Goal: Task Accomplishment & Management: Manage account settings

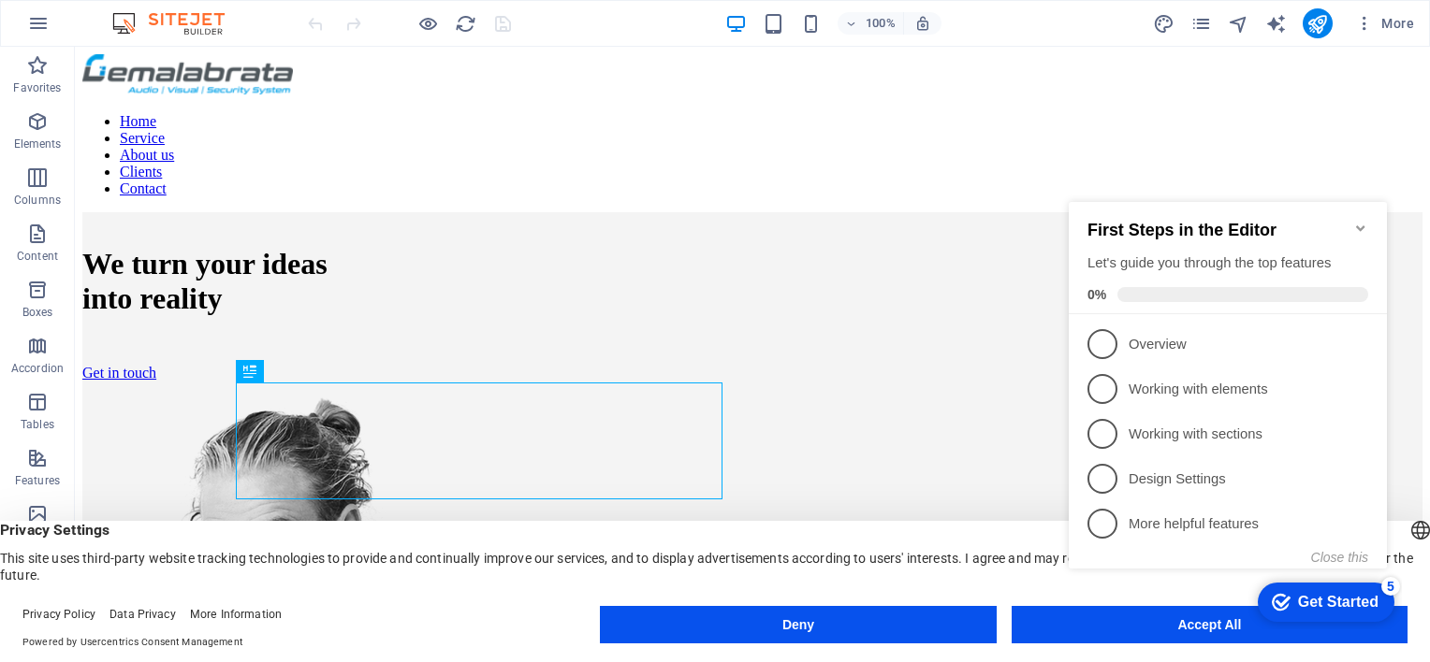
click at [1177, 623] on div "checkmark Get Started 5 First Steps in the Editor Let's guide you through the t…" at bounding box center [1231, 402] width 341 height 456
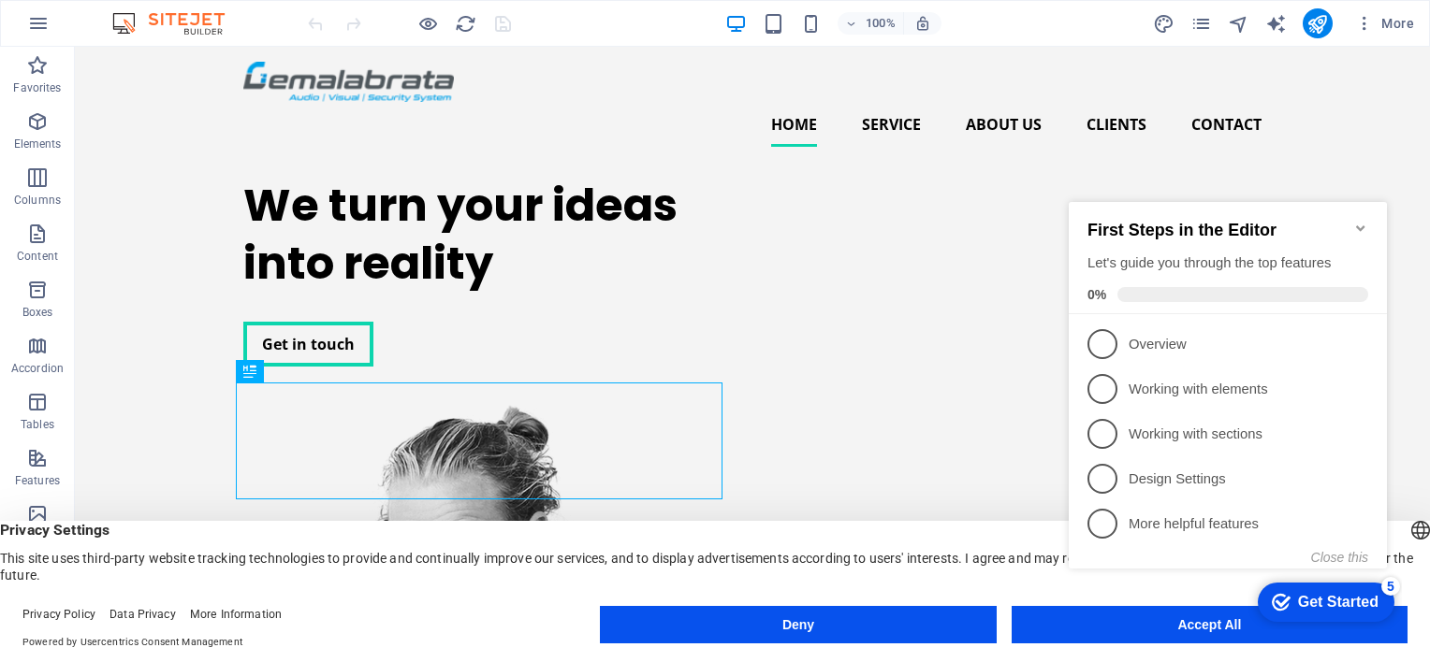
click at [1357, 222] on icon "Minimize checklist" at bounding box center [1360, 228] width 15 height 15
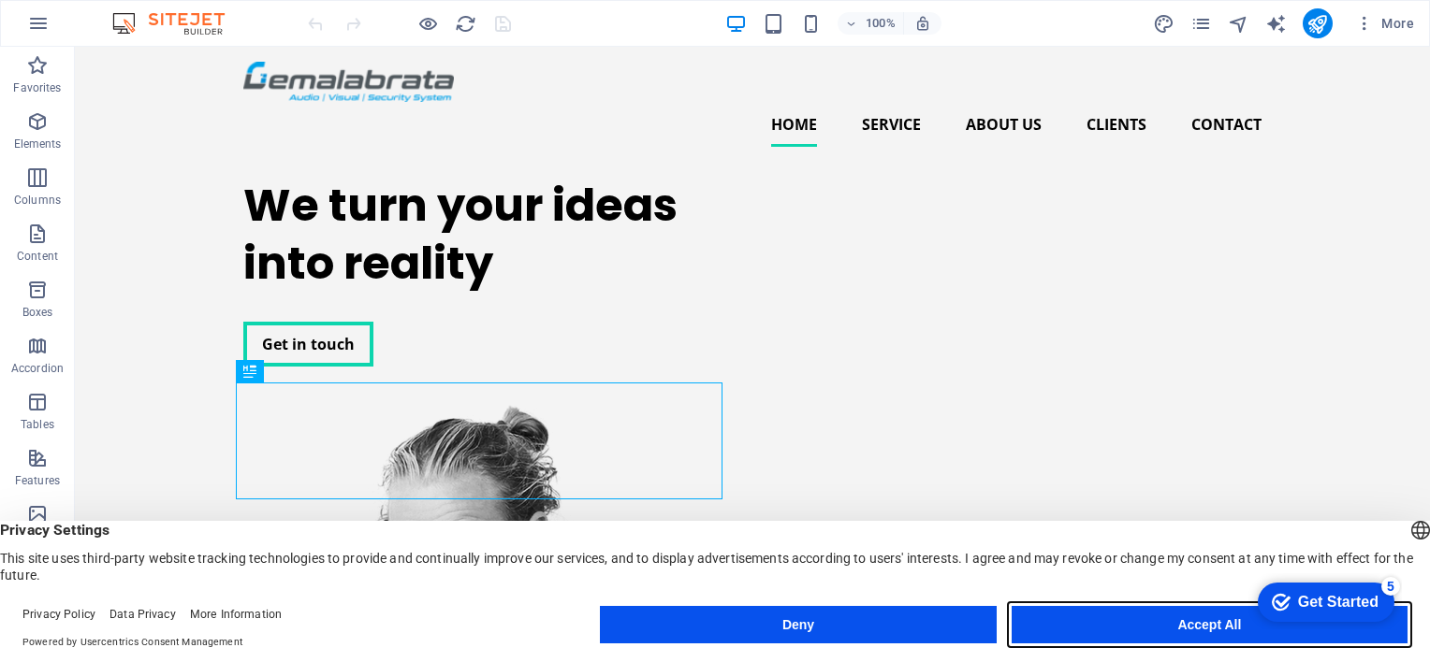
click at [1173, 626] on button "Accept All" at bounding box center [1209, 624] width 396 height 37
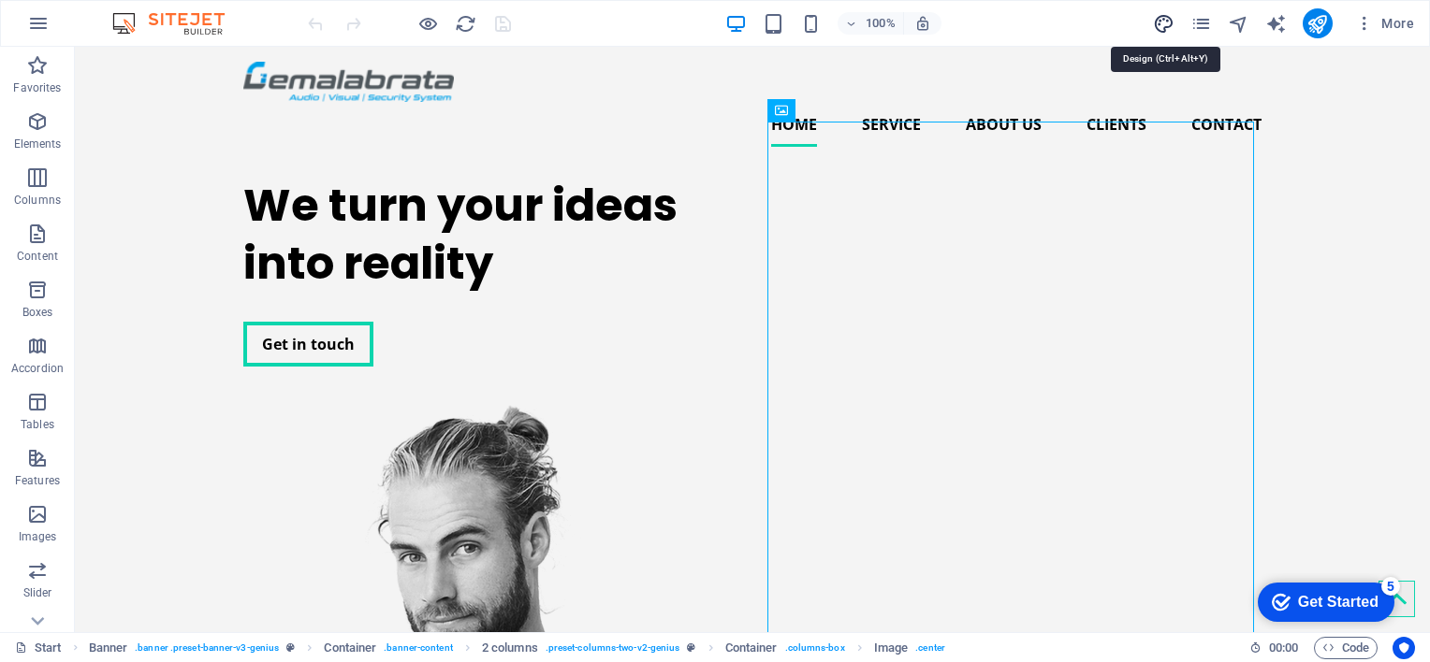
click at [1162, 22] on icon "design" at bounding box center [1164, 24] width 22 height 22
select select "px"
select select "400"
select select "px"
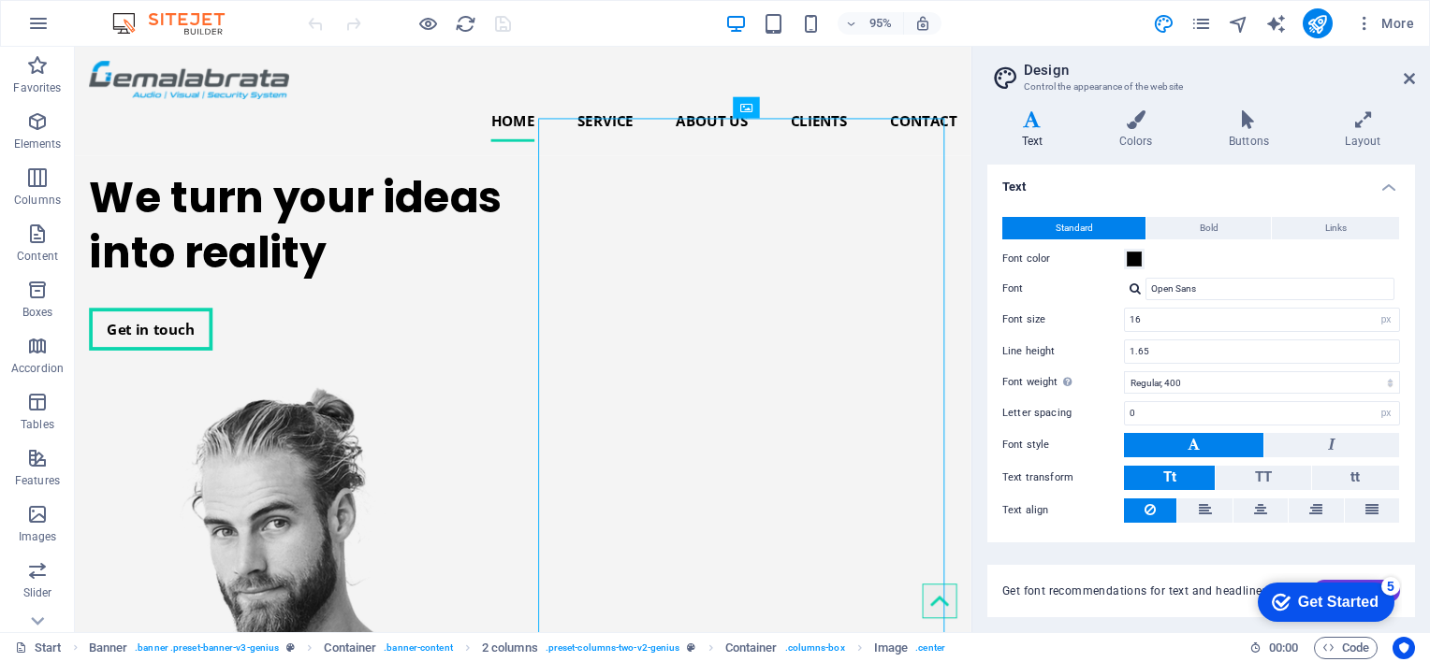
click at [1405, 69] on h2 "Design" at bounding box center [1219, 70] width 391 height 17
click at [1410, 75] on icon at bounding box center [1408, 78] width 11 height 15
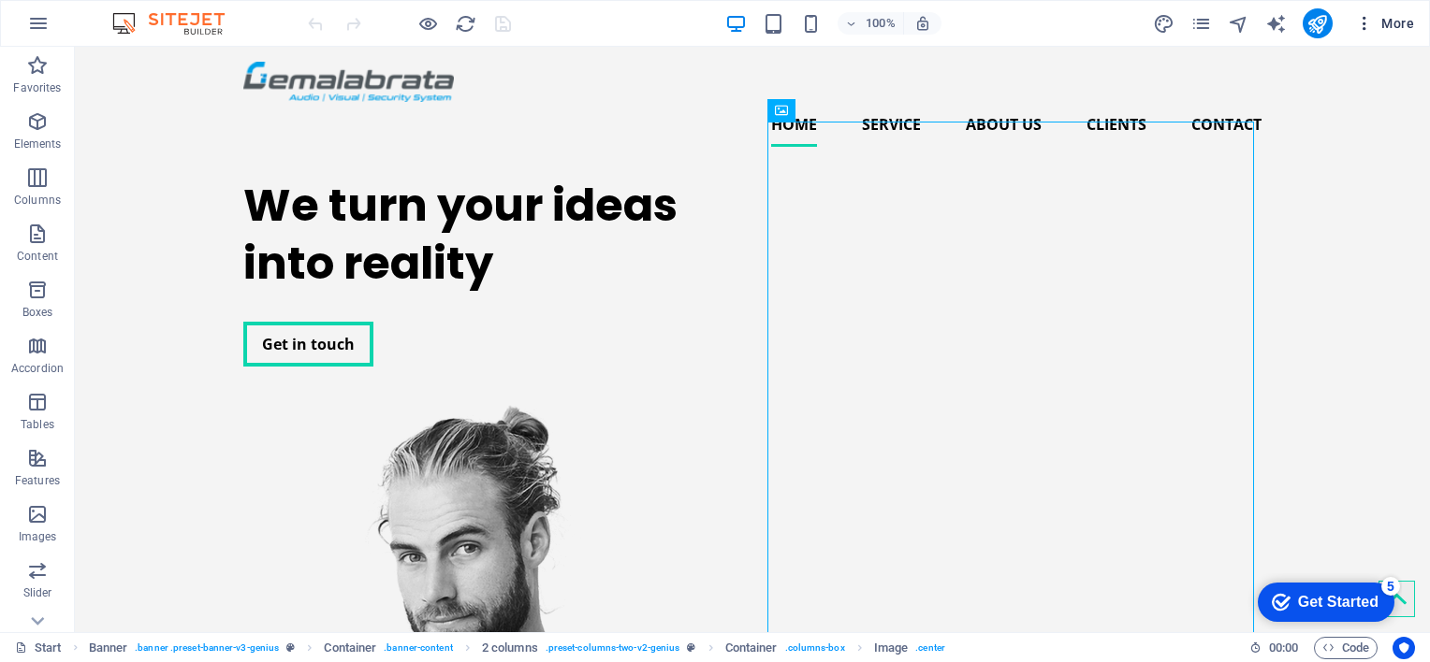
click at [1389, 23] on span "More" at bounding box center [1384, 23] width 59 height 19
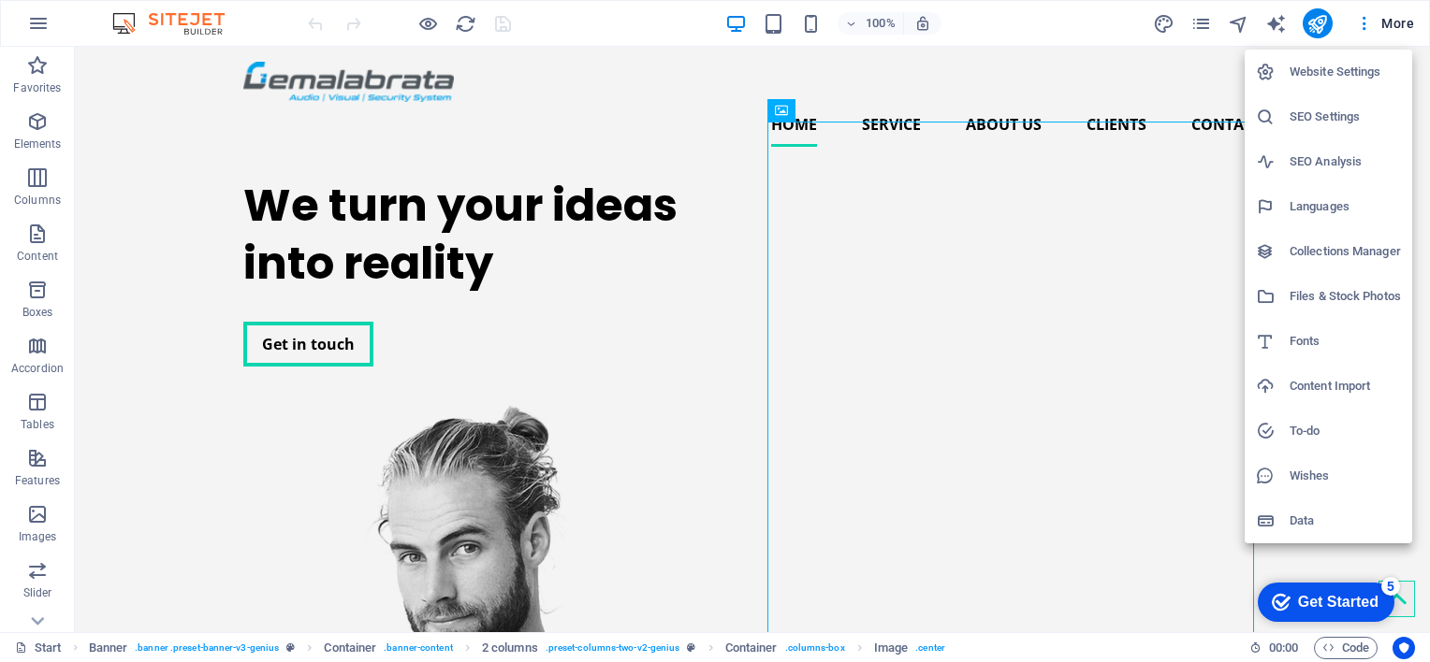
click at [1333, 74] on h6 "Website Settings" at bounding box center [1344, 72] width 111 height 22
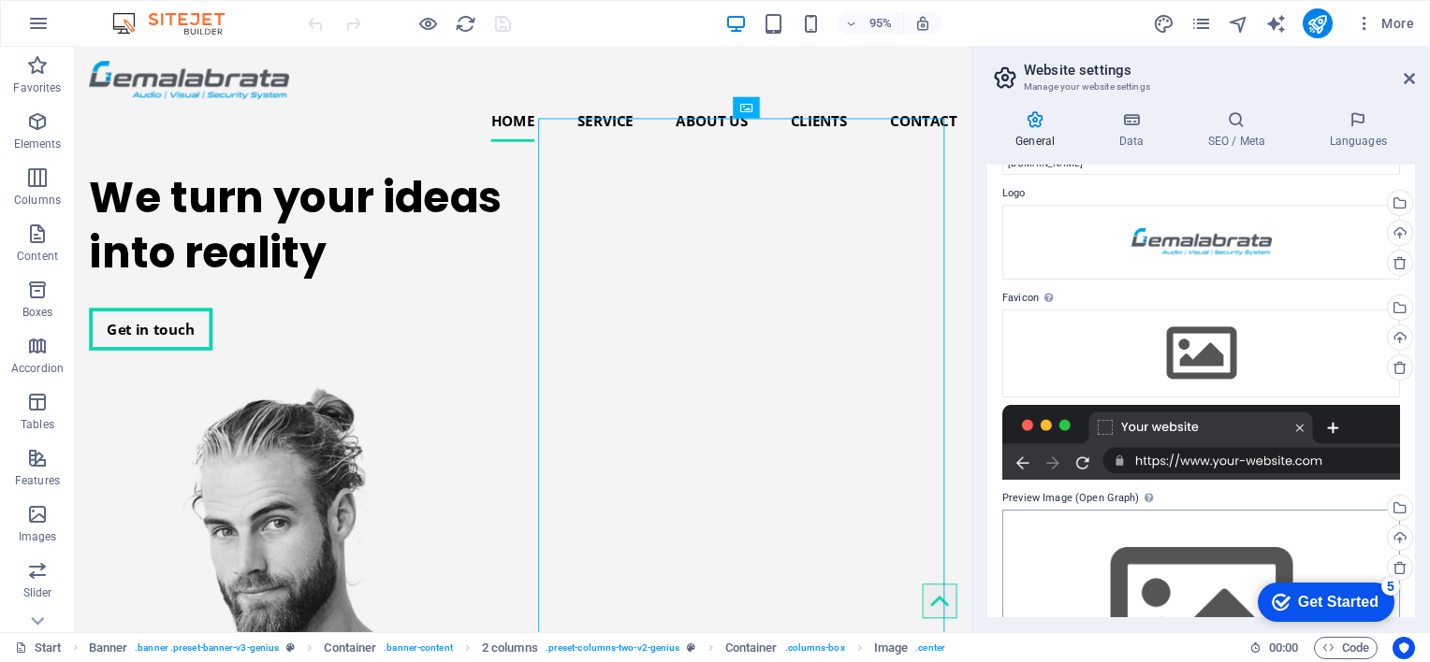
scroll to position [25, 0]
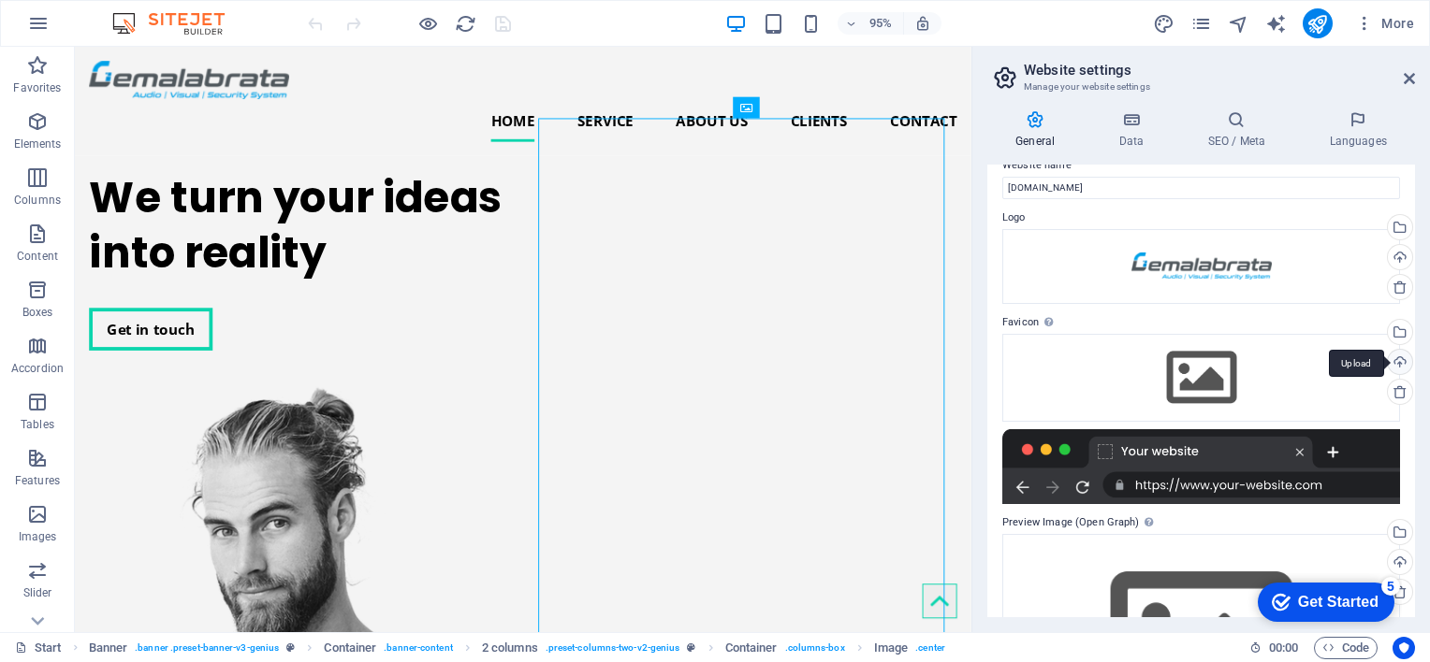
click at [1406, 361] on div "Upload" at bounding box center [1398, 364] width 28 height 28
click at [1394, 332] on div "Select files from the file manager, stock photos, or upload file(s)" at bounding box center [1398, 334] width 28 height 28
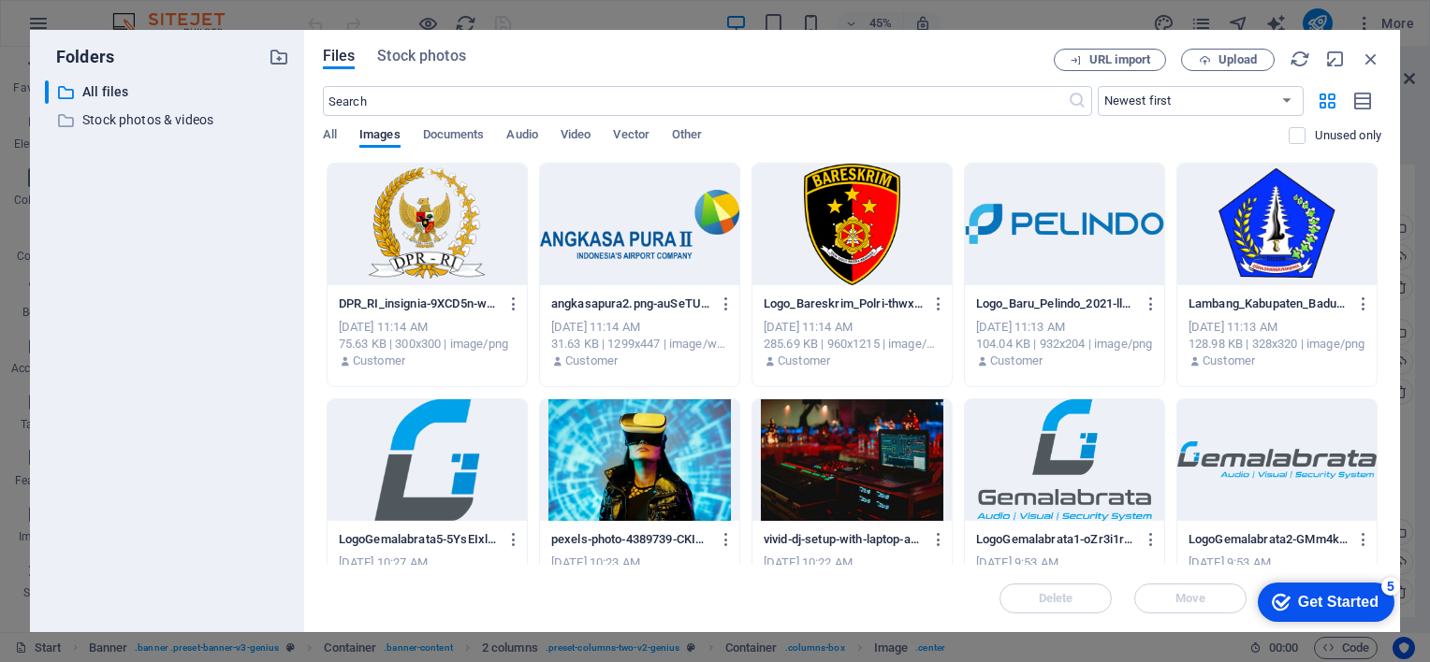
click at [413, 463] on div at bounding box center [426, 460] width 199 height 122
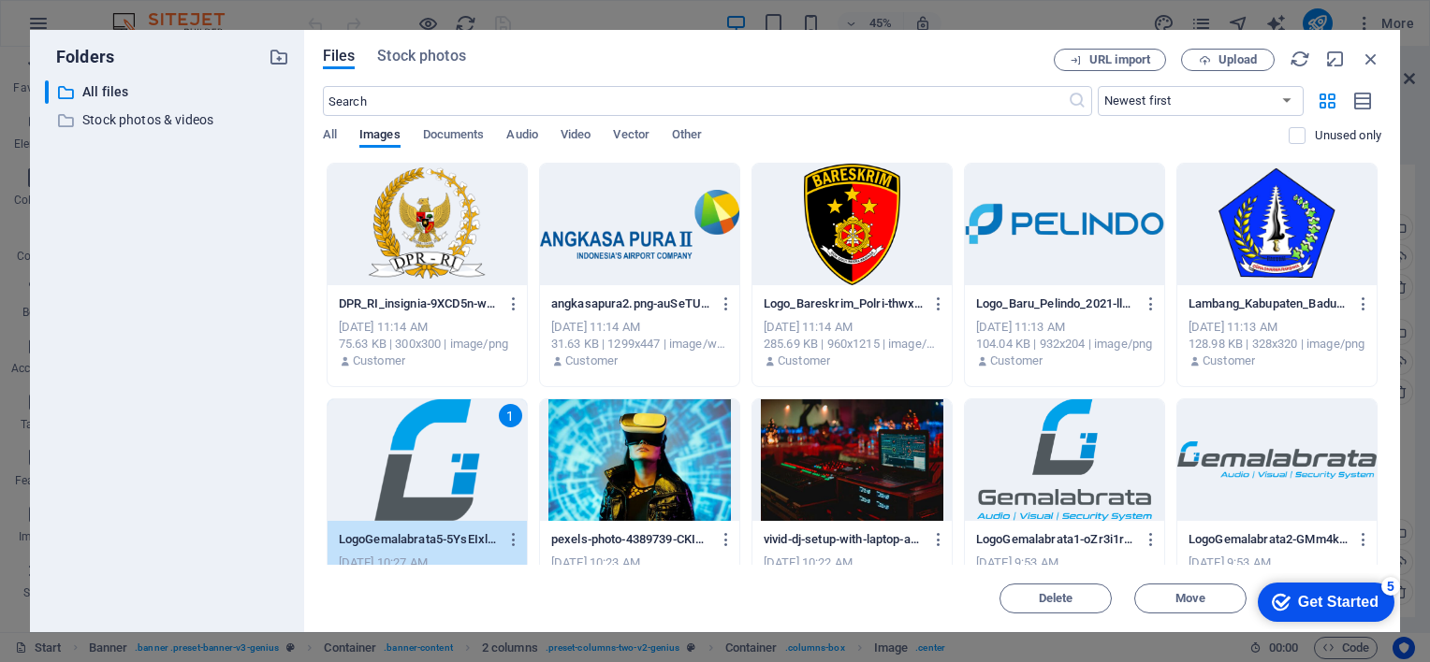
click at [1306, 614] on div "checkmark Get Started 5" at bounding box center [1325, 602] width 137 height 39
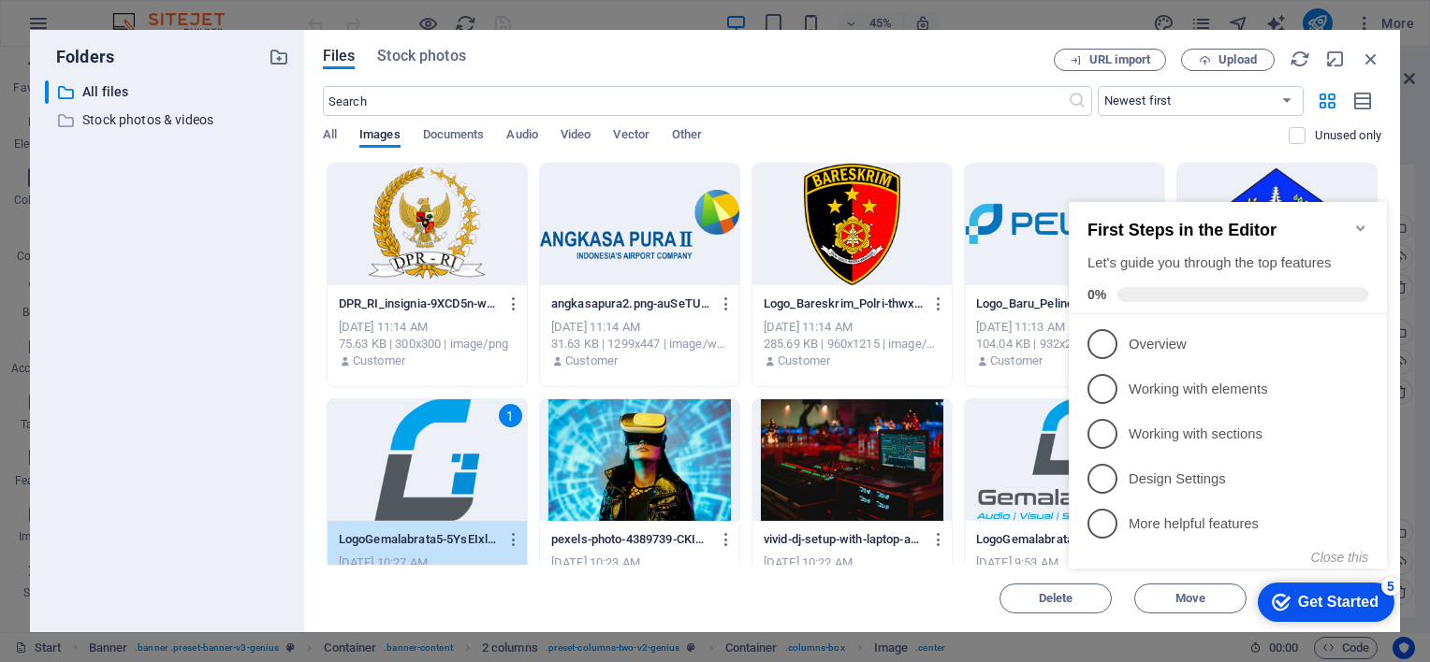
click at [1306, 614] on div "checkmark Get Started 5" at bounding box center [1325, 602] width 137 height 39
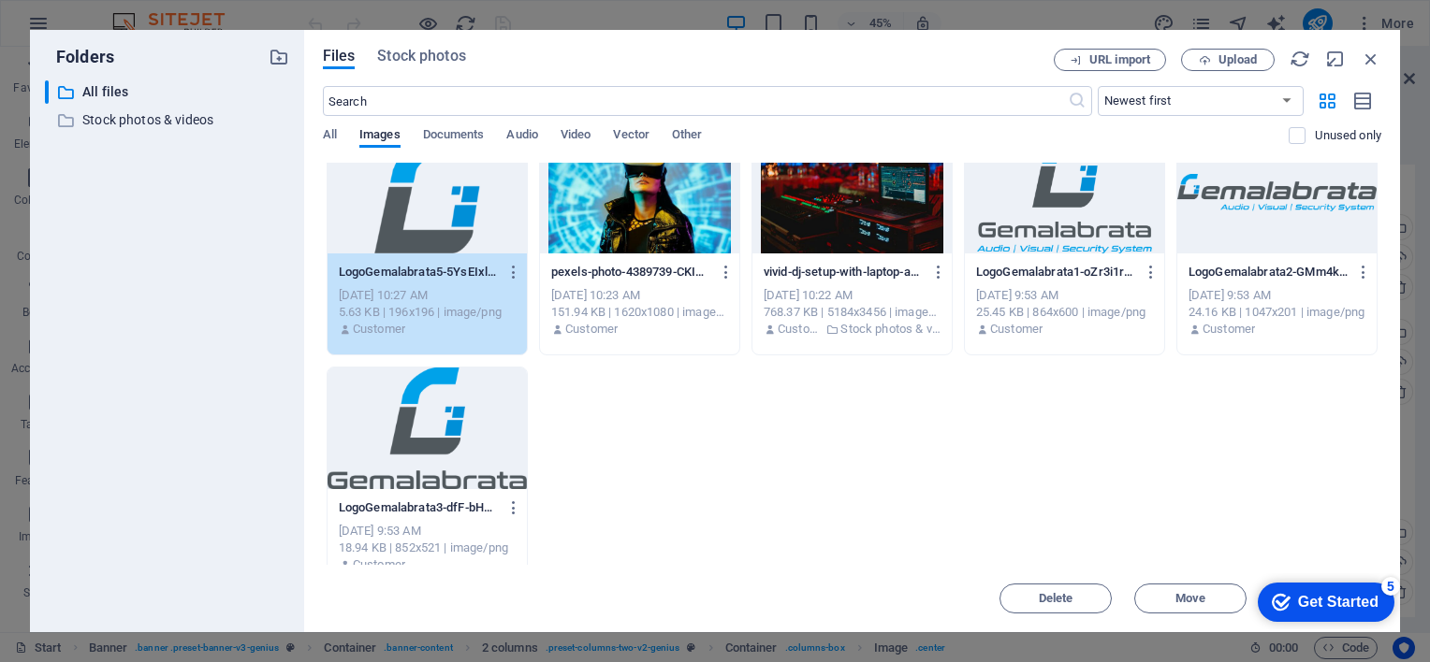
scroll to position [283, 0]
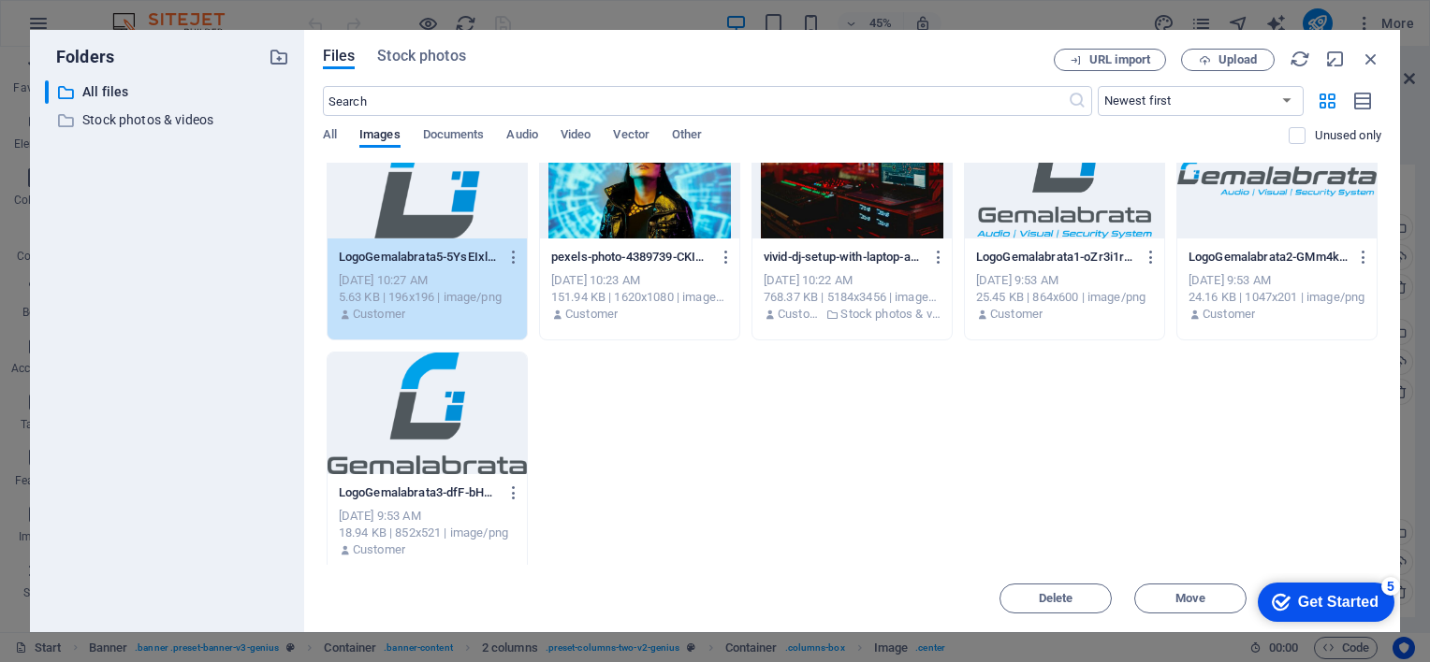
click at [1370, 472] on div "DPR_RI_insignia-9XCD5n-w-p50jpEdsq3yjA.png DPR_RI_insignia-9XCD5n-w-p50jpEdsq3y…" at bounding box center [852, 228] width 1058 height 696
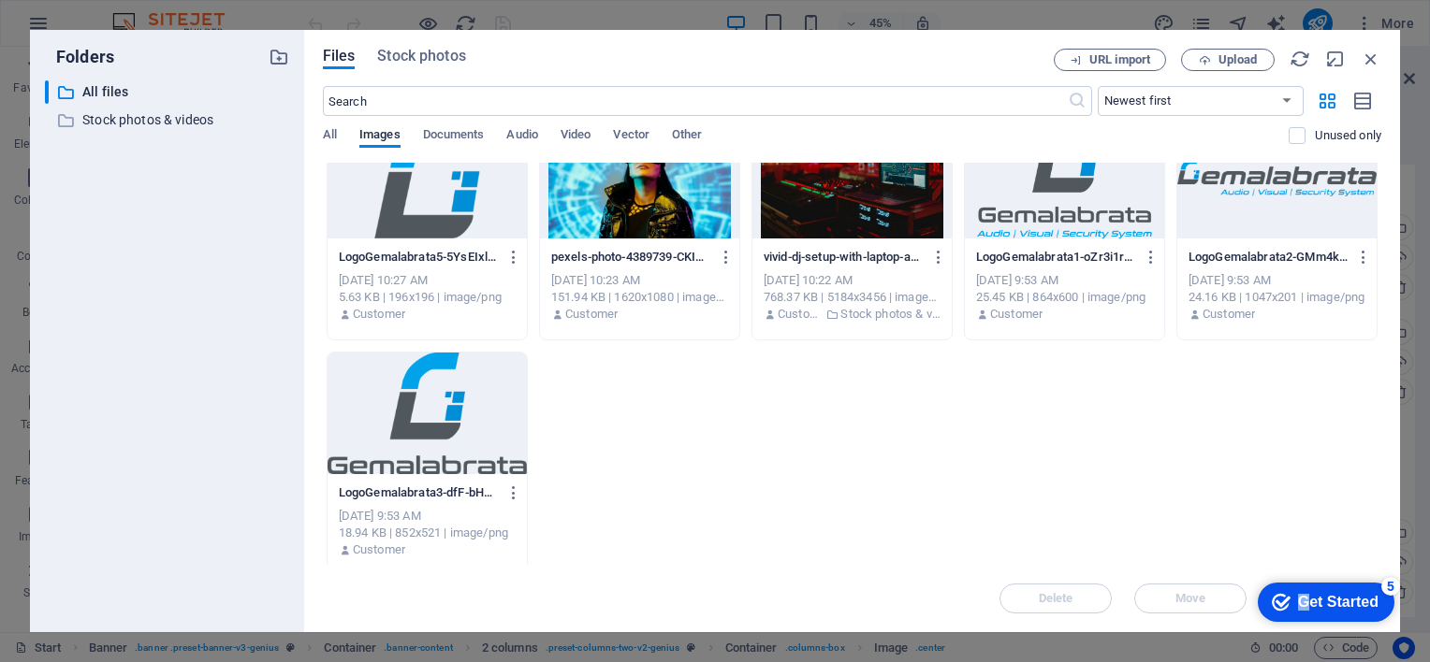
drag, startPoint x: 1302, startPoint y: 602, endPoint x: 1130, endPoint y: 440, distance: 236.3
click at [1242, 573] on html "checkmark Get Started 5 First Steps in the Editor Let's guide you through the t…" at bounding box center [1321, 601] width 159 height 56
drag, startPoint x: -112, startPoint y: -134, endPoint x: 1071, endPoint y: 450, distance: 1319.6
click at [1071, 450] on div "DPR_RI_insignia-9XCD5n-w-p50jpEdsq3yjA.png DPR_RI_insignia-9XCD5n-w-p50jpEdsq3y…" at bounding box center [852, 228] width 1058 height 696
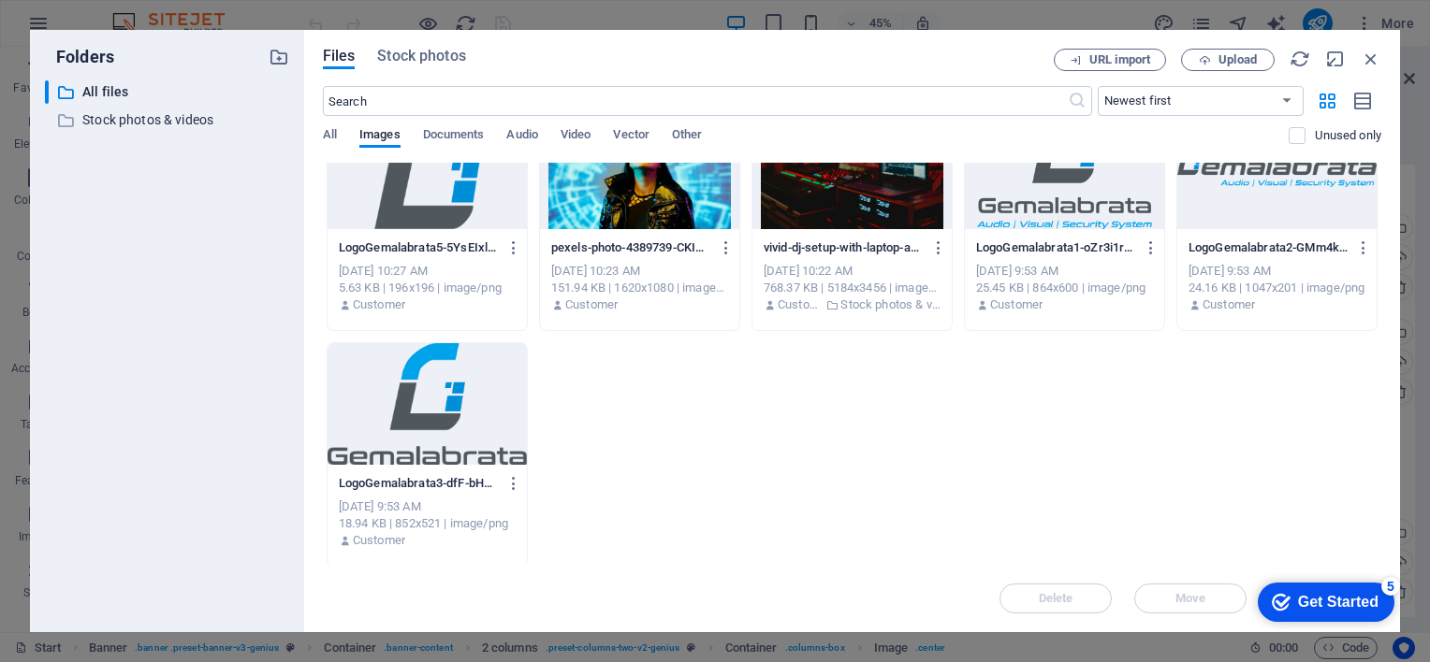
click at [1347, 599] on div "Get Started" at bounding box center [1338, 602] width 80 height 17
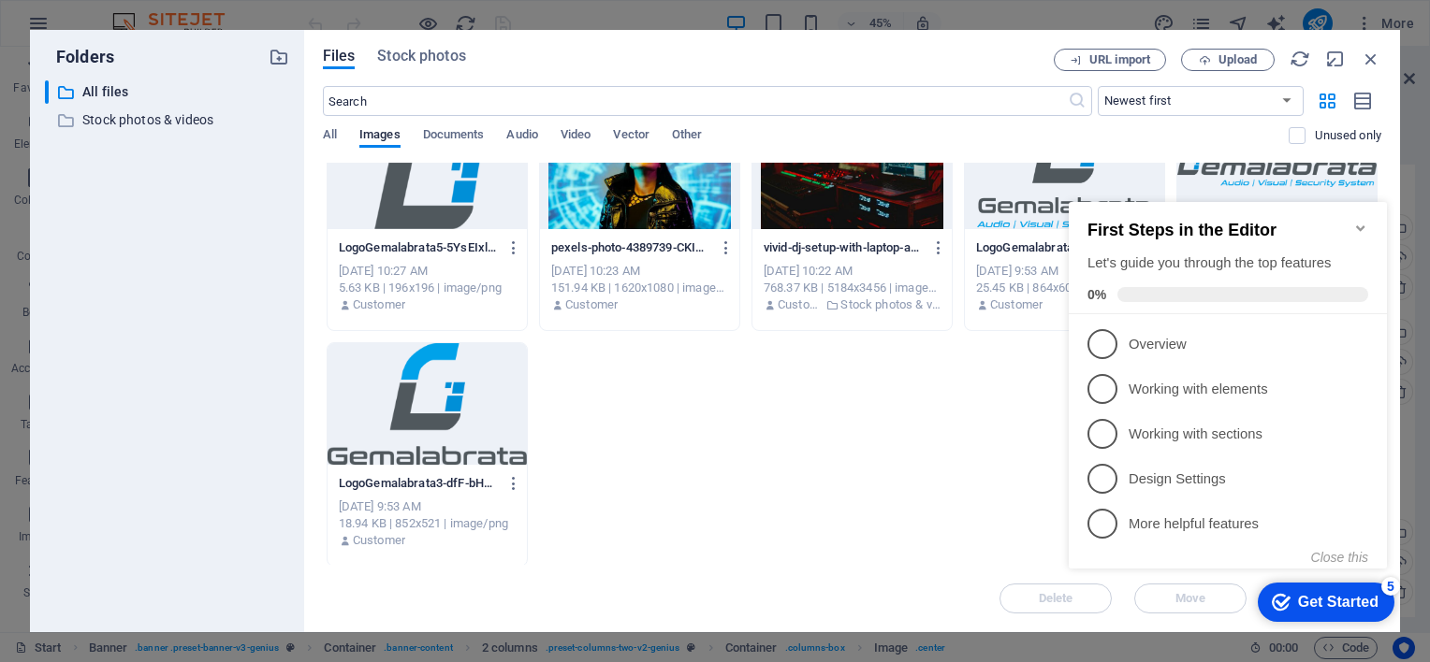
click at [1374, 233] on div "First Steps in the Editor Let's guide you through the top features 0%" at bounding box center [1227, 258] width 318 height 112
click at [1353, 225] on icon "Minimize checklist" at bounding box center [1360, 228] width 15 height 15
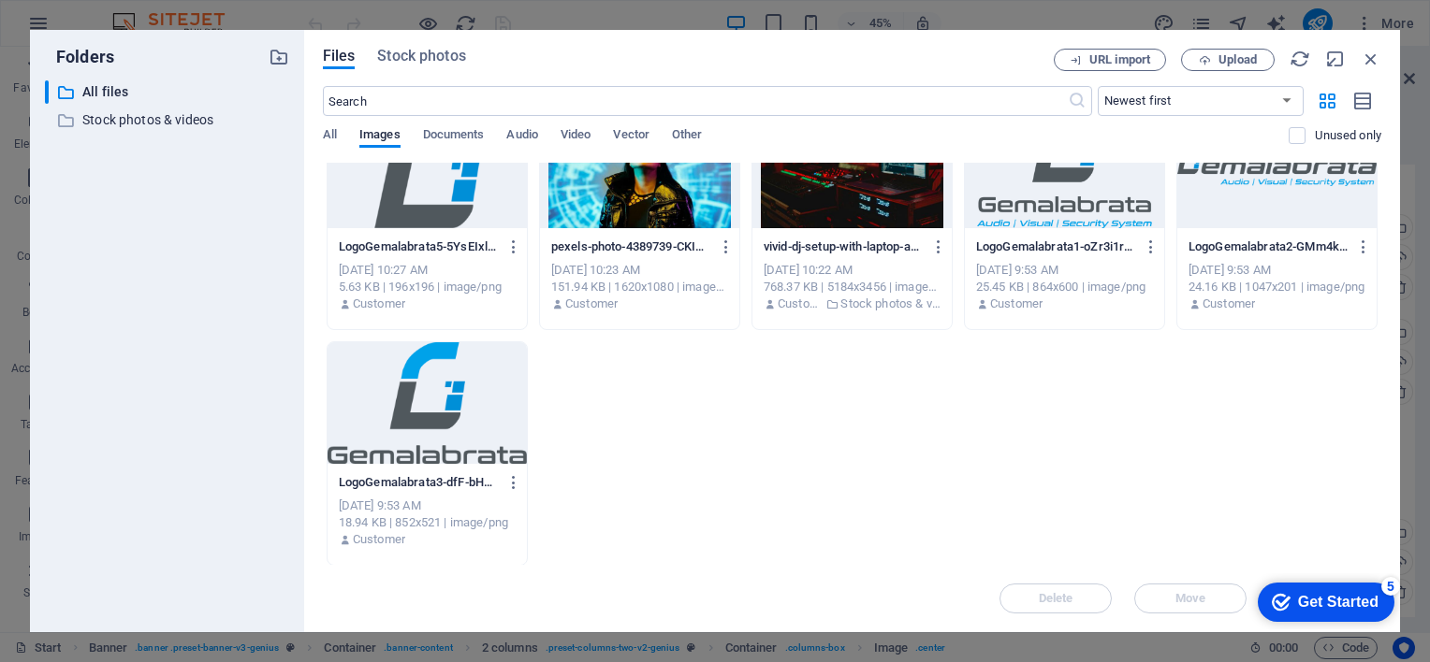
scroll to position [0, 0]
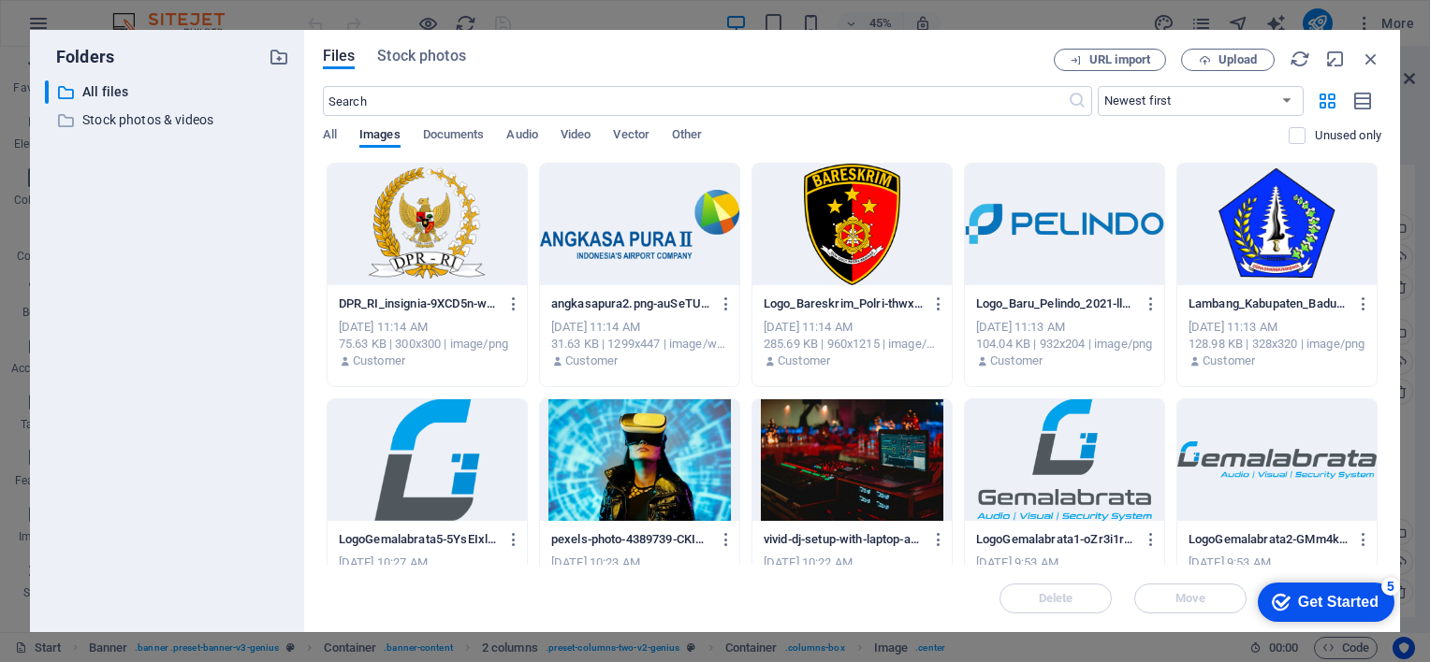
click at [402, 456] on div at bounding box center [426, 460] width 199 height 122
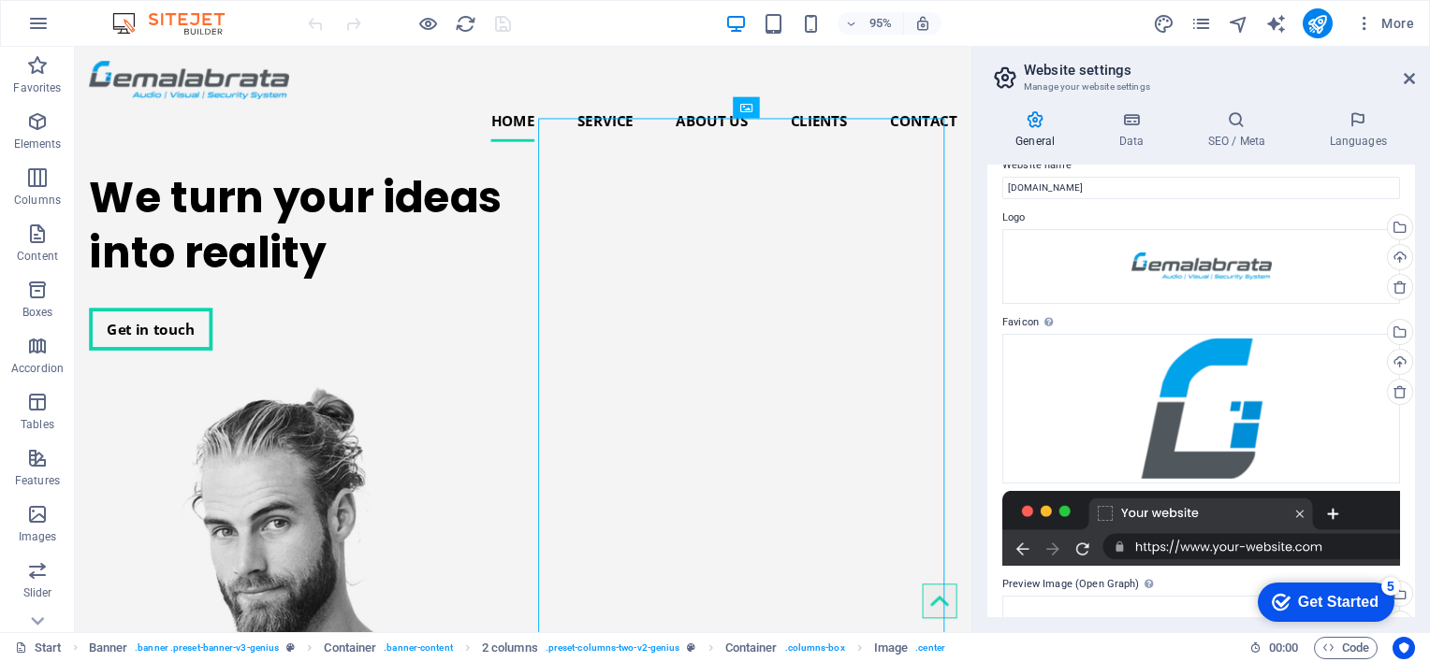
scroll to position [232, 0]
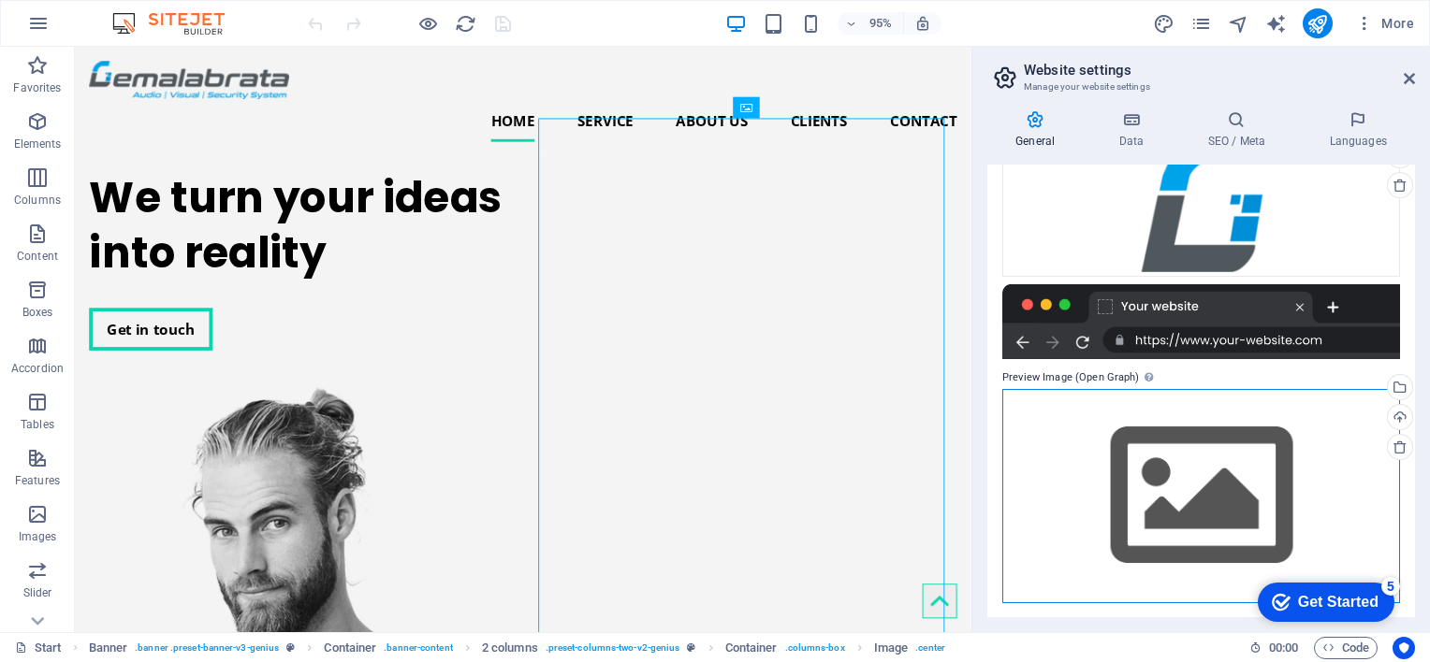
click at [1258, 484] on div "Drag files here, click to choose files or select files from Files or our free s…" at bounding box center [1201, 496] width 398 height 214
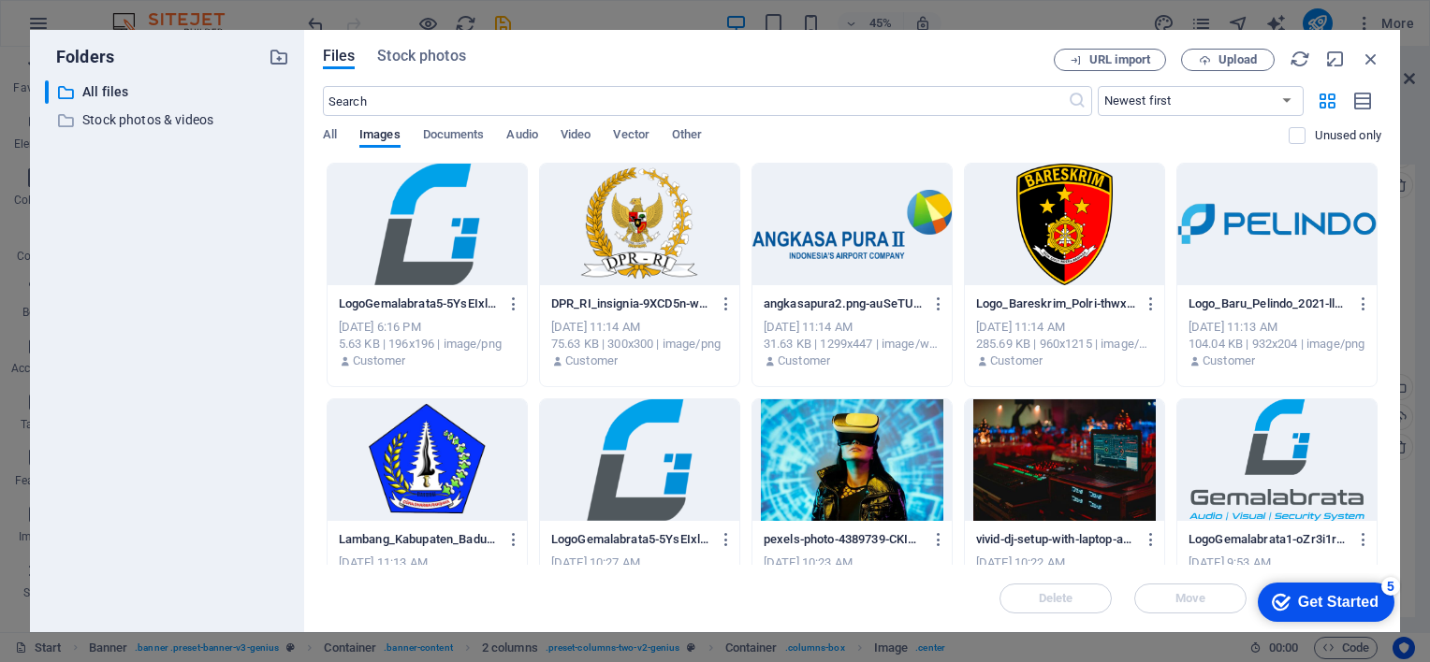
click at [1258, 484] on div at bounding box center [1276, 460] width 199 height 122
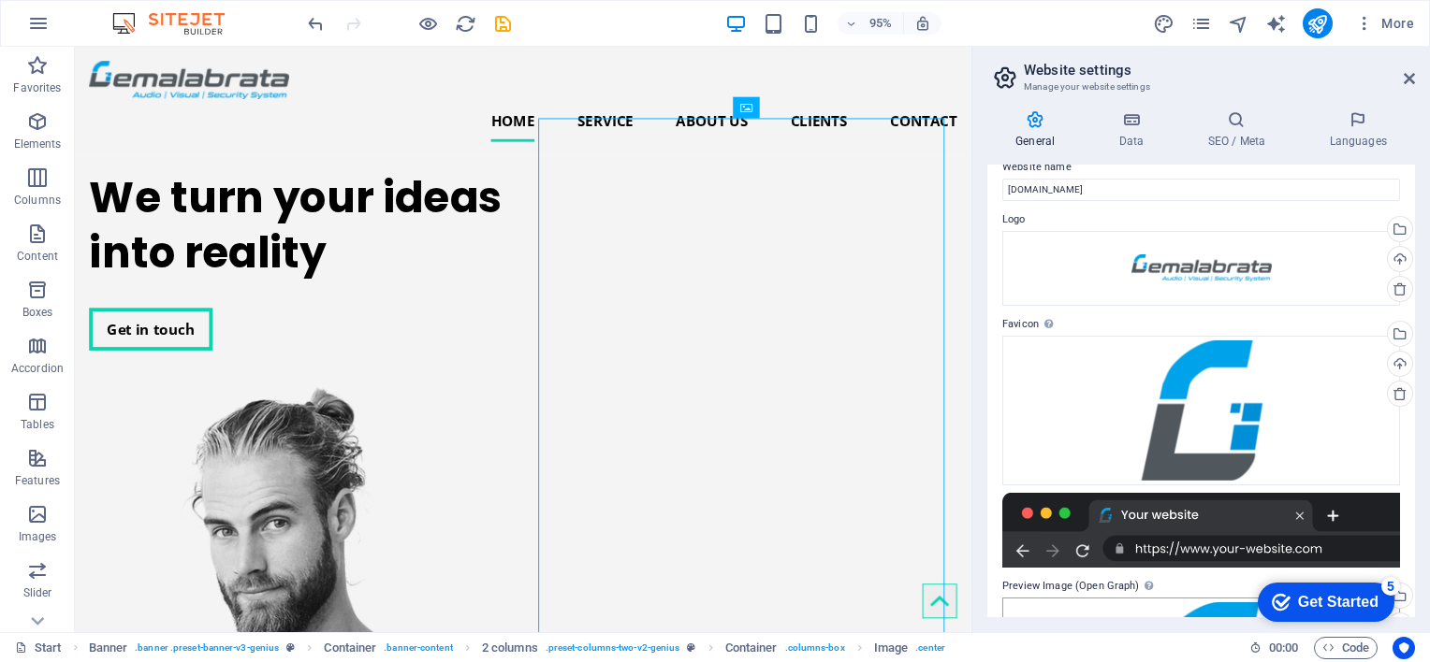
scroll to position [0, 0]
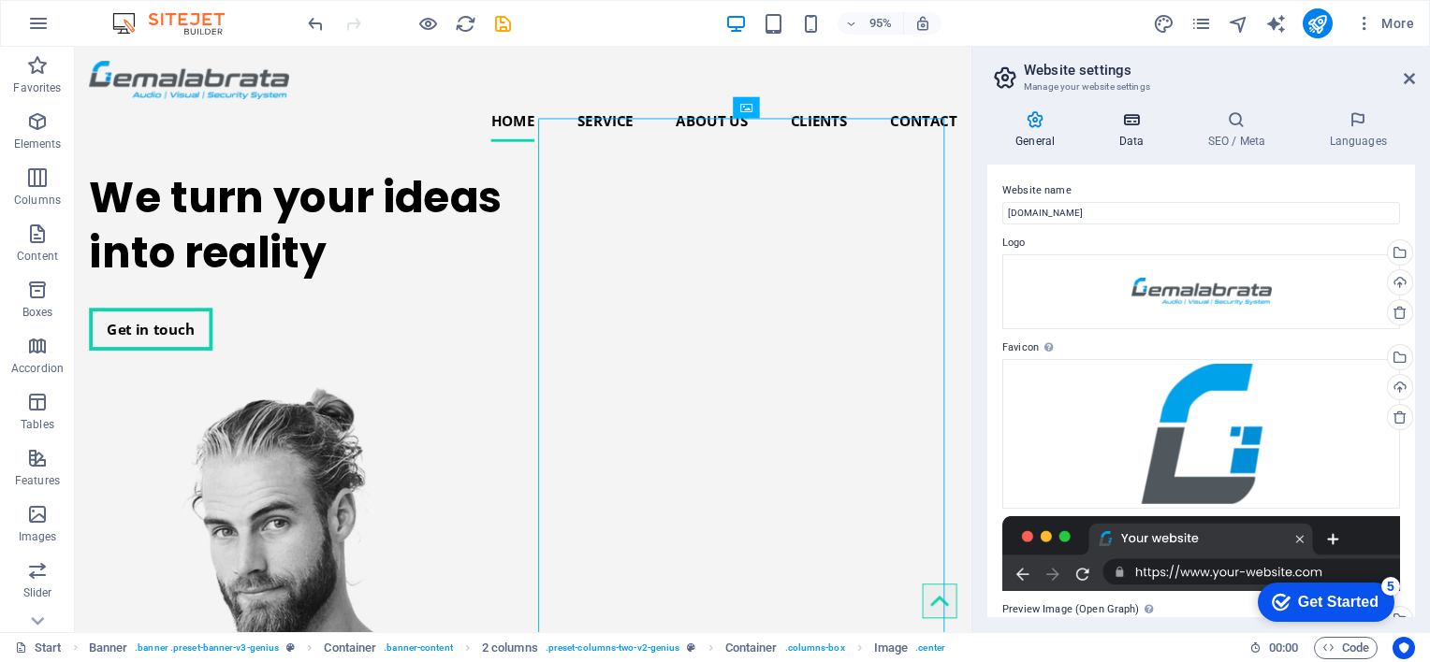
click at [1135, 132] on h4 "Data" at bounding box center [1134, 129] width 89 height 39
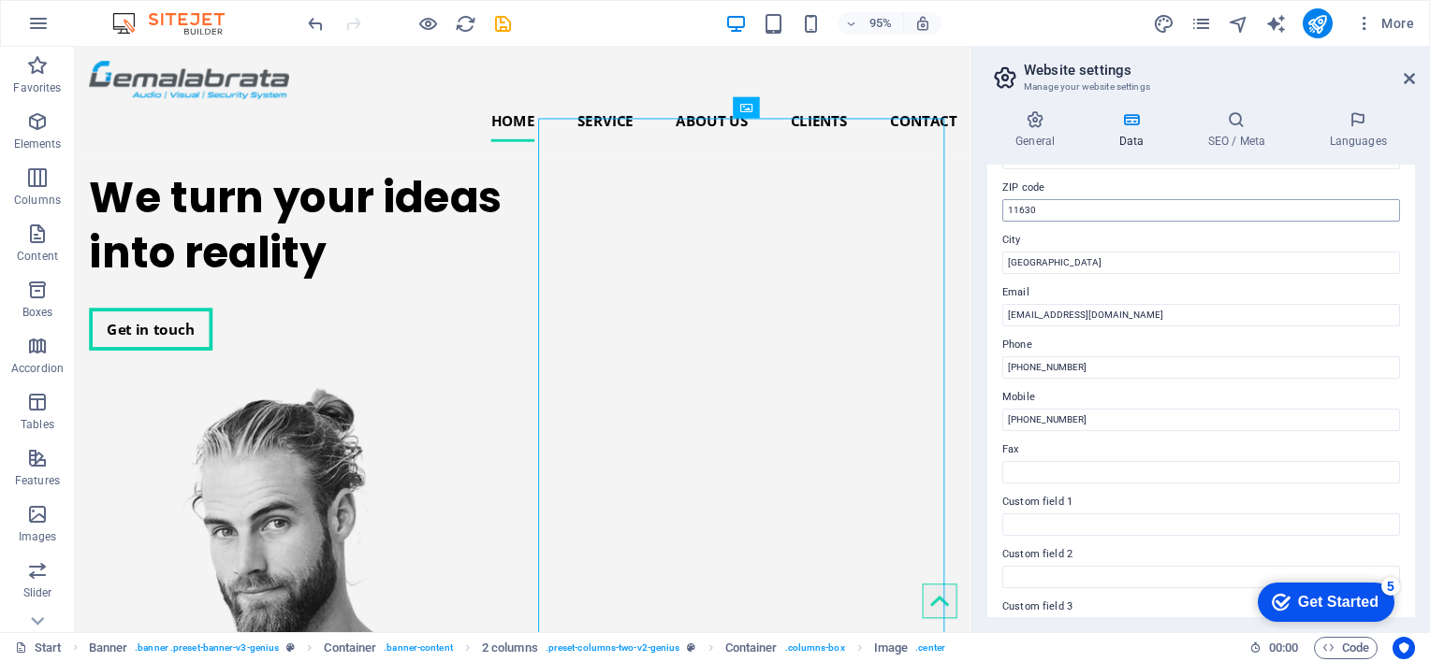
scroll to position [445, 0]
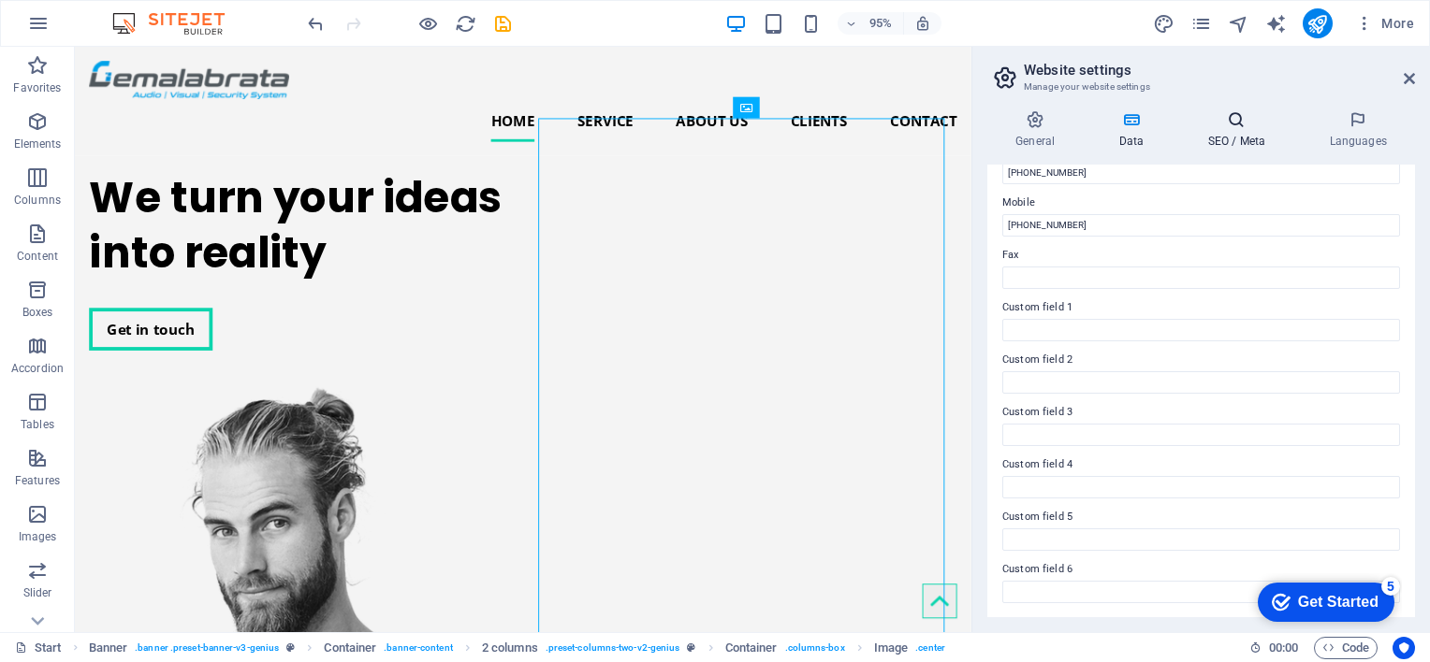
click at [1230, 146] on h4 "SEO / Meta" at bounding box center [1240, 129] width 122 height 39
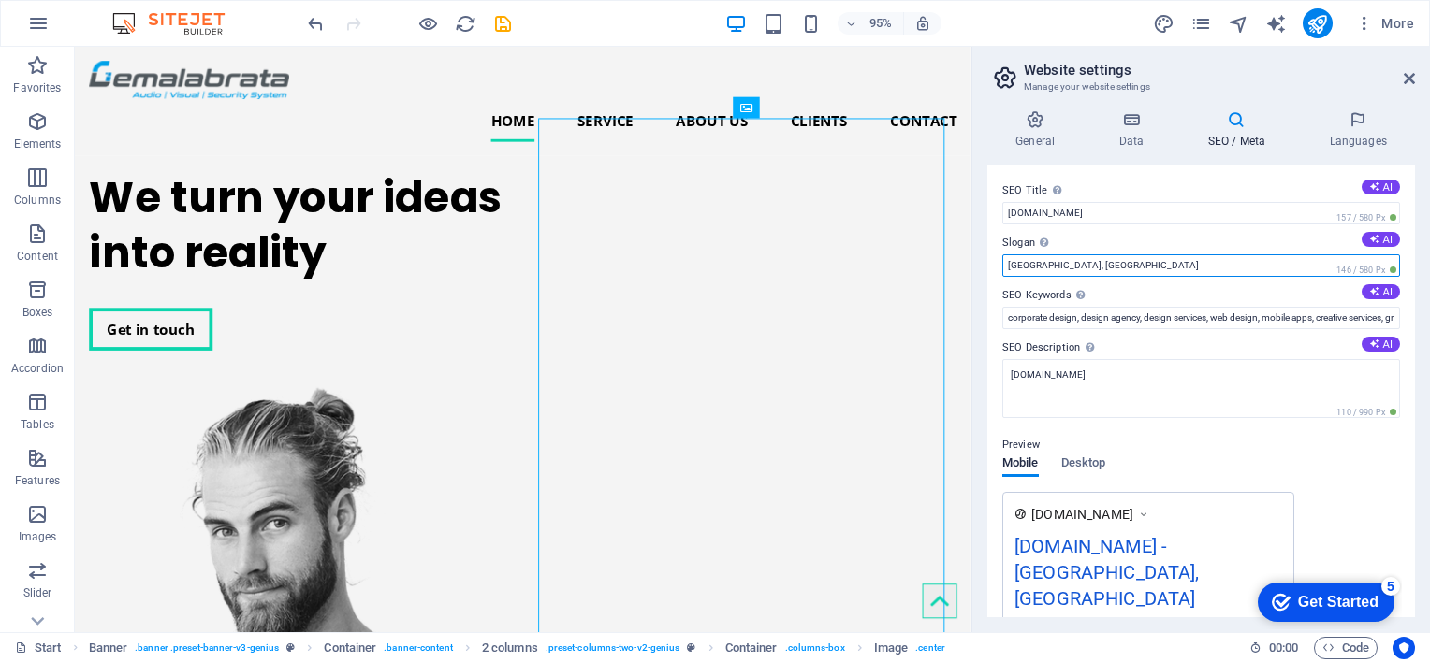
click at [1141, 274] on input "San Antonio, TX" at bounding box center [1201, 265] width 398 height 22
type input "S"
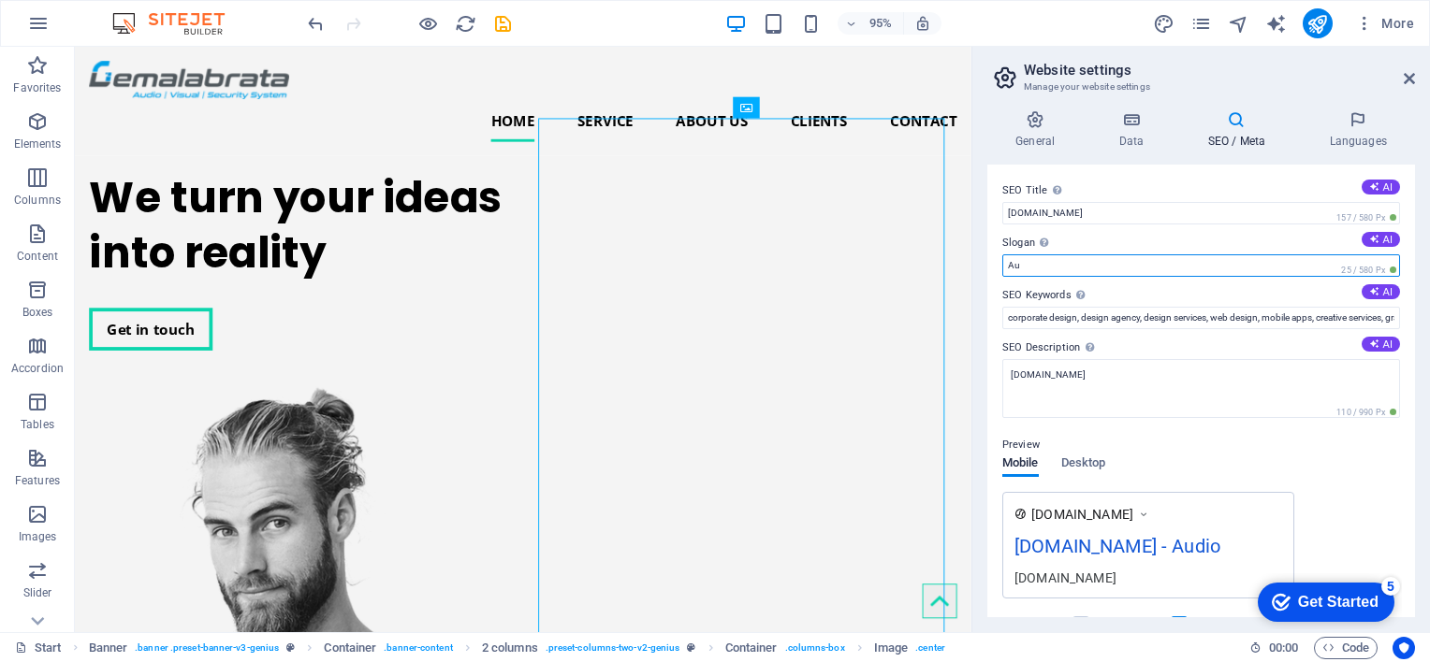
type input "A"
type input "Smart Meeting Room"
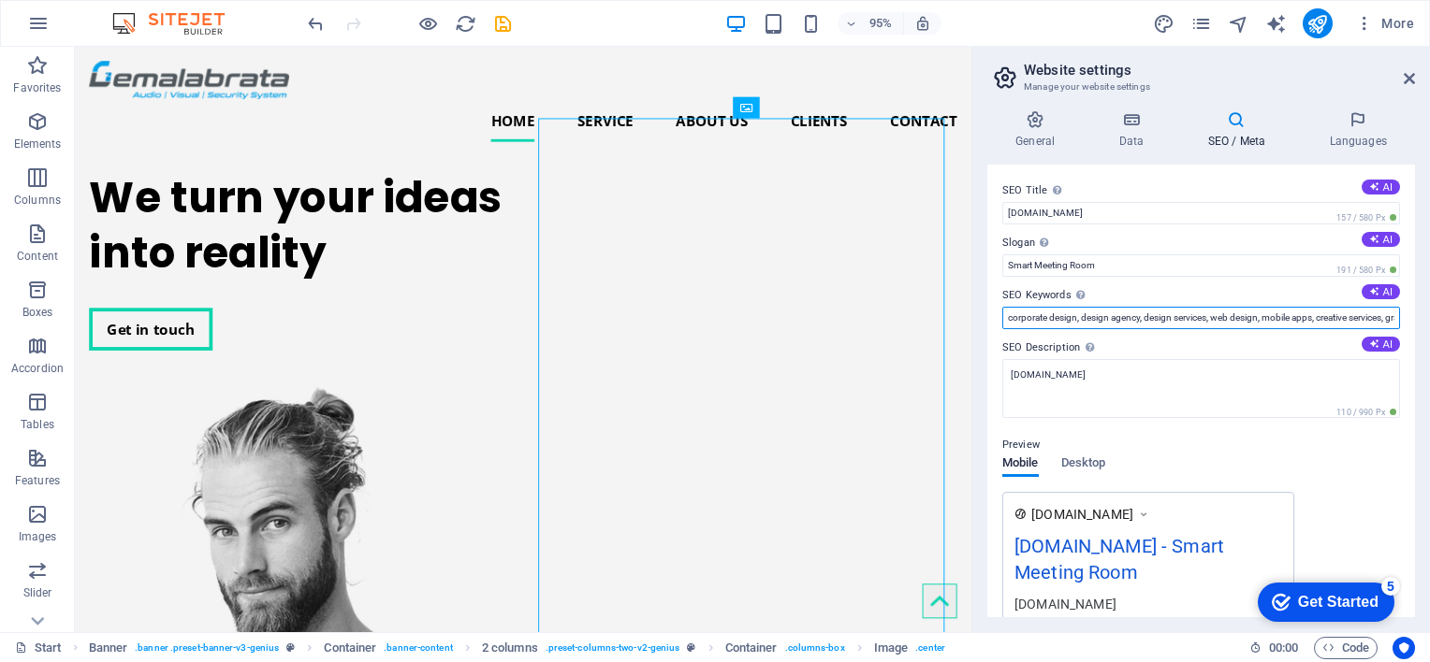
click at [1181, 314] on input "corporate design, design agency, design services, web design, mobile apps, crea…" at bounding box center [1201, 318] width 398 height 22
click at [1094, 322] on input "audio, smart meeting room, visual, videotron, digital sgnage, smart home, smart…" at bounding box center [1201, 318] width 398 height 22
type input "audio, smart meeting room, visual, videotron, digital sgnage, smart home, smart…"
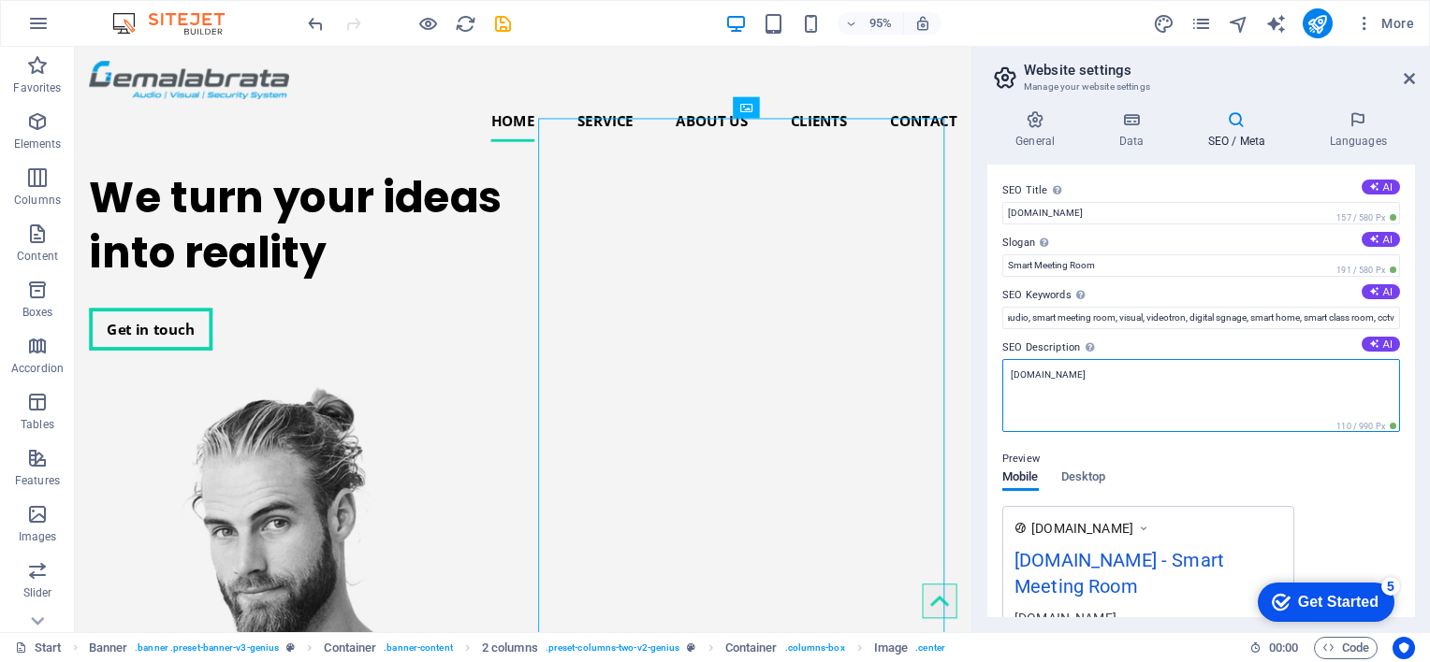
scroll to position [0, 0]
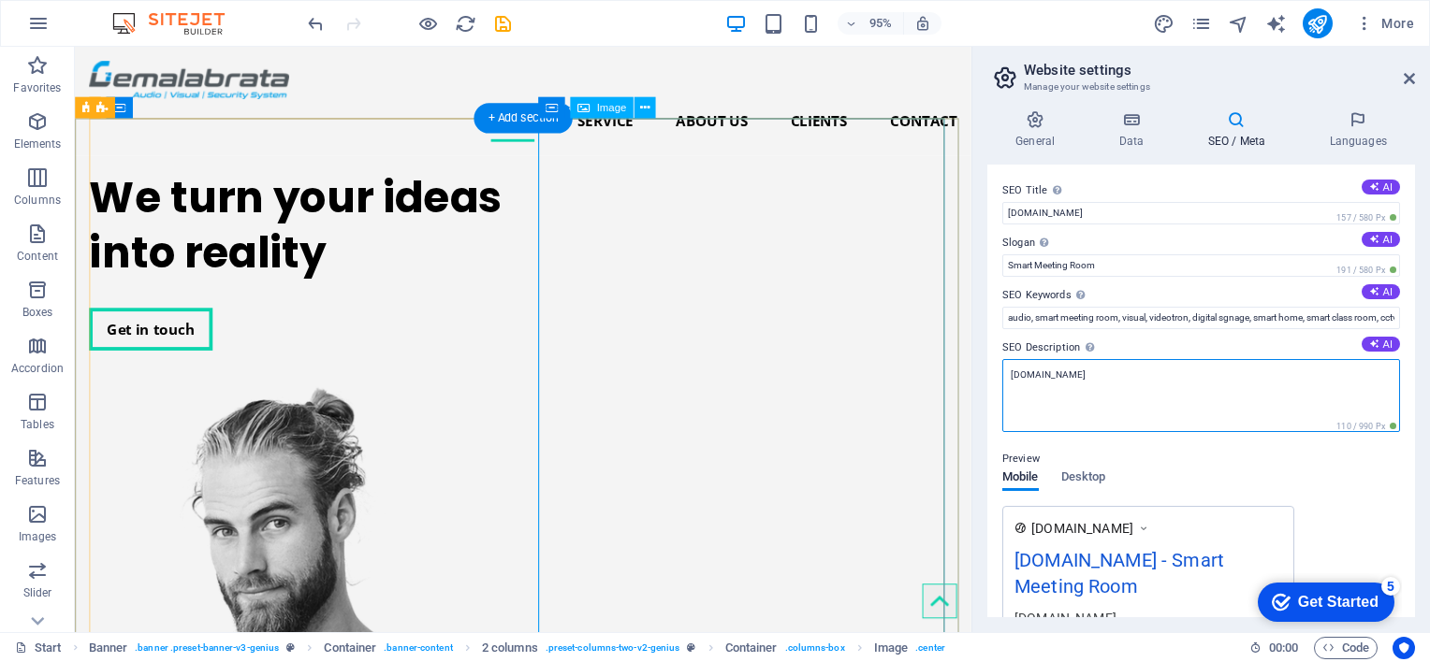
drag, startPoint x: 1219, startPoint y: 434, endPoint x: 956, endPoint y: 397, distance: 265.5
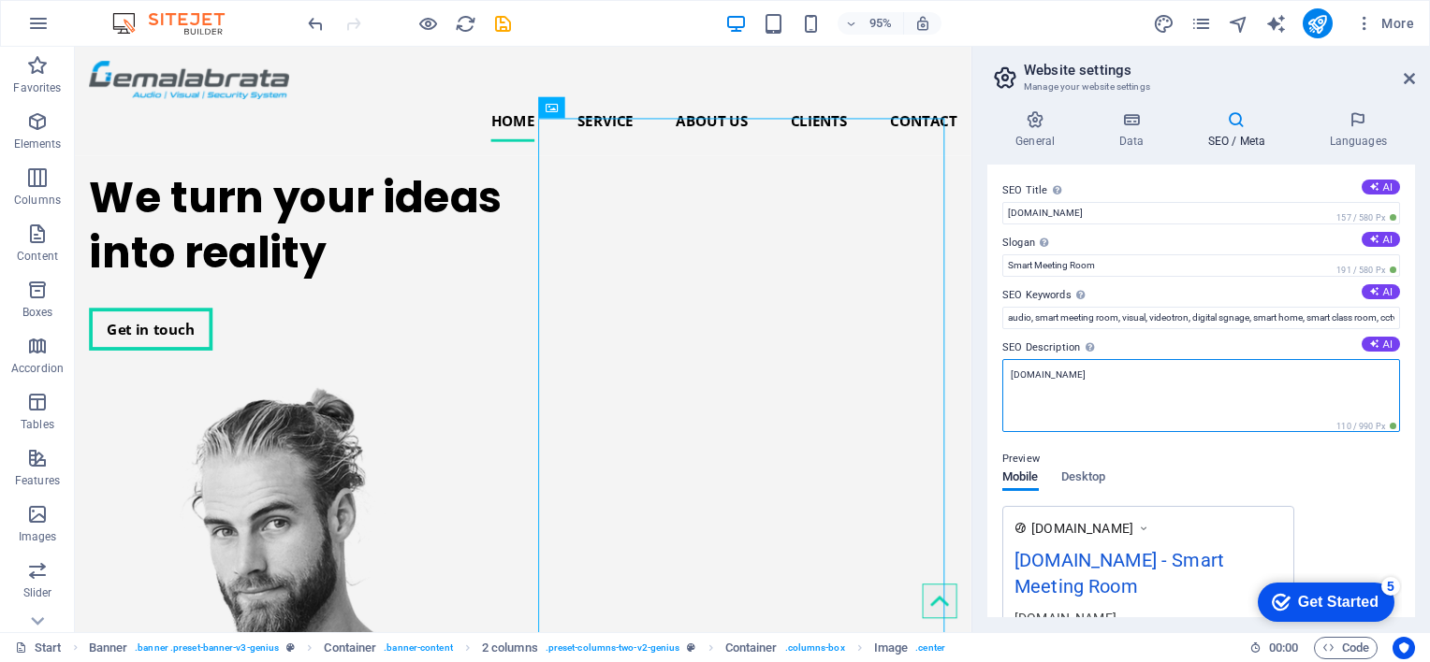
paste textarea "audio, smart meeting room, visual, videotron, digital sgnage, smart home, smart…"
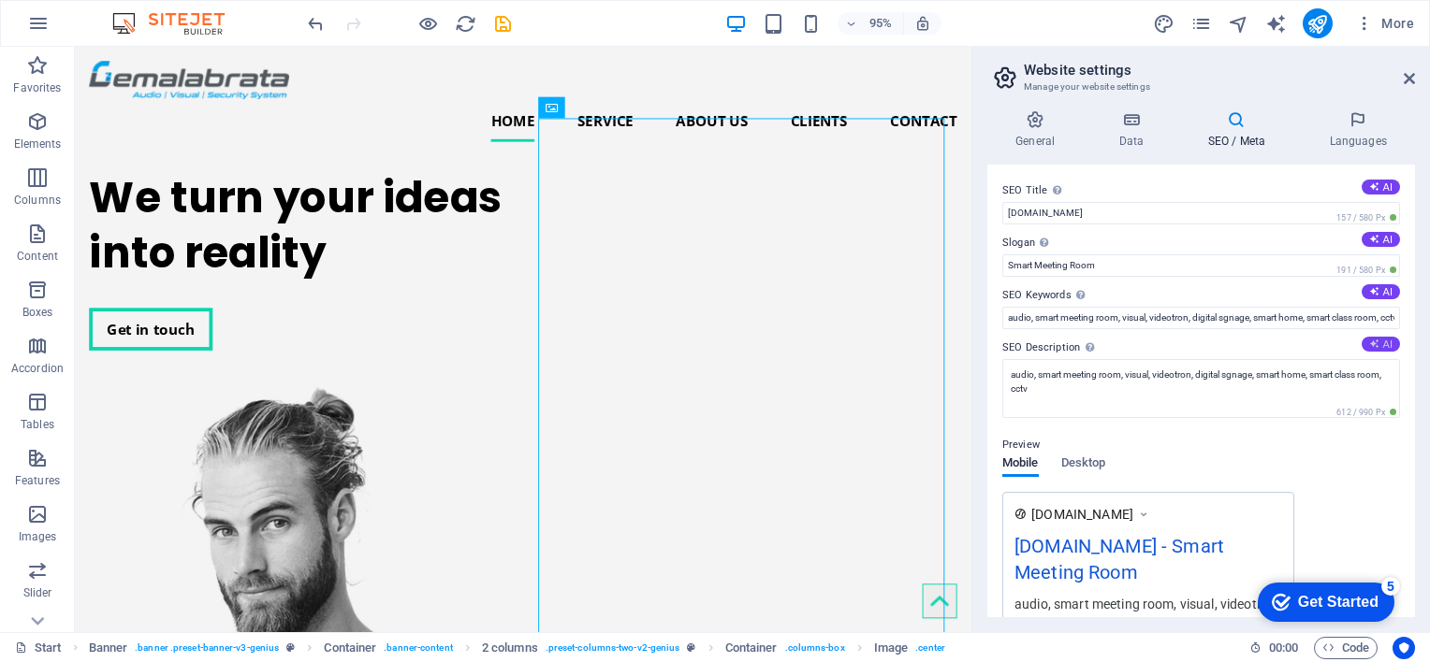
click at [1377, 344] on button "AI" at bounding box center [1380, 344] width 38 height 15
type textarea "Transform your audio, visual, and security needs into reality with our innovati…"
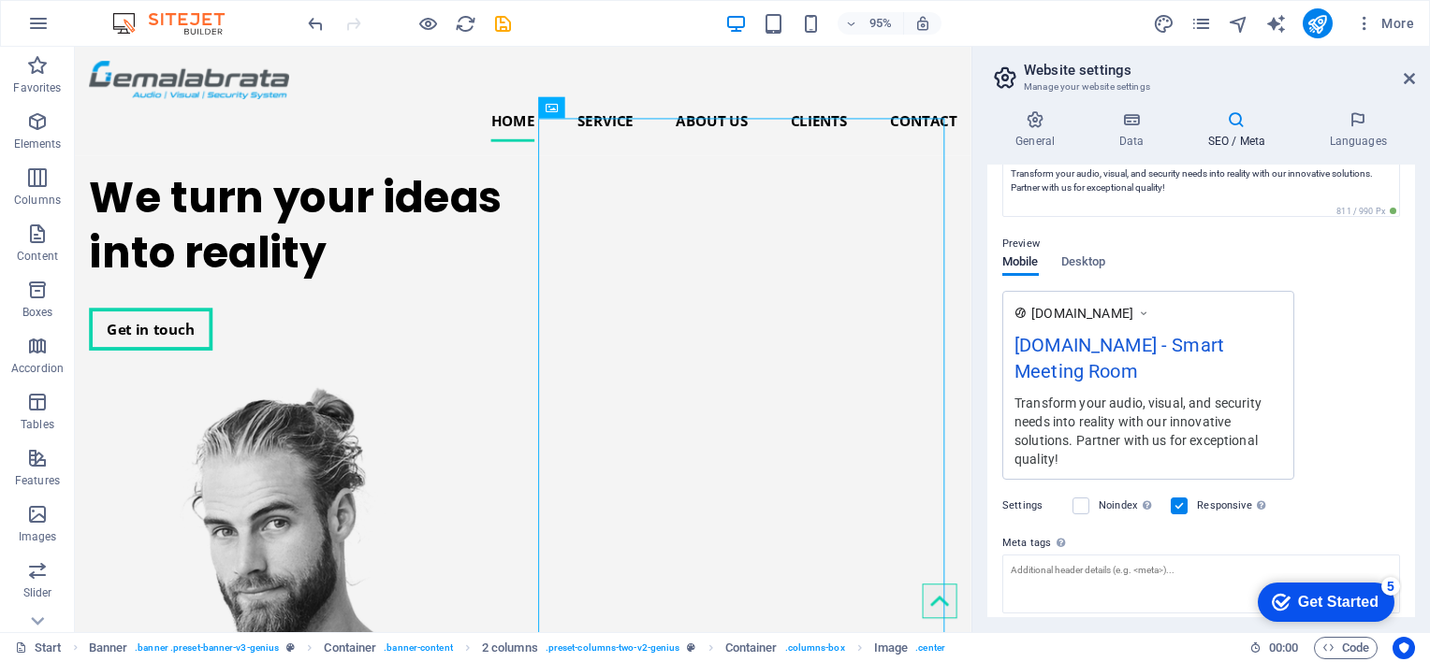
scroll to position [201, 0]
click at [1082, 501] on label at bounding box center [1080, 506] width 17 height 17
click at [0, 0] on input "Noindex Instruct search engines to exclude this website from search results." at bounding box center [0, 0] width 0 height 0
click at [1082, 501] on label at bounding box center [1080, 506] width 17 height 17
click at [0, 0] on input "Noindex Instruct search engines to exclude this website from search results." at bounding box center [0, 0] width 0 height 0
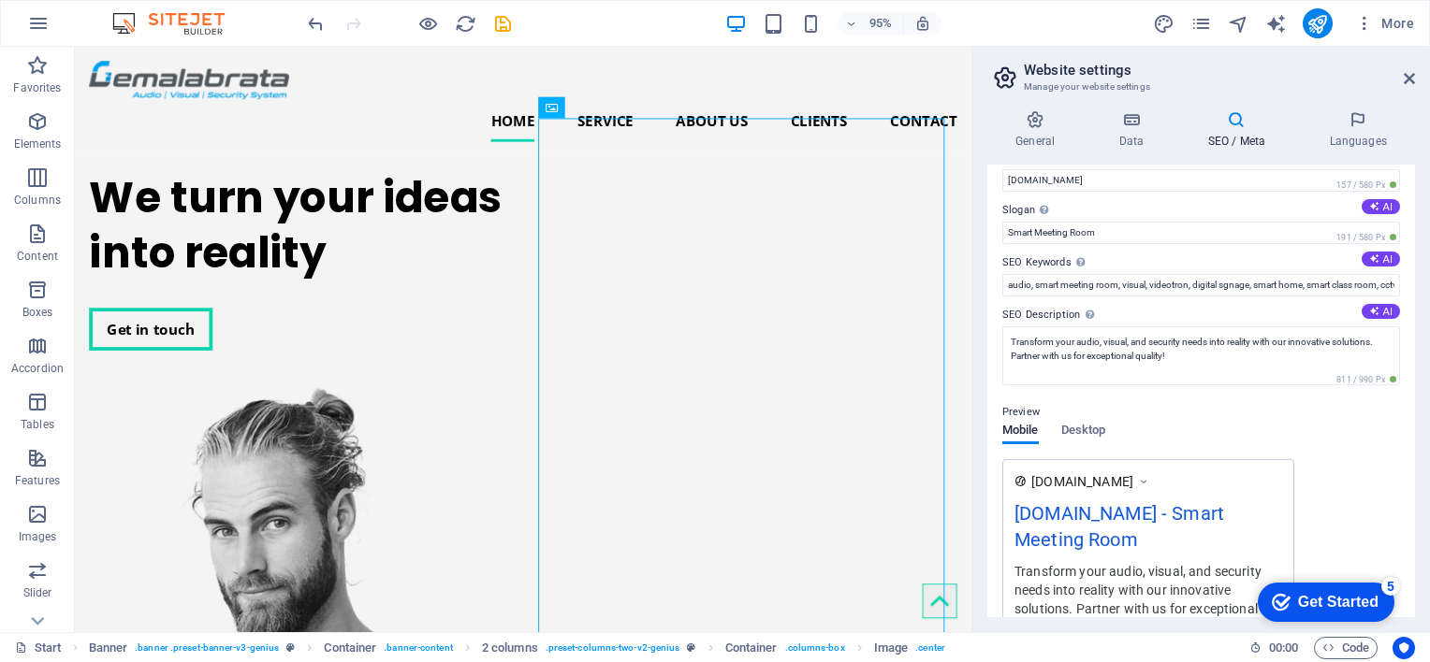
scroll to position [0, 0]
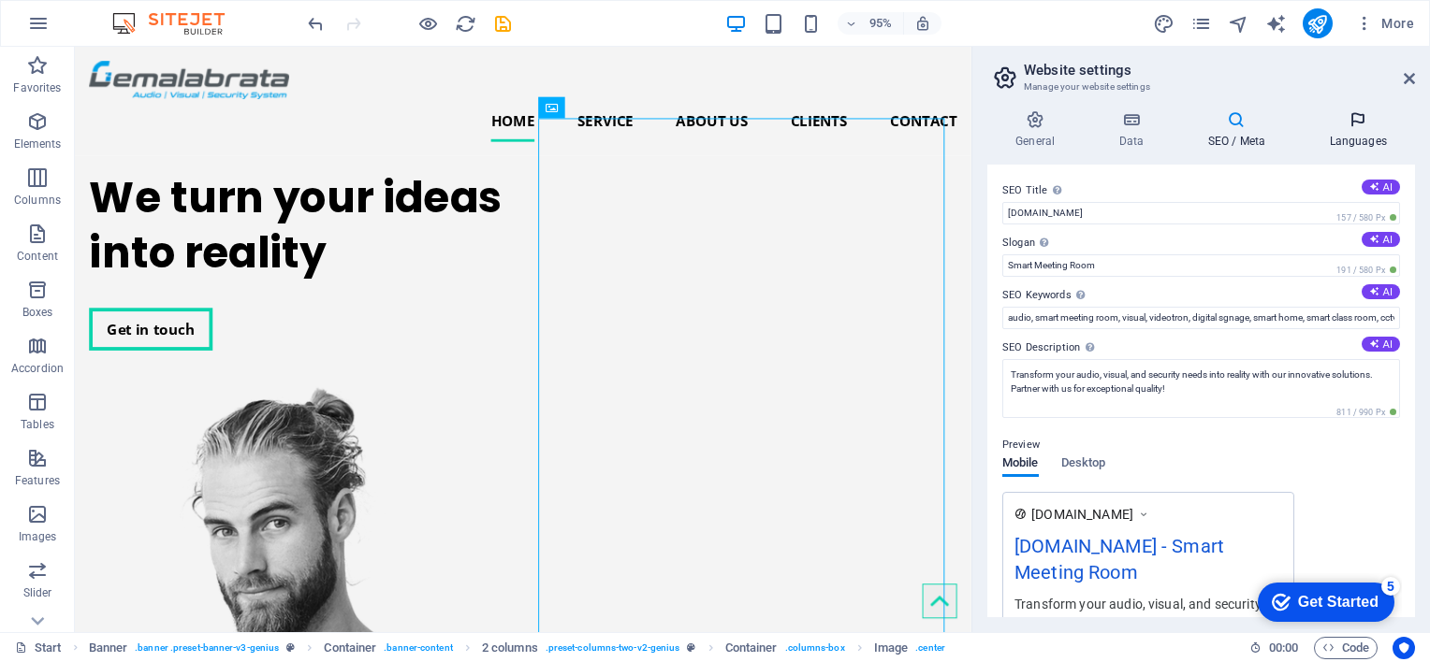
click at [1341, 131] on h4 "Languages" at bounding box center [1357, 129] width 114 height 39
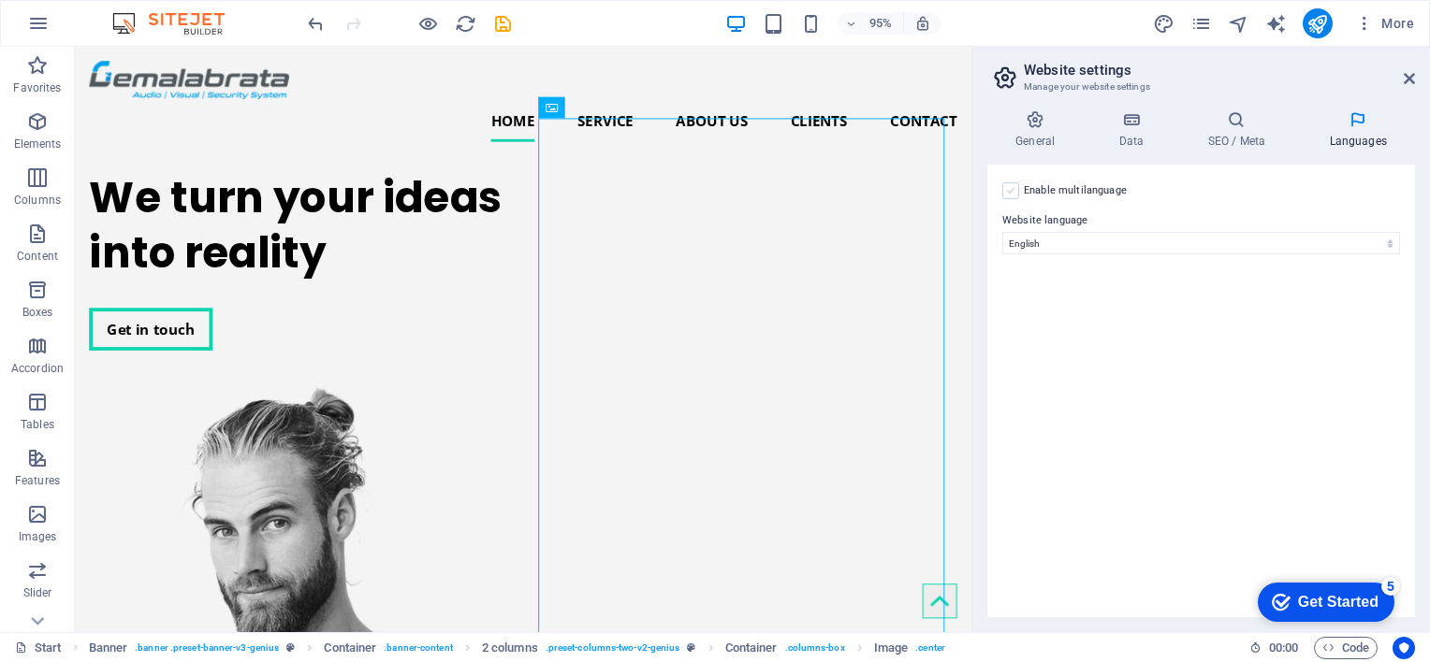
click at [1009, 190] on label at bounding box center [1010, 190] width 17 height 17
click at [0, 0] on input "Enable multilanguage To disable multilanguage delete all languages until only o…" at bounding box center [0, 0] width 0 height 0
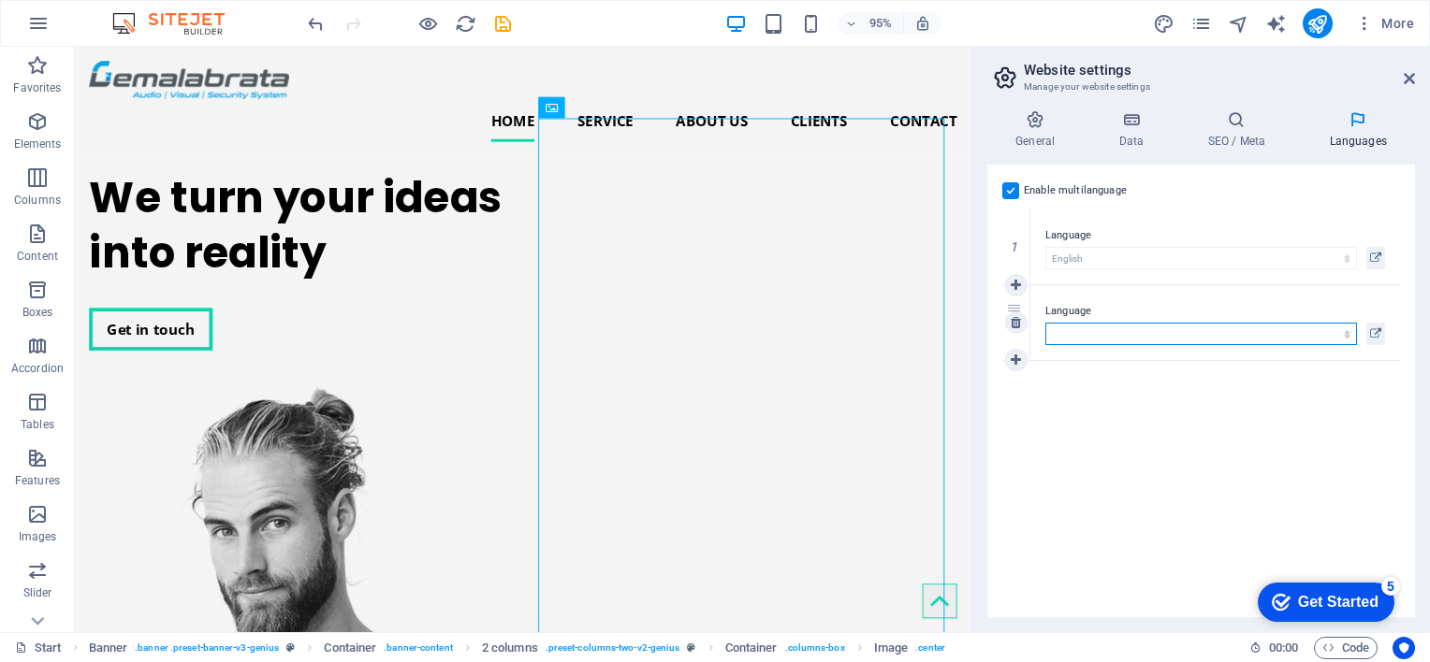
click at [1180, 327] on select "Abkhazian Afar Afrikaans Akan Albanian Amharic Arabic Aragonese Armenian Assame…" at bounding box center [1201, 334] width 312 height 22
select select "70"
click at [1045, 323] on select "Abkhazian Afar Afrikaans Akan Albanian Amharic Arabic Aragonese Armenian Assame…" at bounding box center [1201, 334] width 312 height 22
click at [1037, 142] on h4 "General" at bounding box center [1038, 129] width 103 height 39
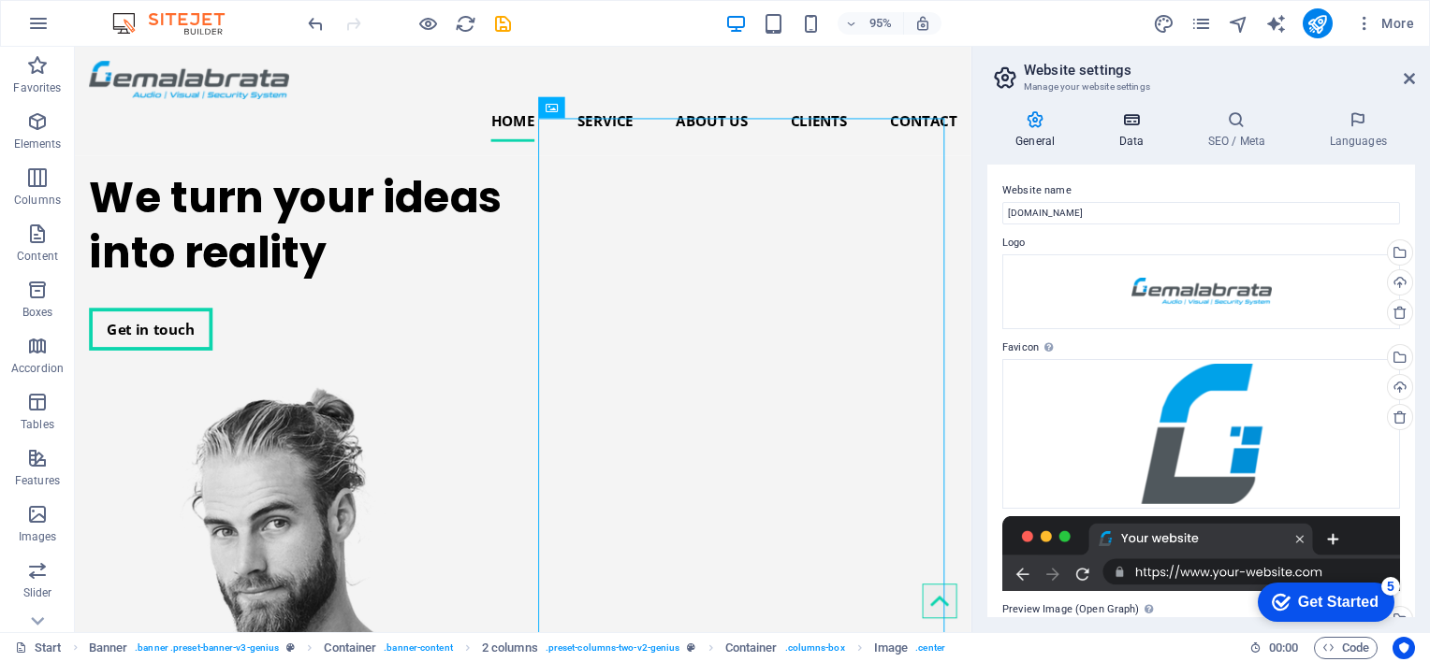
click at [1126, 125] on icon at bounding box center [1130, 119] width 81 height 19
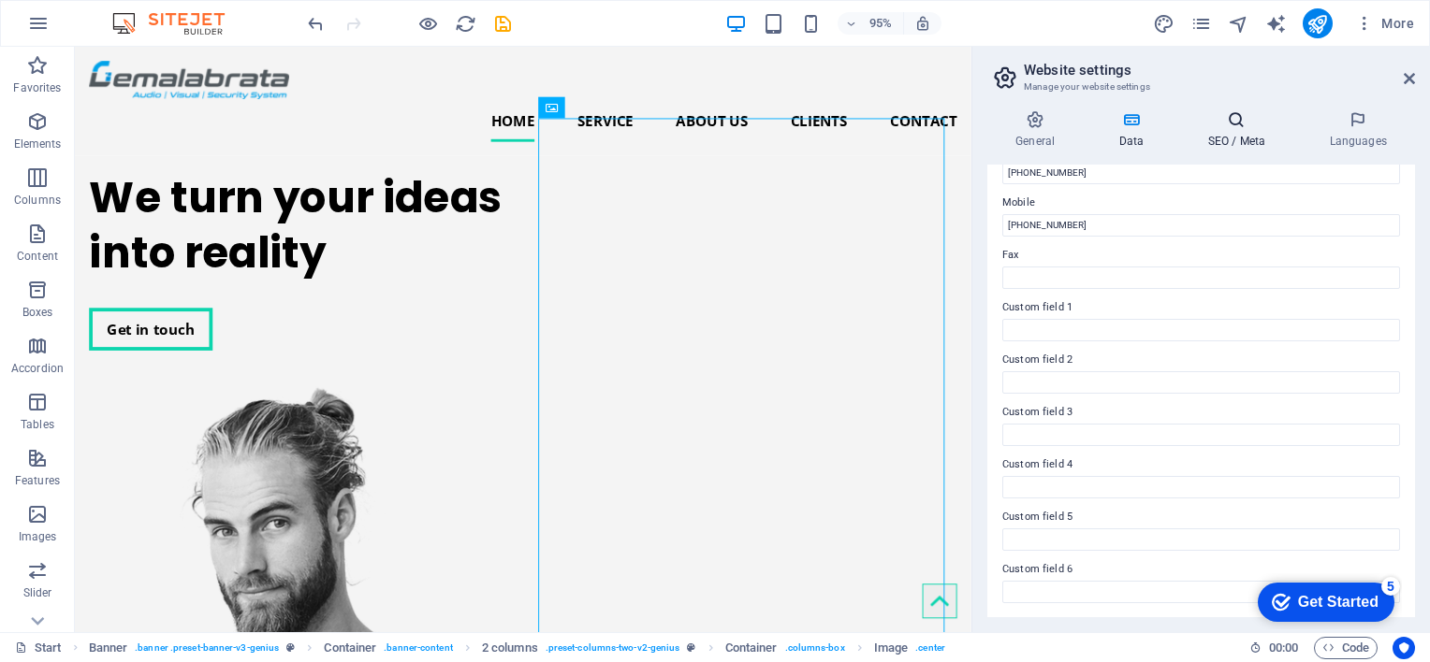
click at [1257, 124] on icon at bounding box center [1236, 119] width 114 height 19
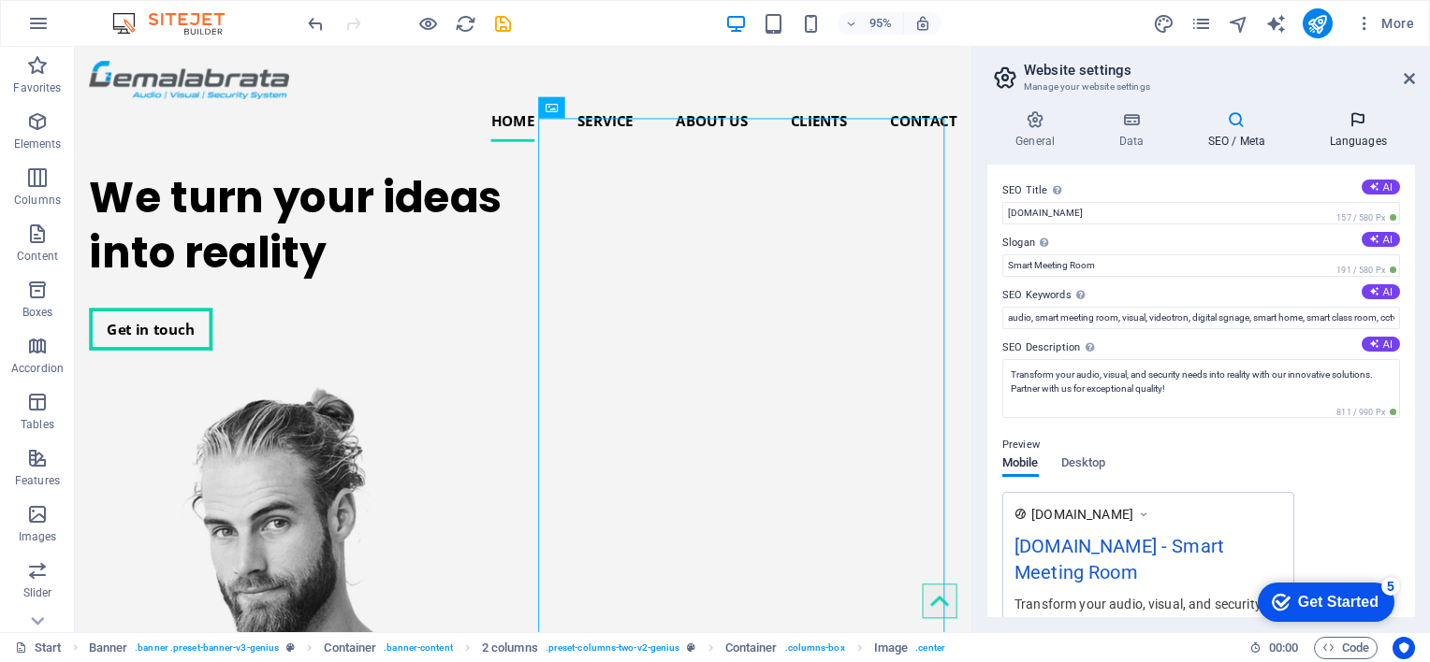
click at [1351, 138] on h4 "Languages" at bounding box center [1357, 129] width 114 height 39
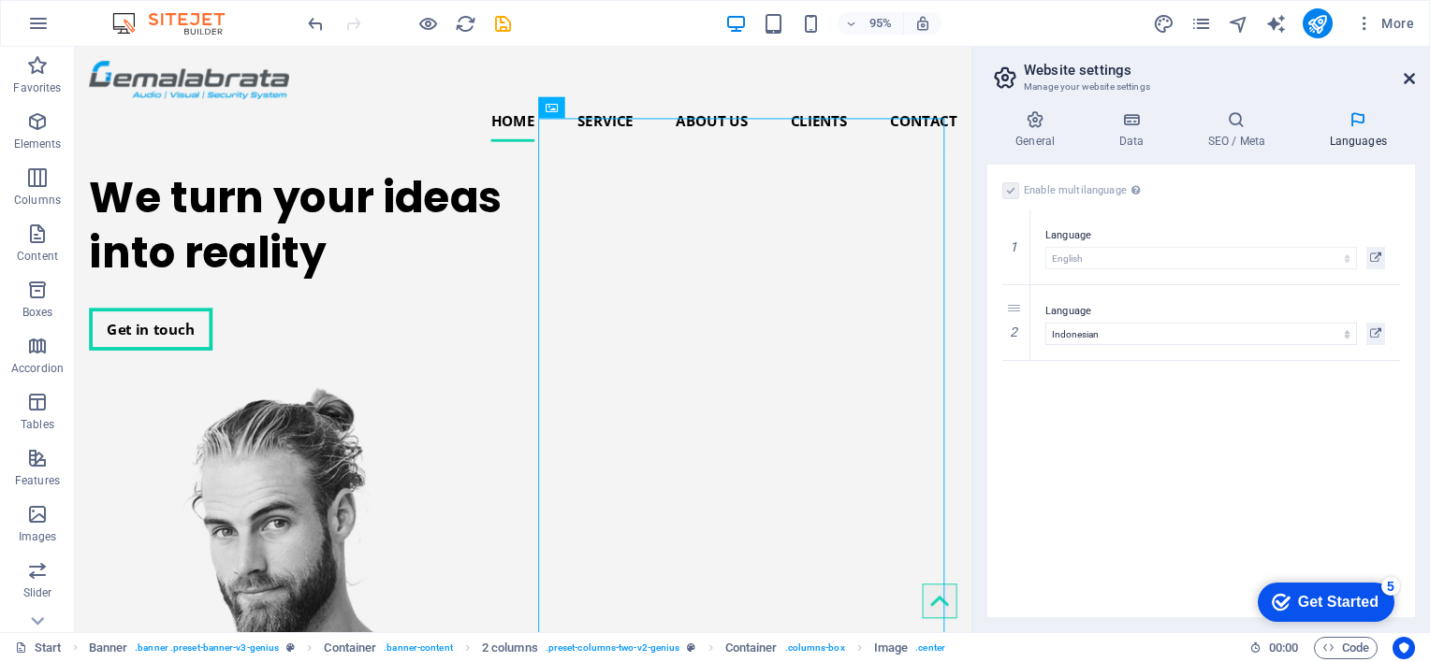
click at [1406, 78] on icon at bounding box center [1408, 78] width 11 height 15
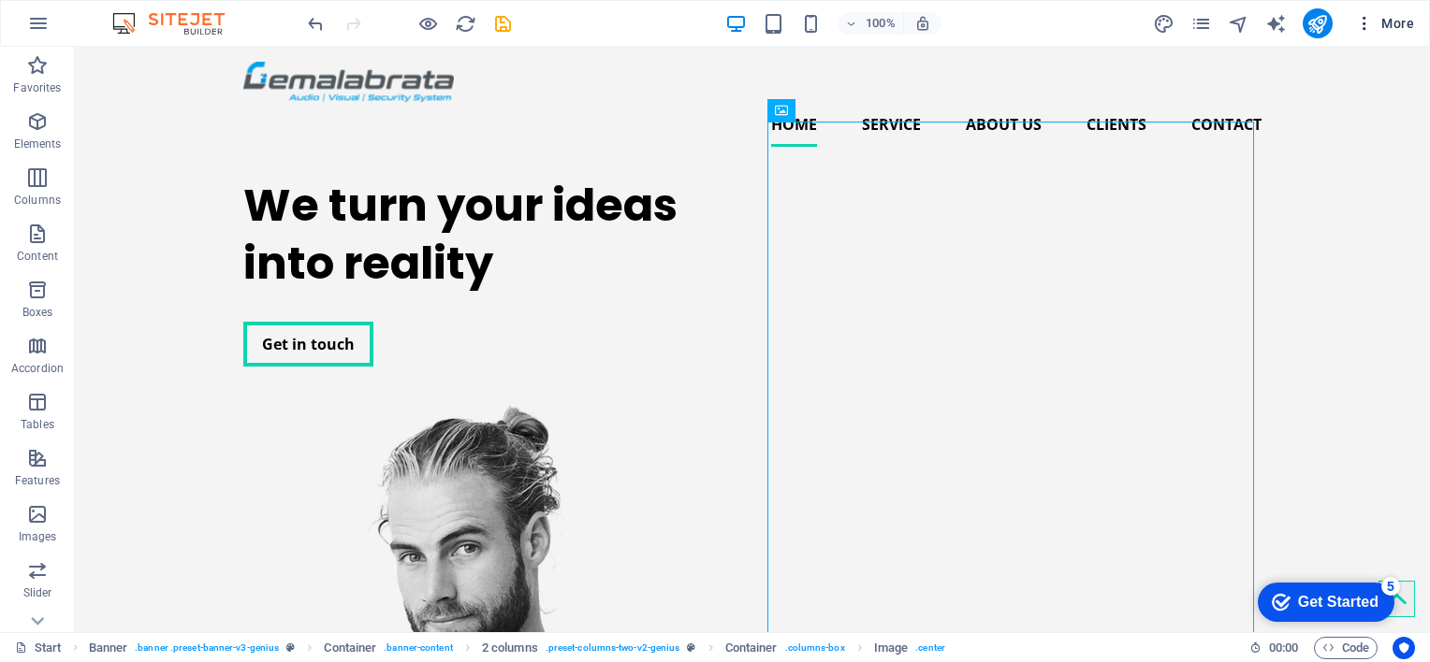
click at [1391, 29] on span "More" at bounding box center [1384, 23] width 59 height 19
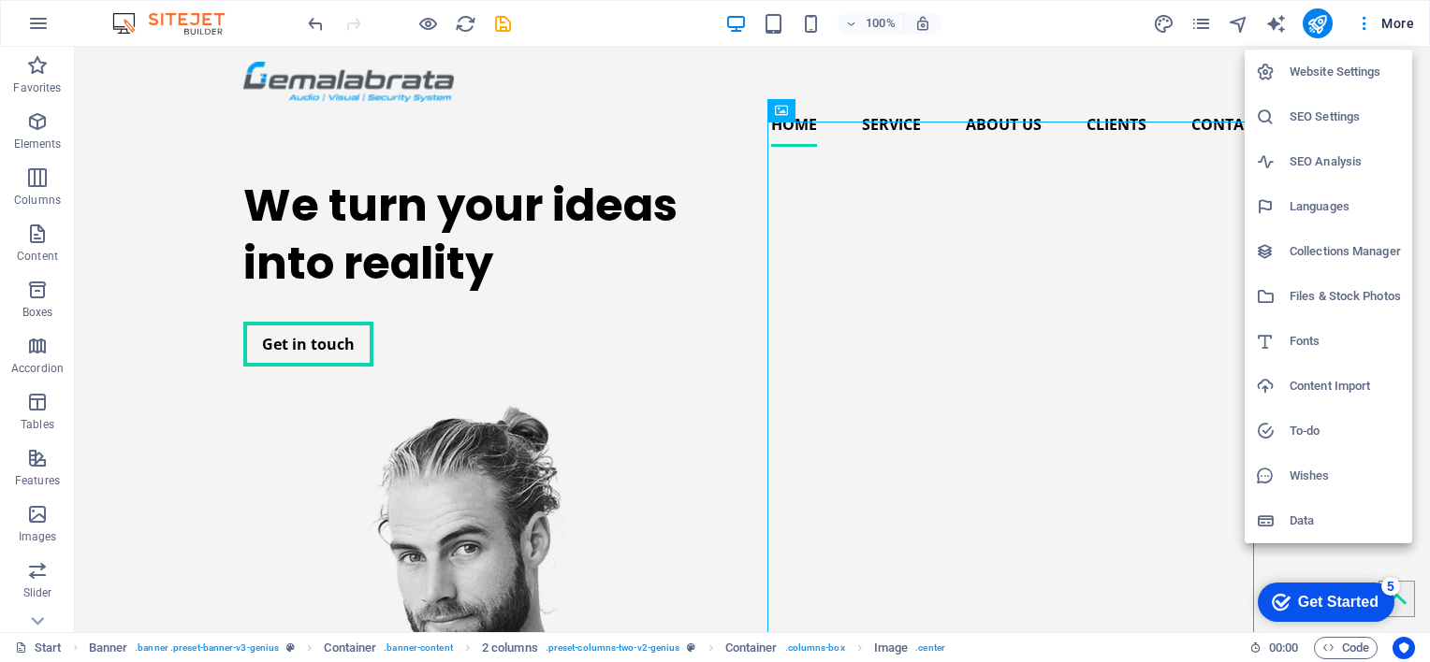
click at [1358, 66] on h6 "Website Settings" at bounding box center [1344, 72] width 111 height 22
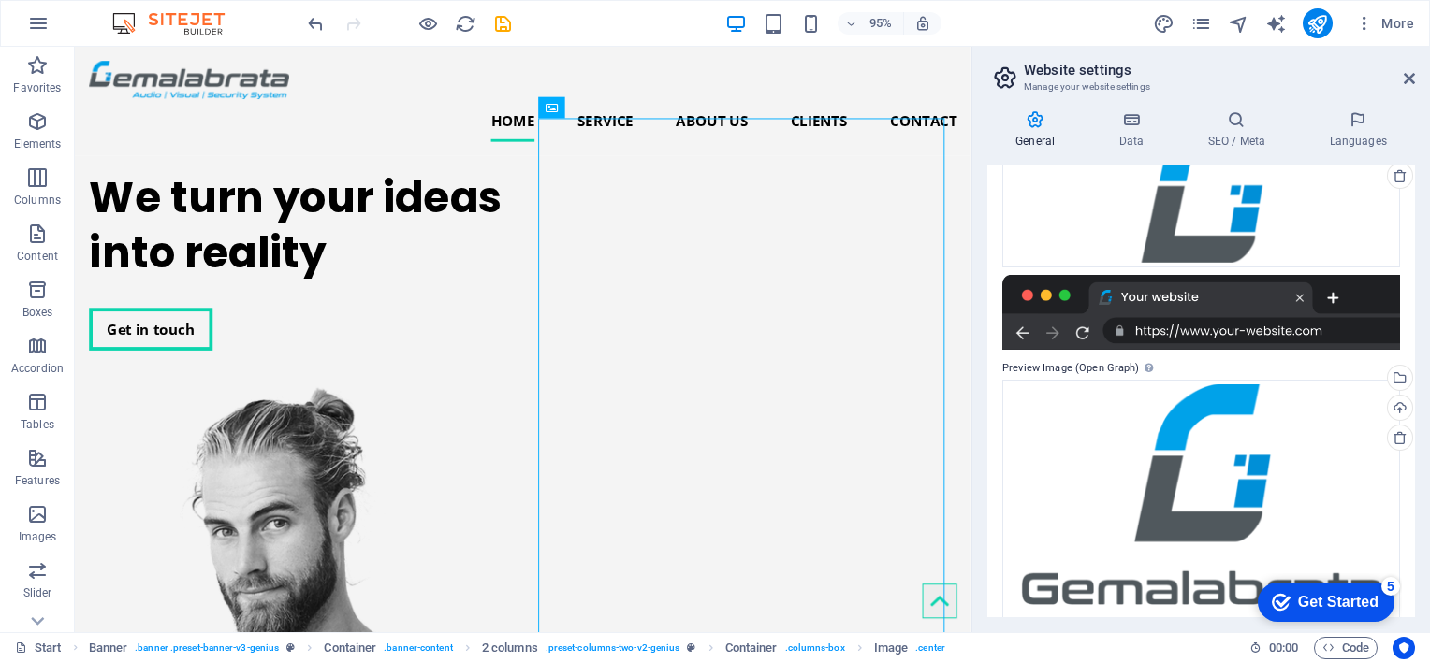
scroll to position [281, 0]
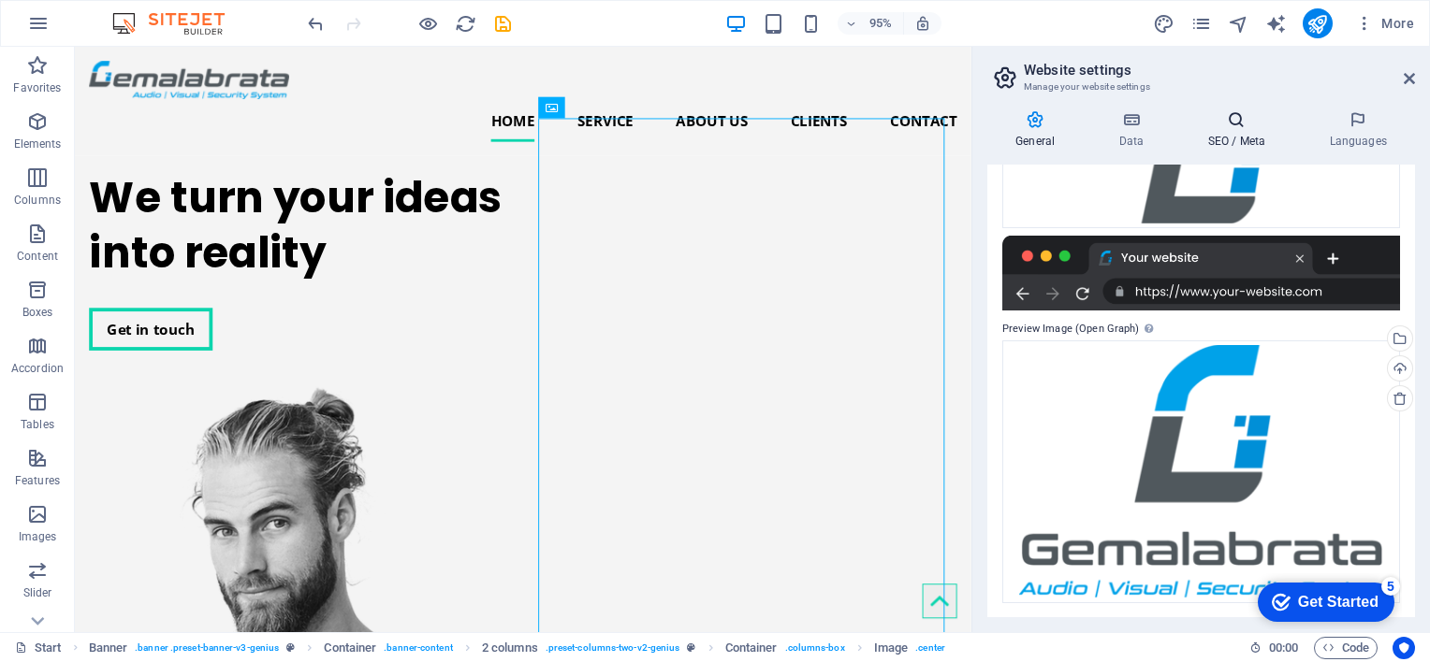
click at [1231, 141] on h4 "SEO / Meta" at bounding box center [1240, 129] width 122 height 39
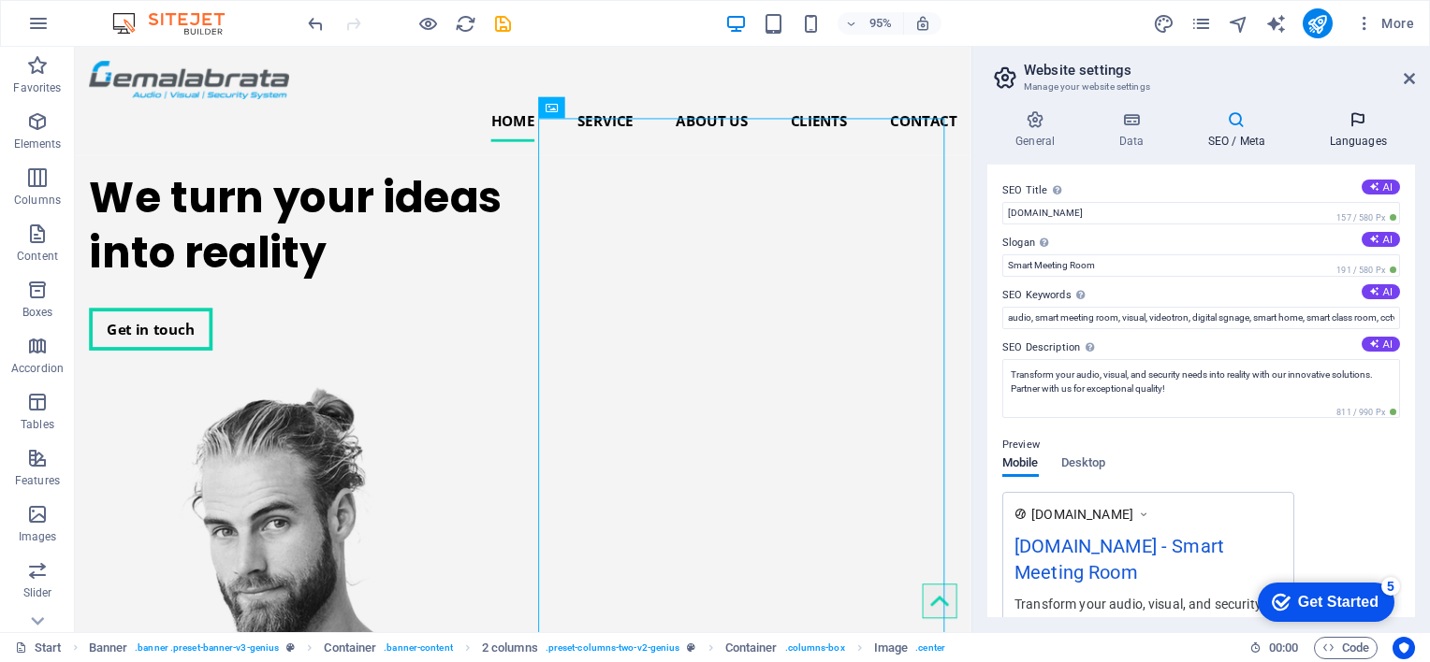
click at [1345, 125] on icon at bounding box center [1357, 119] width 114 height 19
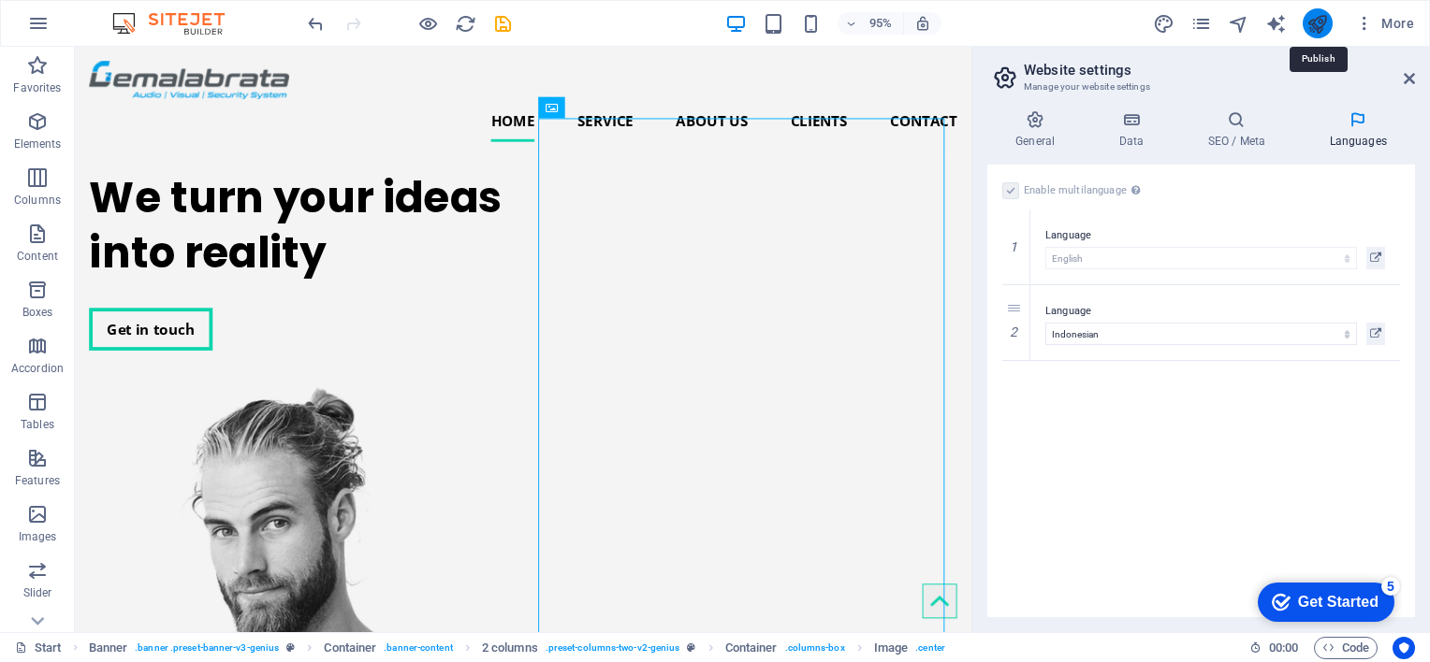
click at [1318, 30] on icon "publish" at bounding box center [1317, 24] width 22 height 22
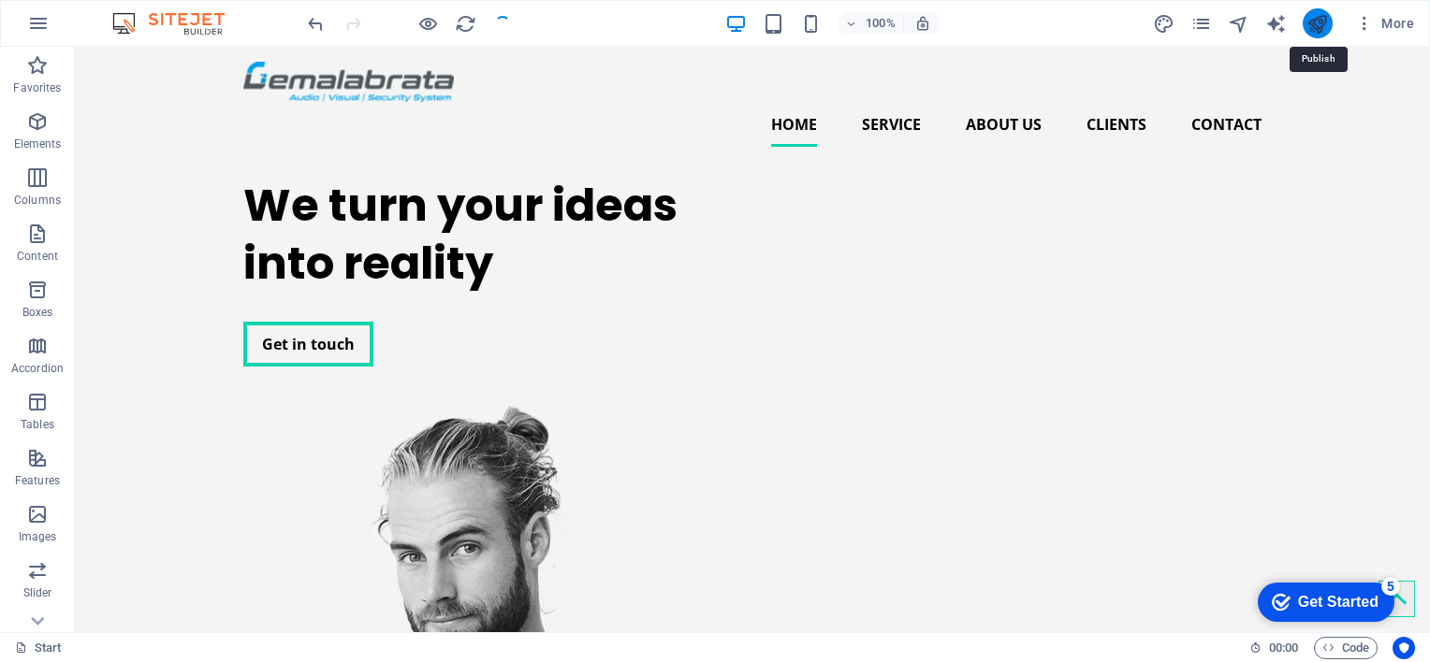
click at [1325, 26] on icon "publish" at bounding box center [1317, 24] width 22 height 22
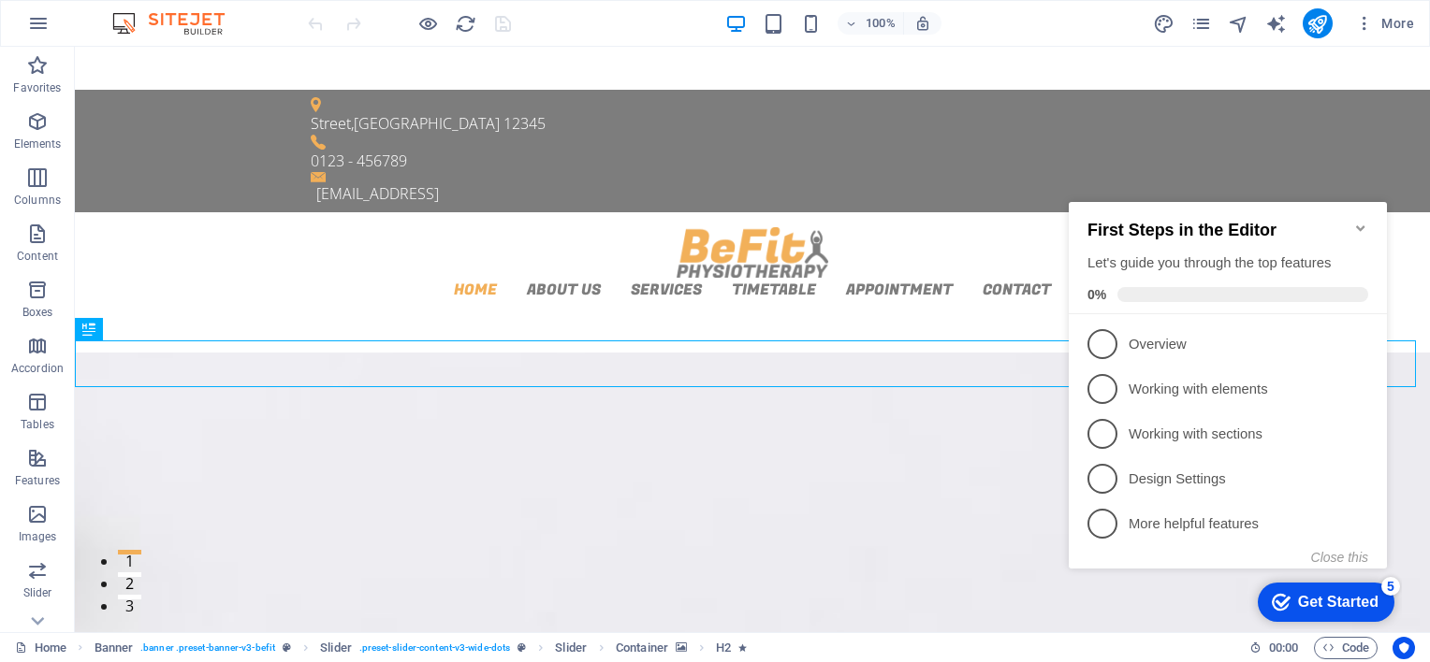
click at [1359, 221] on icon "Minimize checklist" at bounding box center [1360, 228] width 15 height 15
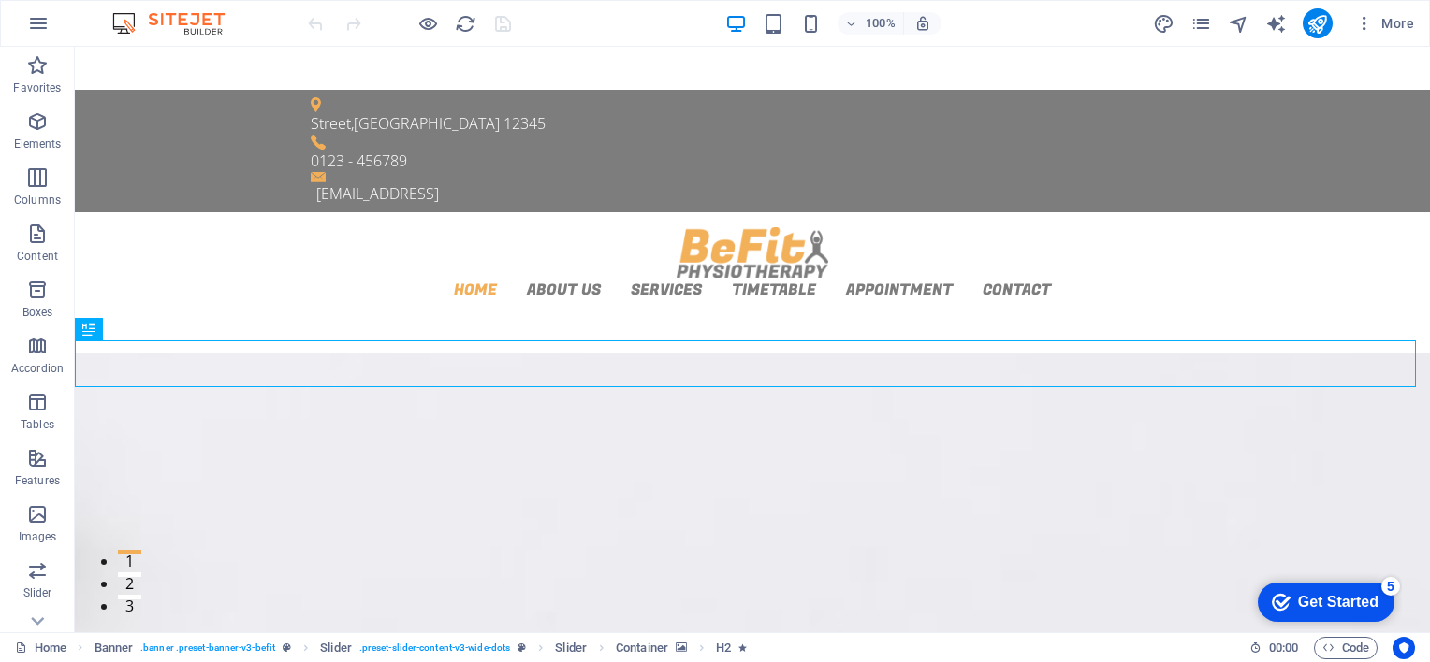
click at [1401, 617] on div "checkmark Get Started 5 First Steps in the Editor Let's guide you through the t…" at bounding box center [1321, 601] width 159 height 56
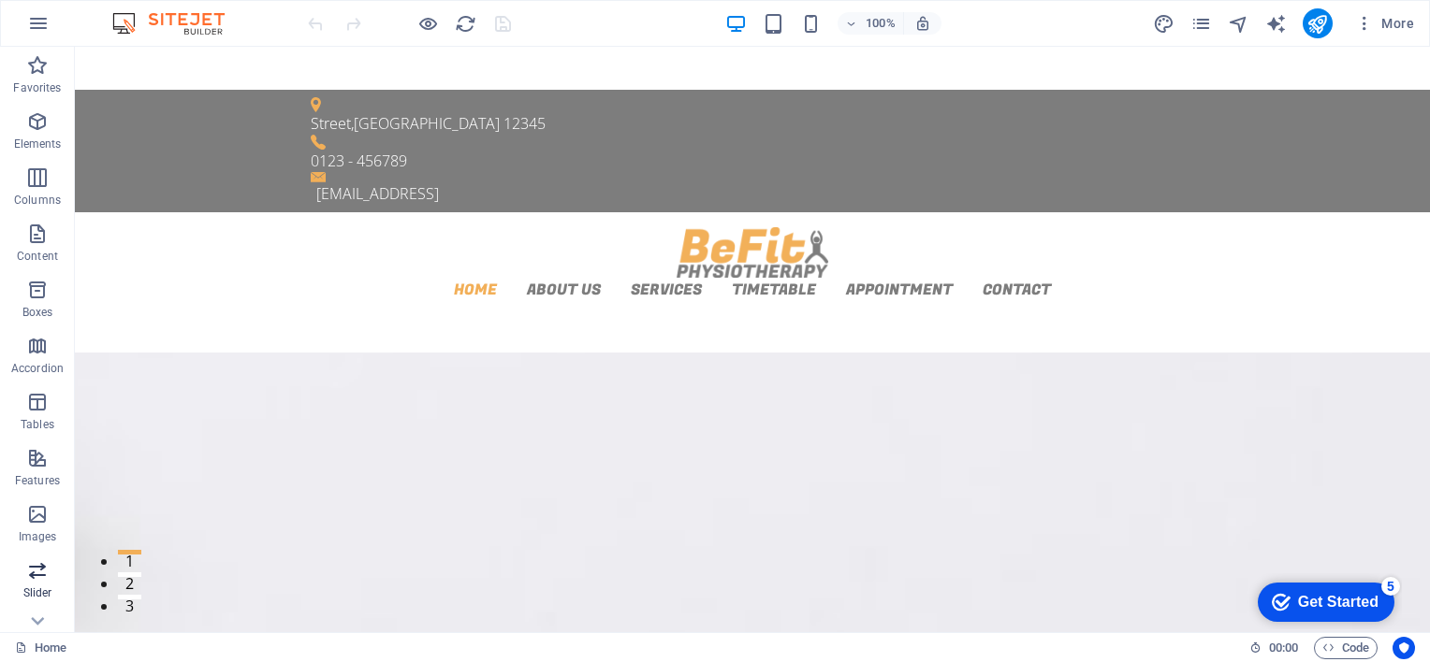
scroll to position [255, 0]
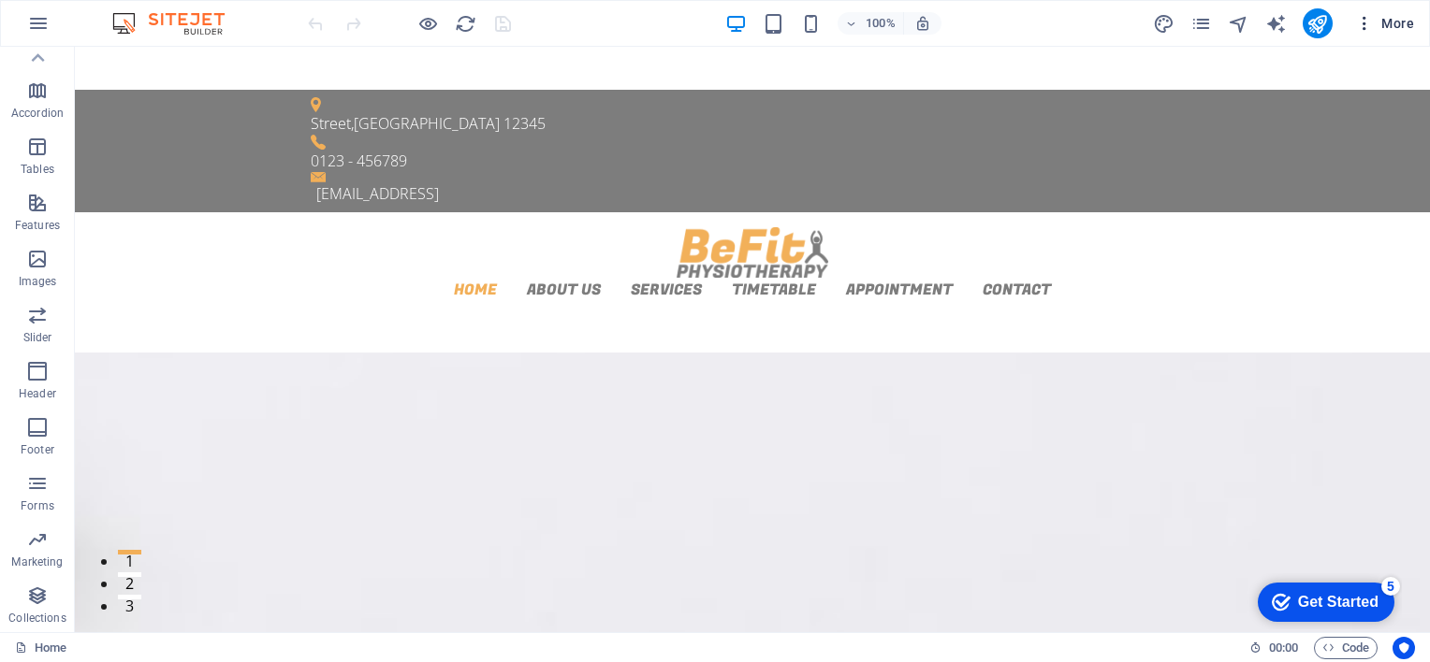
click at [1367, 26] on icon "button" at bounding box center [1364, 23] width 19 height 19
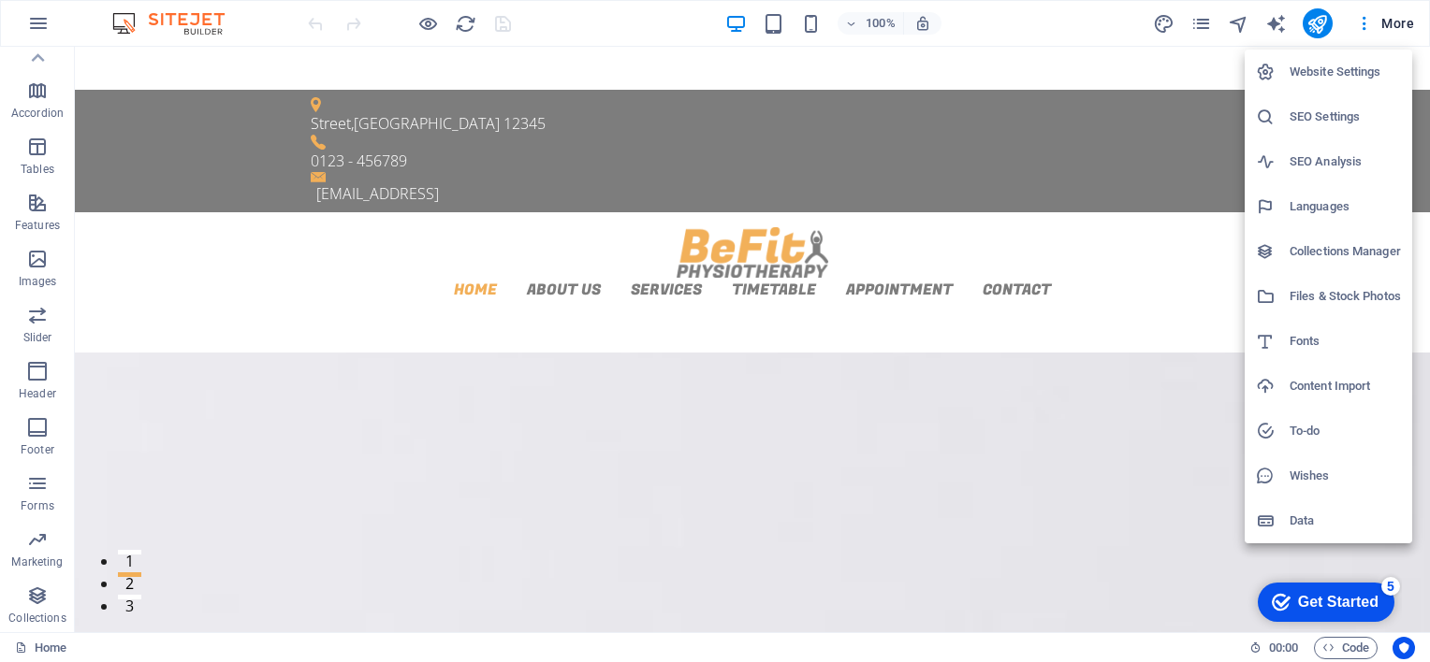
click at [1196, 19] on div at bounding box center [715, 331] width 1430 height 662
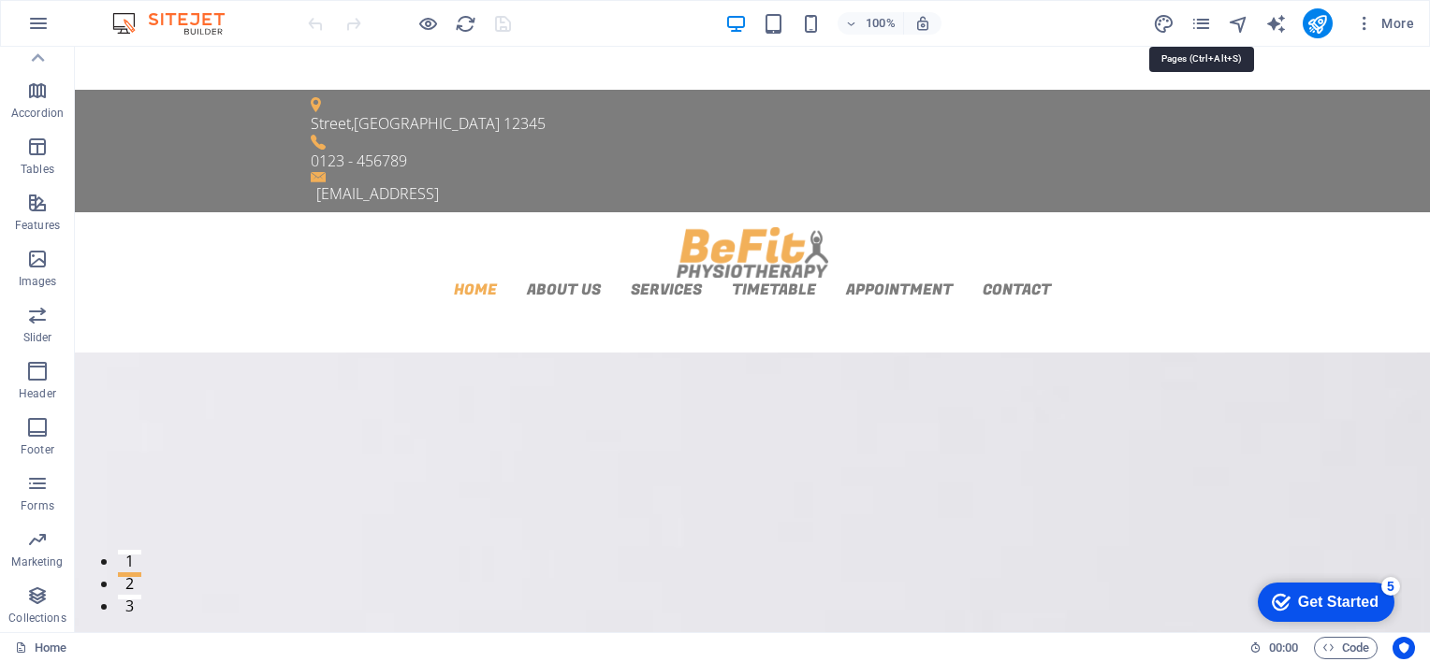
click at [1196, 19] on icon "pages" at bounding box center [1201, 24] width 22 height 22
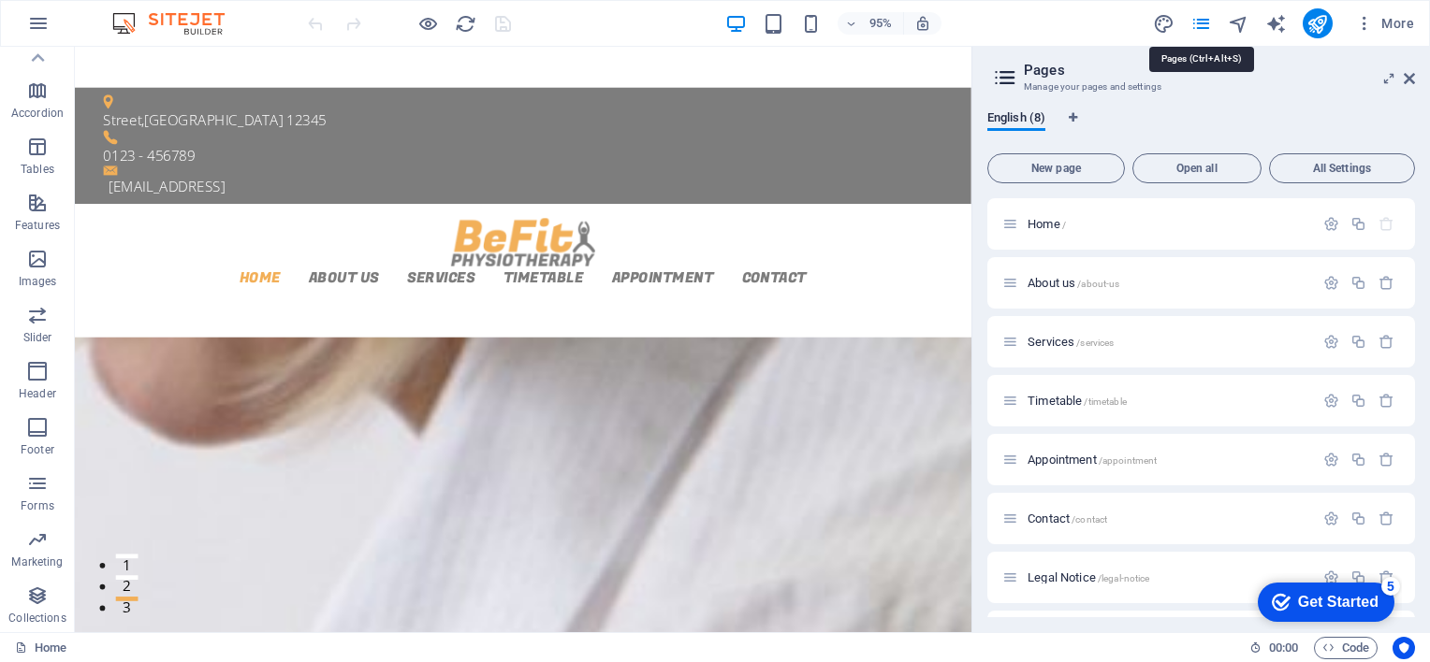
click at [1196, 19] on icon "pages" at bounding box center [1201, 24] width 22 height 22
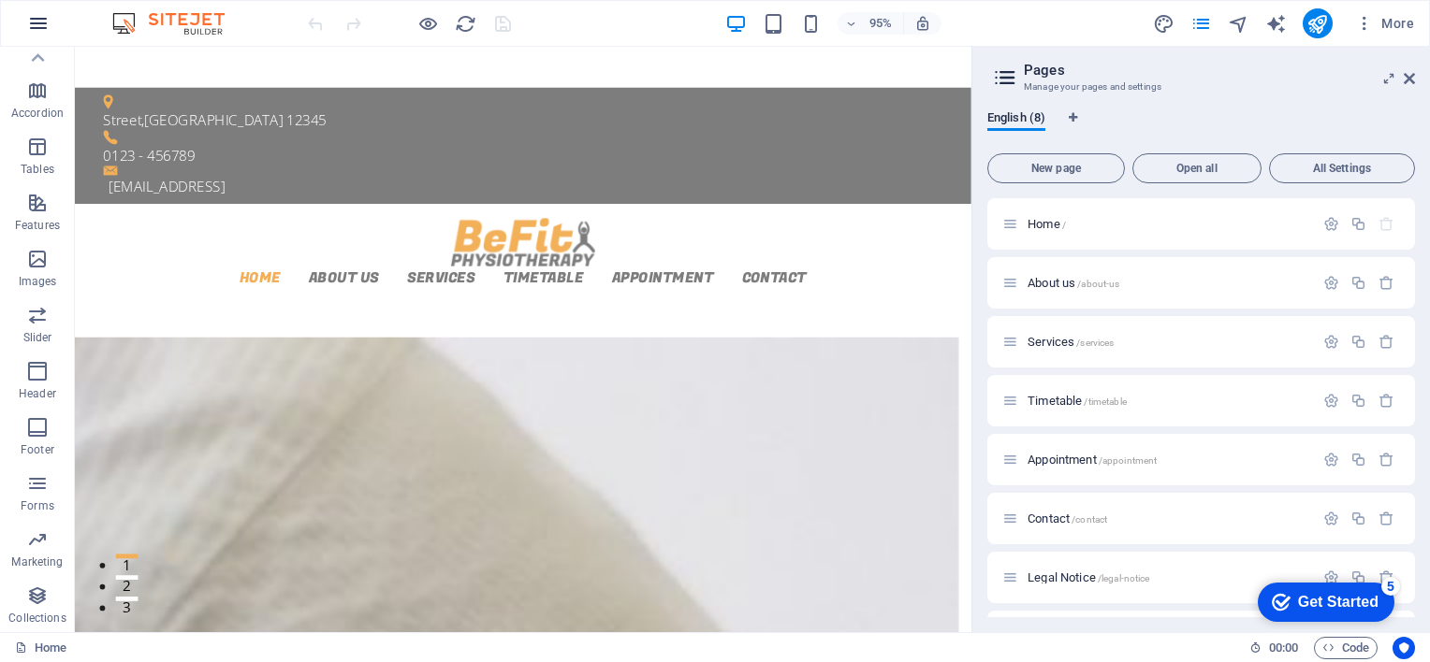
click at [34, 24] on icon "button" at bounding box center [38, 23] width 22 height 22
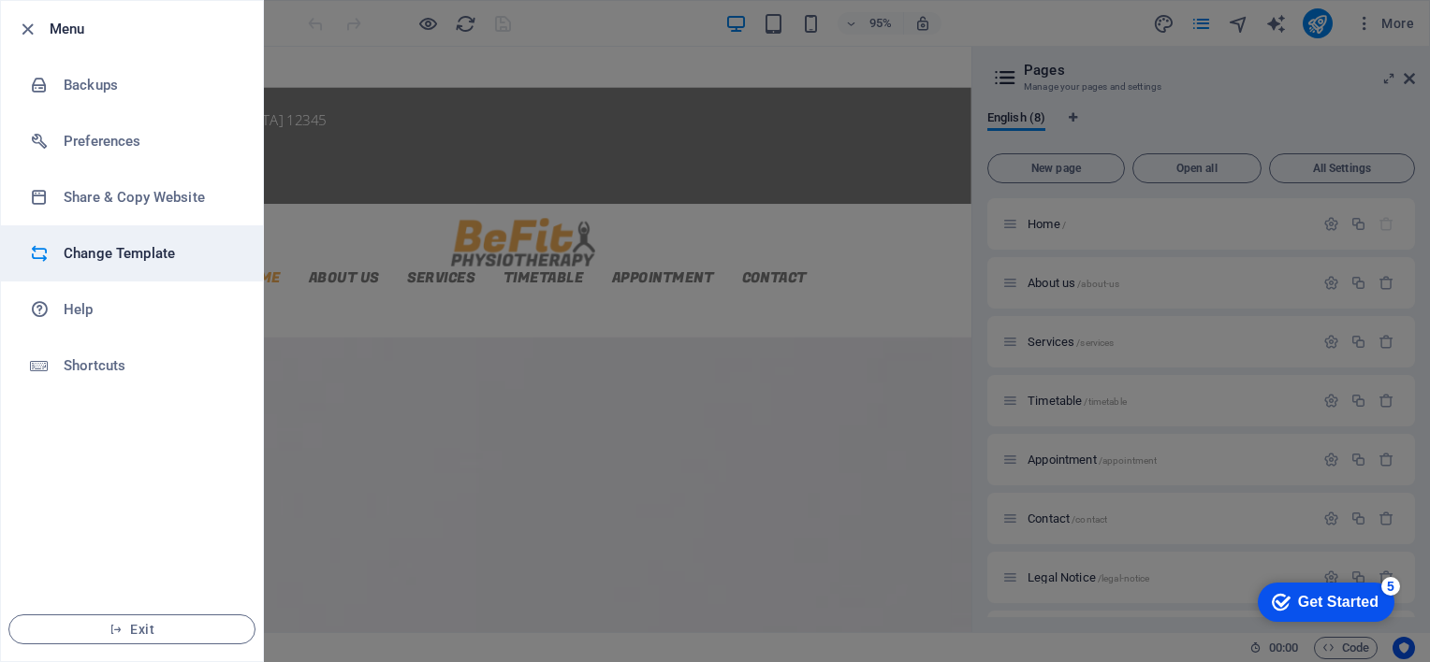
click at [109, 258] on h6 "Change Template" at bounding box center [150, 253] width 173 height 22
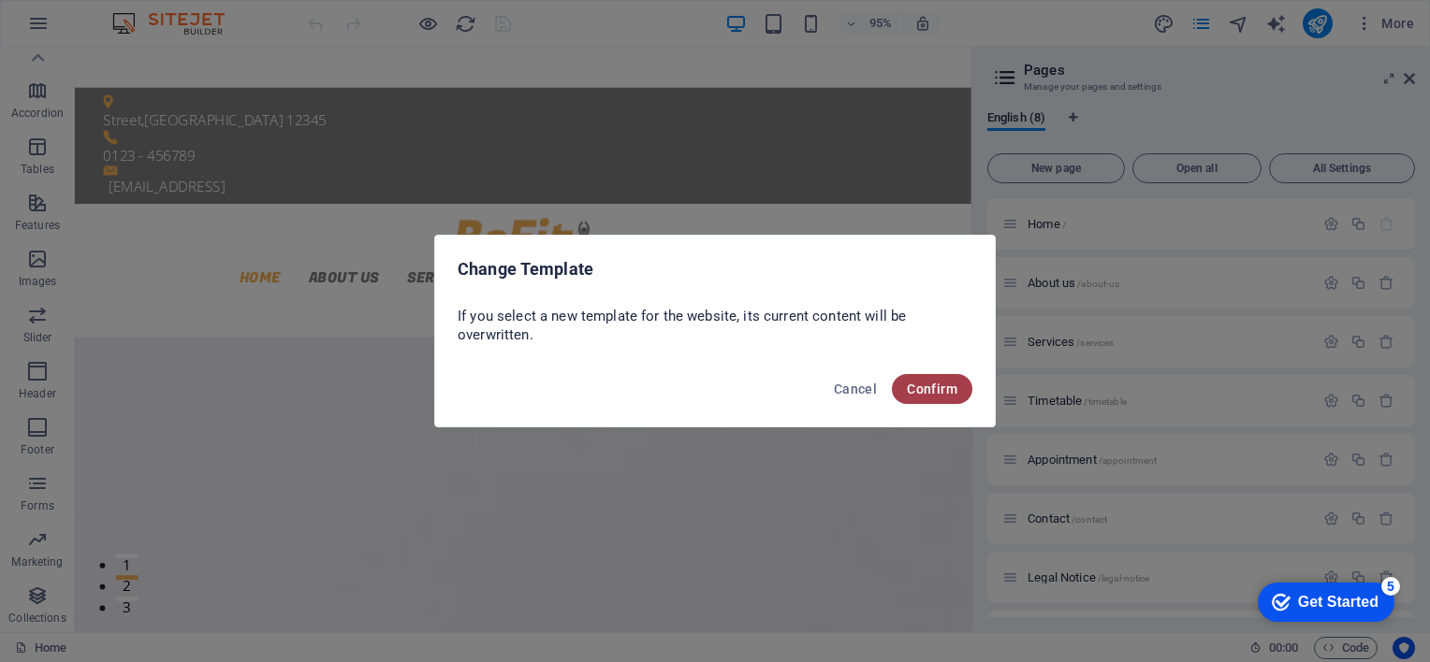
click at [929, 385] on span "Confirm" at bounding box center [932, 389] width 51 height 15
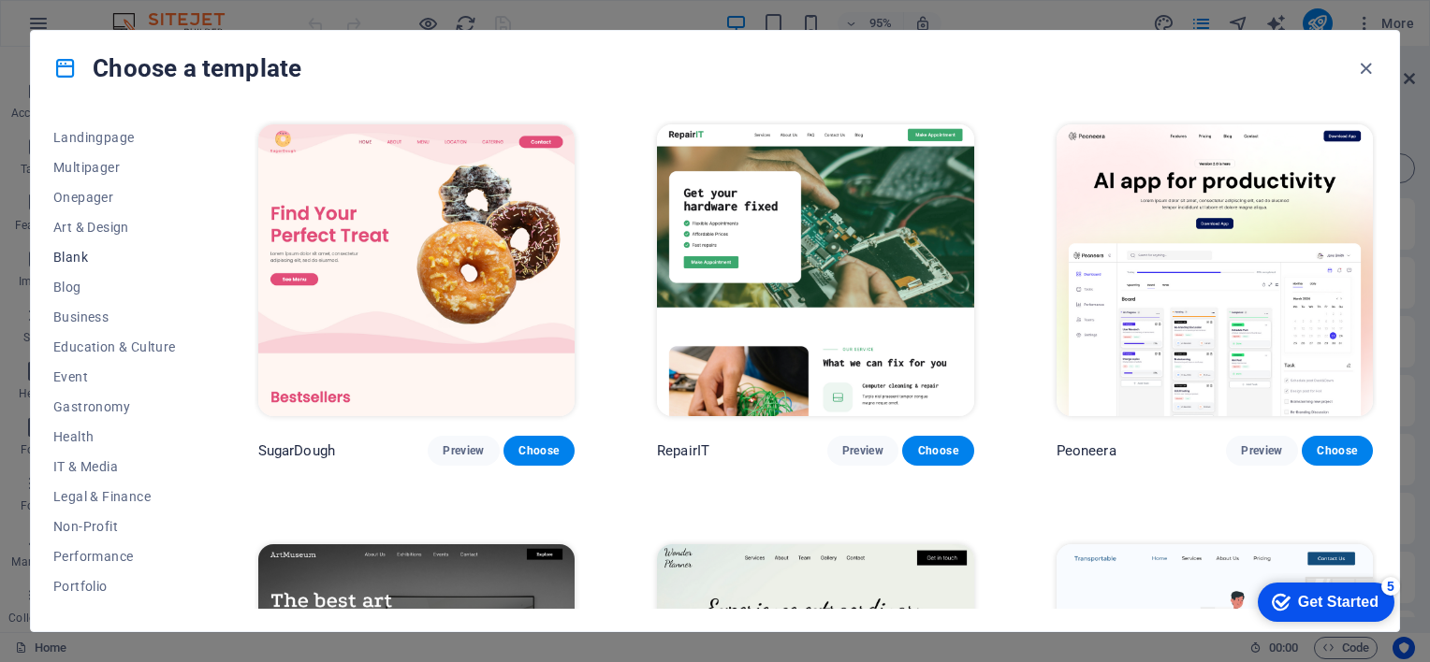
scroll to position [120, 0]
click at [99, 462] on span "IT & Media" at bounding box center [114, 464] width 123 height 15
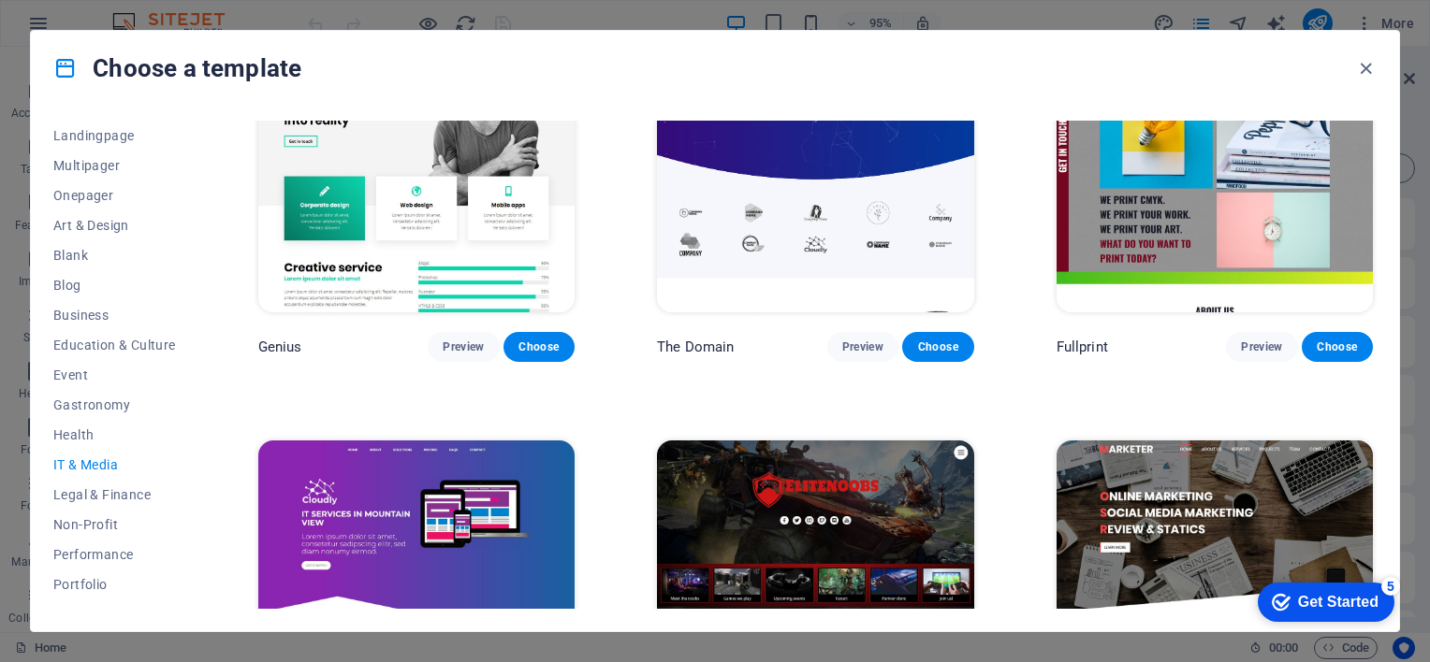
scroll to position [1109, 0]
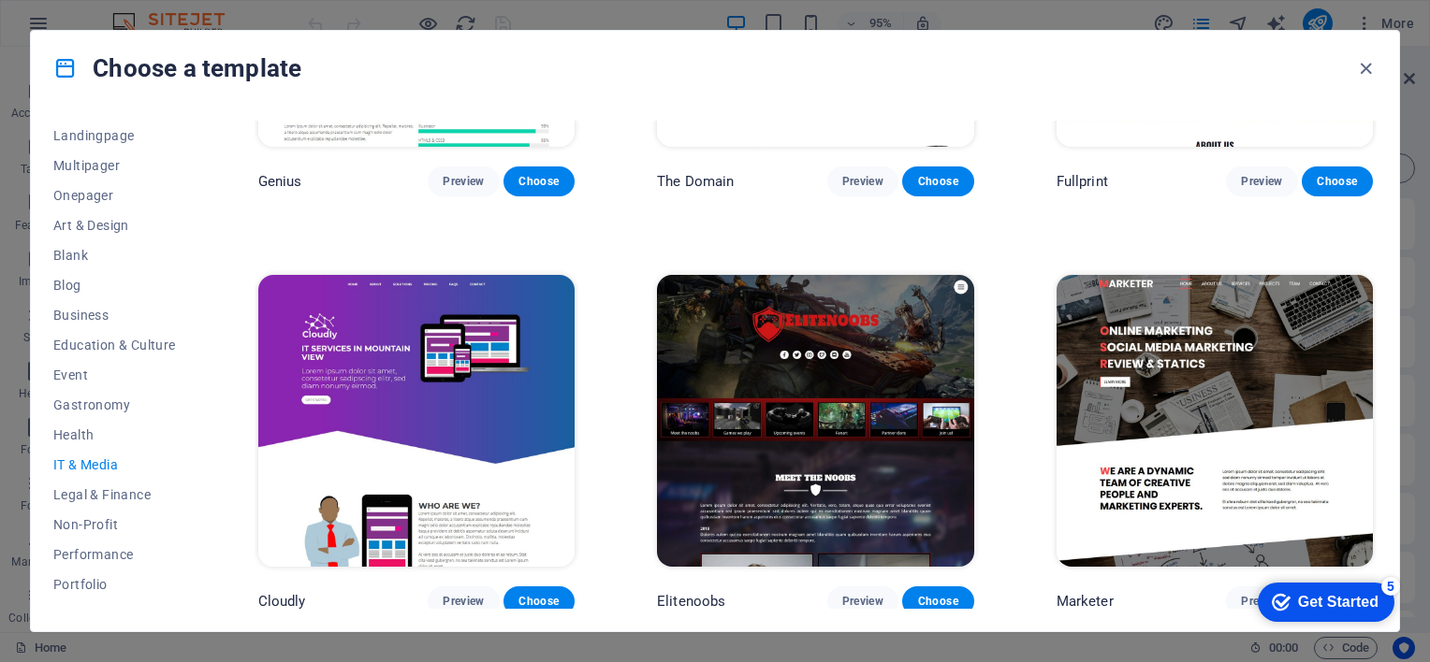
click at [477, 427] on img at bounding box center [416, 421] width 316 height 292
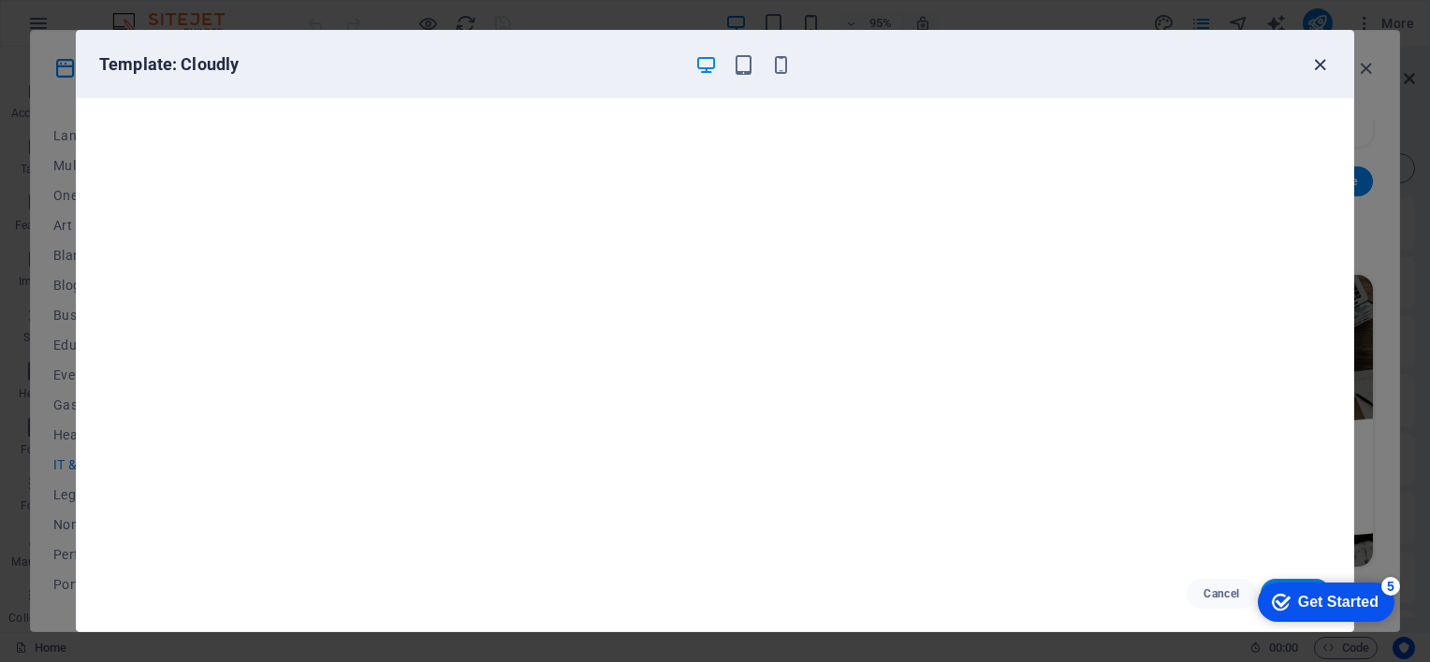
click at [1319, 60] on icon "button" at bounding box center [1320, 65] width 22 height 22
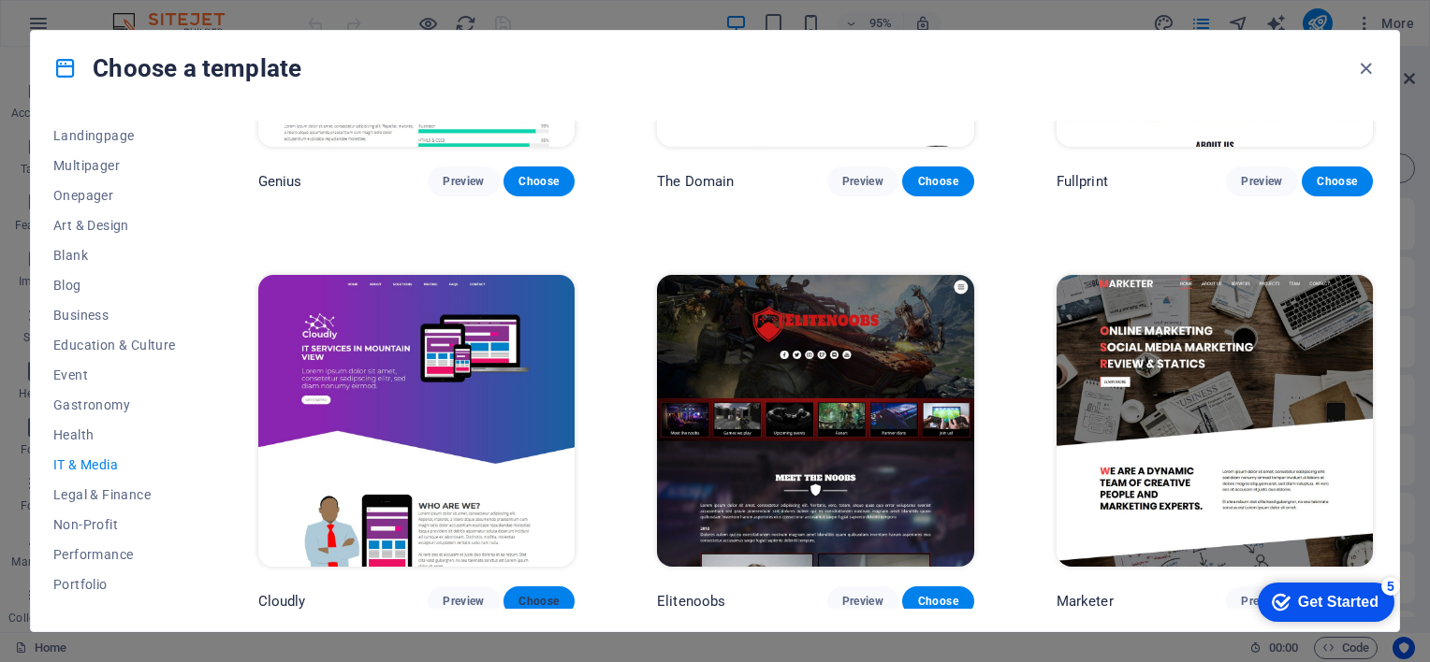
click at [539, 594] on span "Choose" at bounding box center [538, 601] width 41 height 15
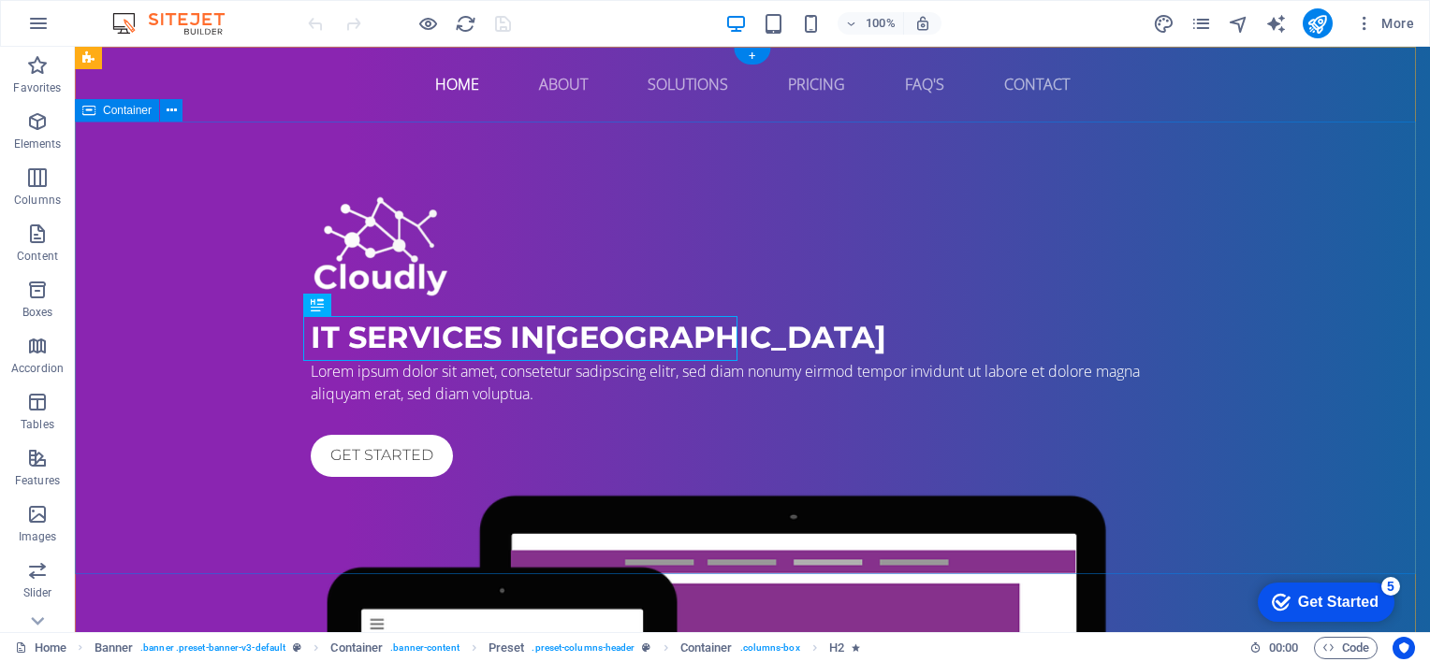
click at [646, 522] on div "IT Services in Berlin Lorem ipsum dolor sit amet, consetetur sadipscing elitr, …" at bounding box center [752, 614] width 1355 height 985
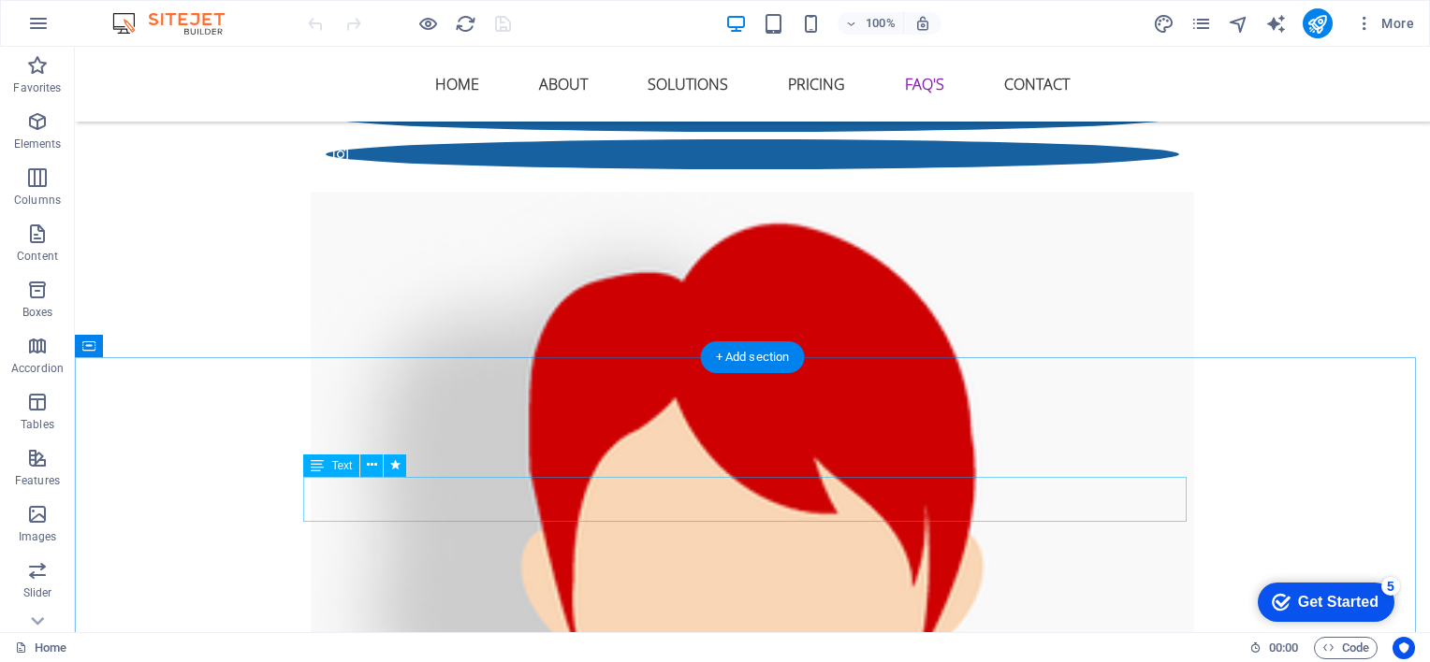
scroll to position [4913, 0]
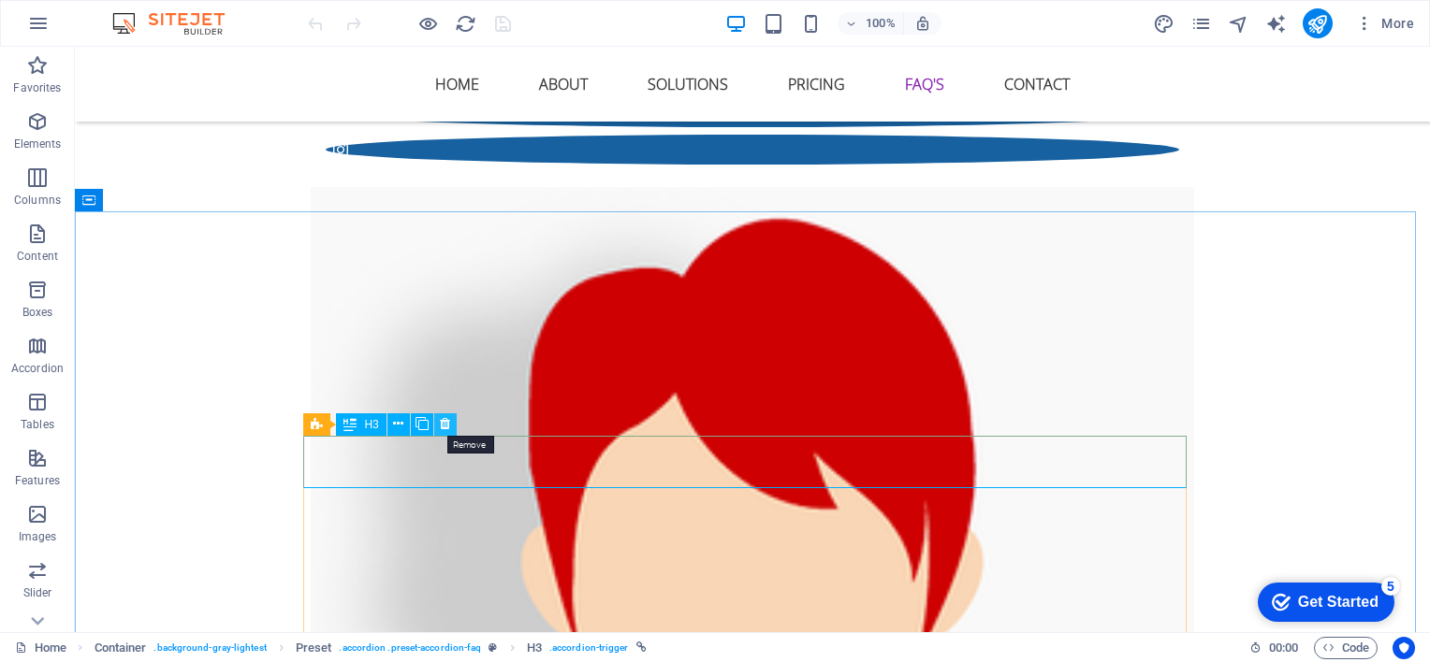
click at [443, 422] on icon at bounding box center [445, 424] width 10 height 20
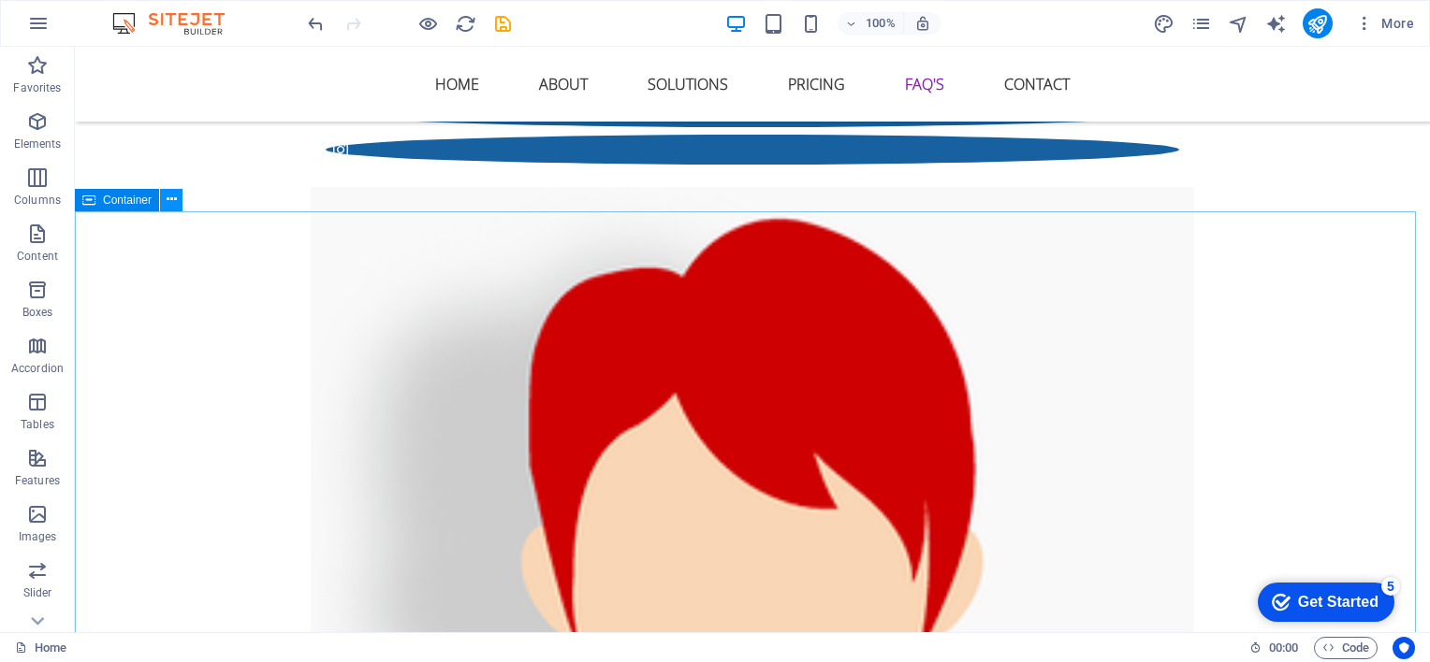
click at [172, 203] on icon at bounding box center [172, 200] width 10 height 20
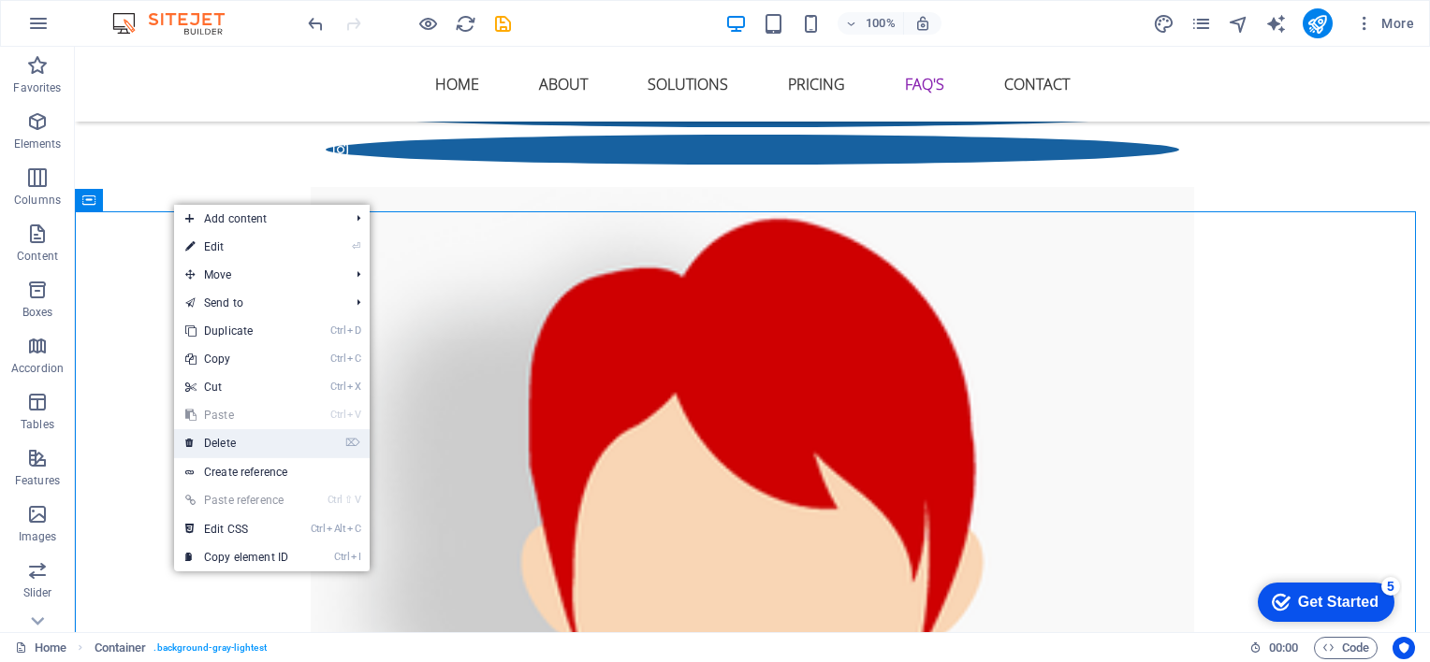
click at [267, 443] on link "⌦ Delete" at bounding box center [236, 443] width 125 height 28
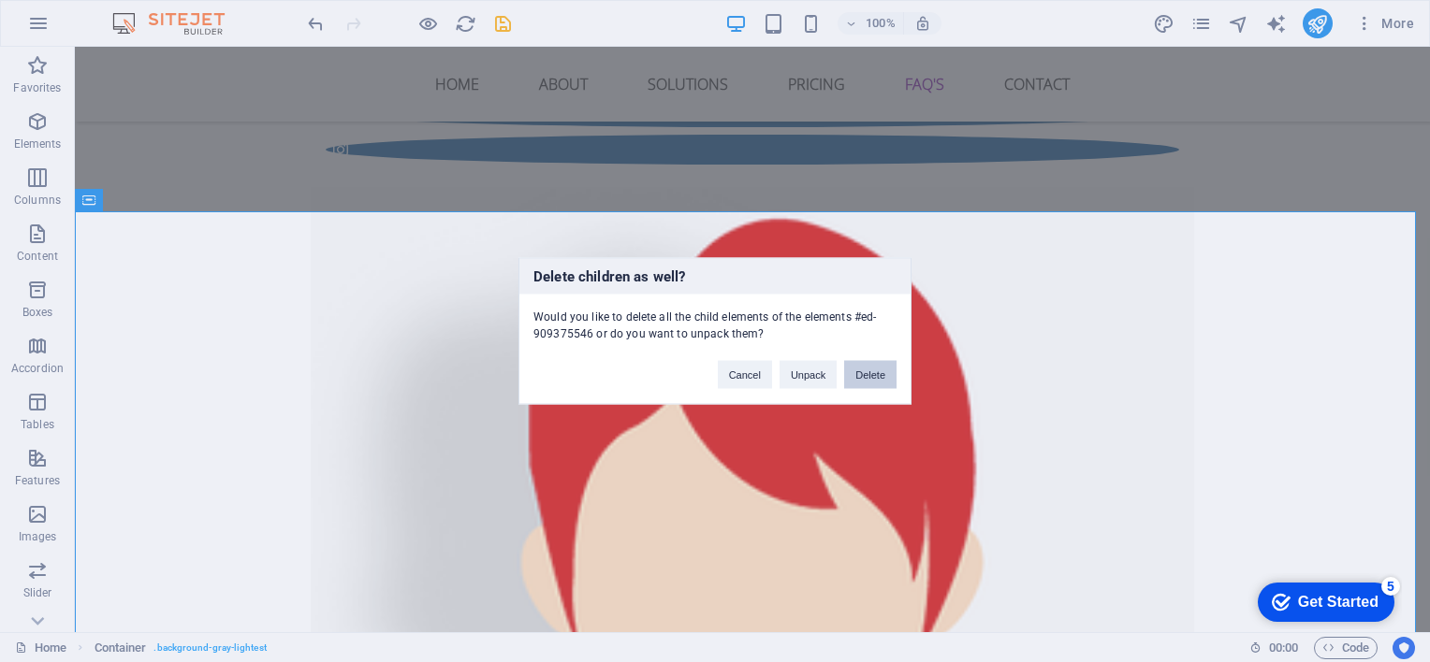
click at [873, 377] on button "Delete" at bounding box center [870, 375] width 52 height 28
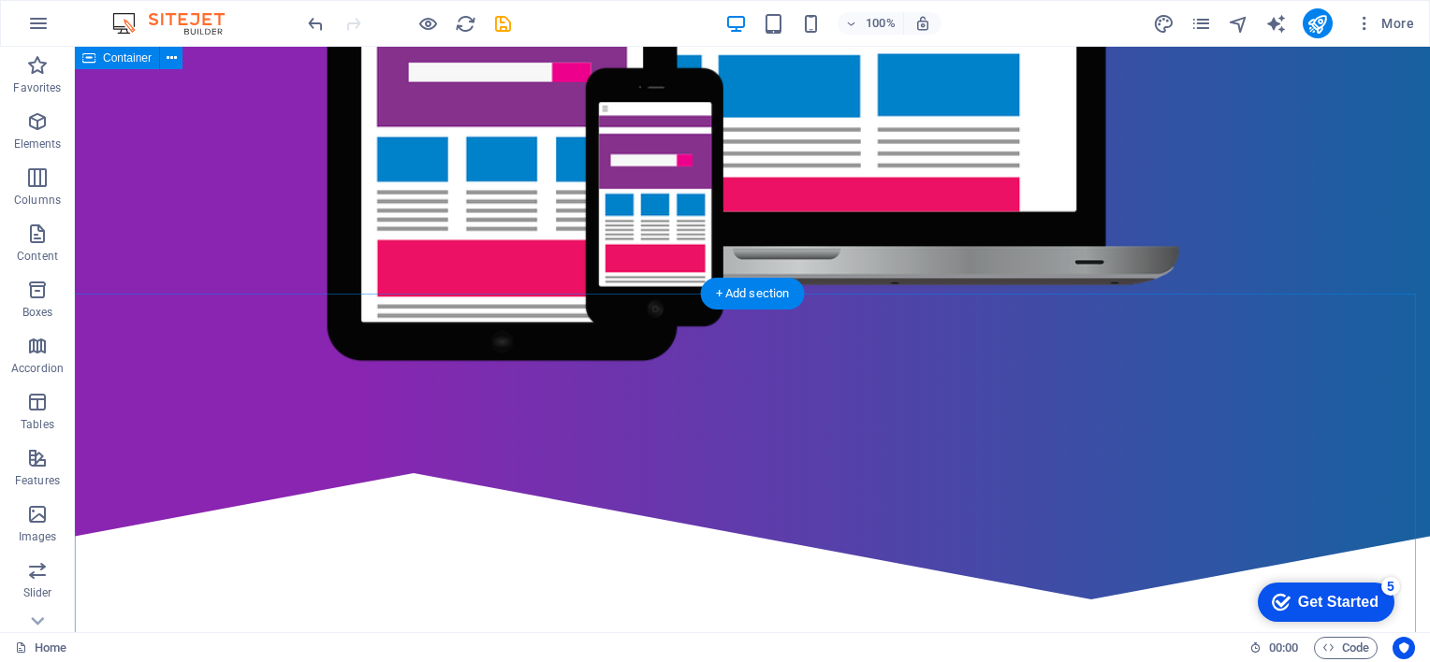
scroll to position [0, 0]
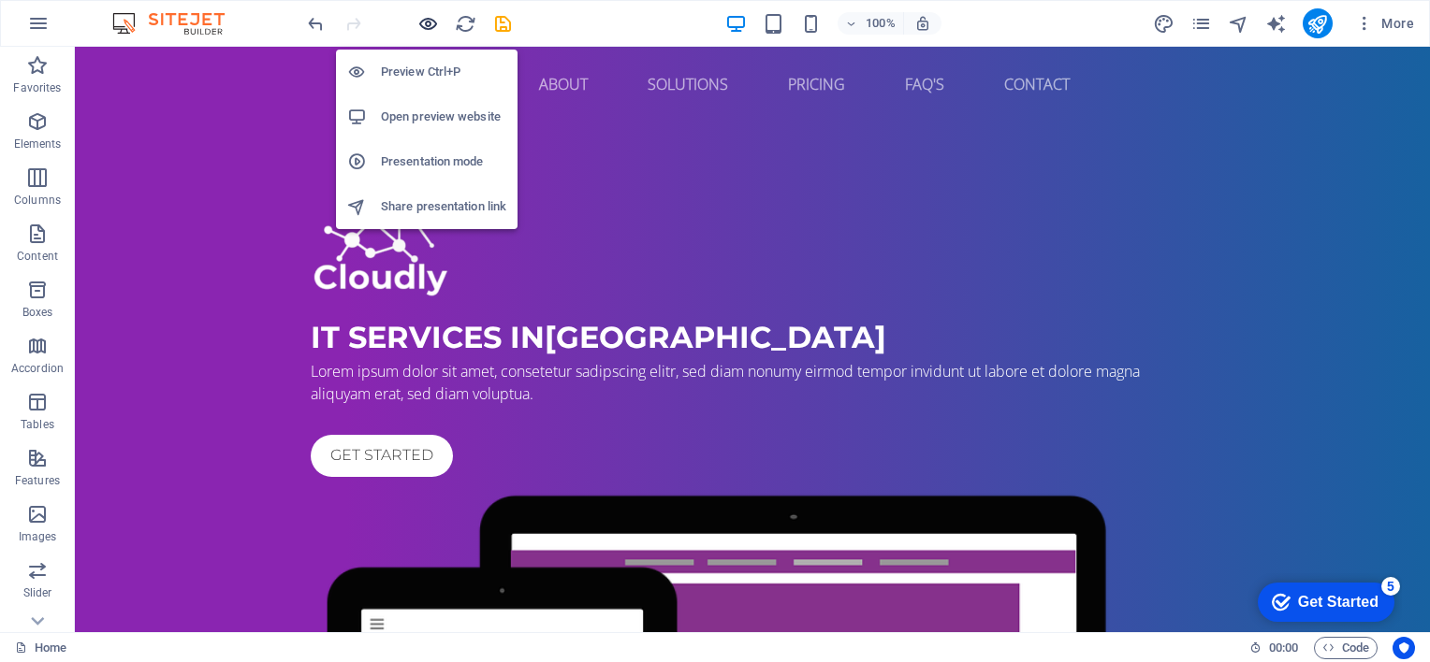
click at [425, 19] on icon "button" at bounding box center [428, 24] width 22 height 22
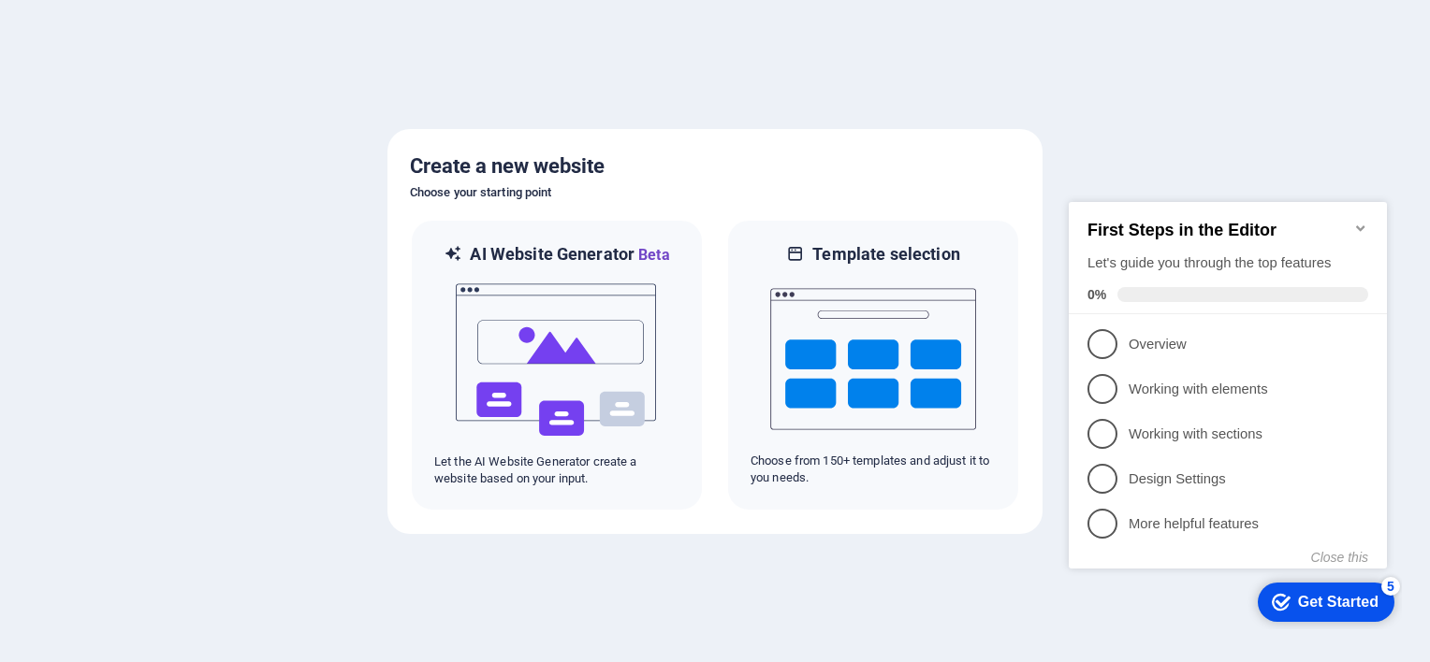
click at [1361, 221] on icon "Minimize checklist" at bounding box center [1360, 228] width 15 height 15
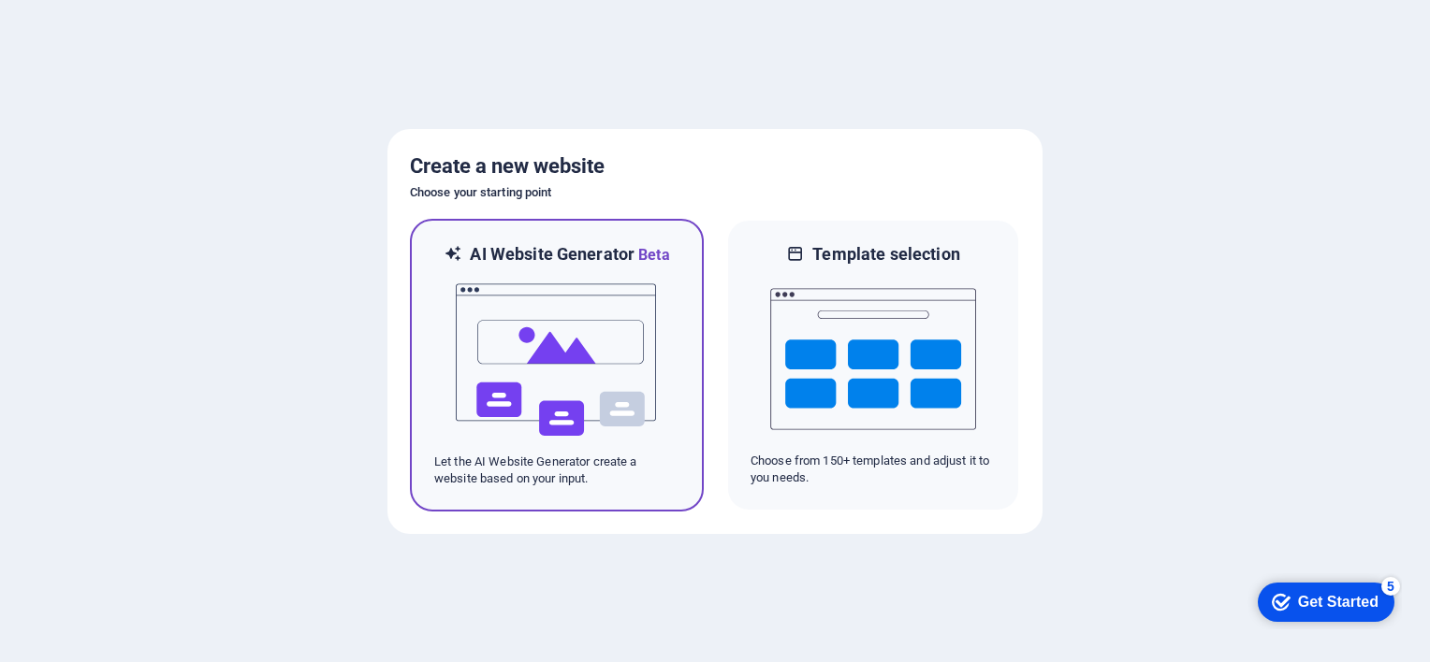
click at [603, 346] on img at bounding box center [557, 360] width 206 height 187
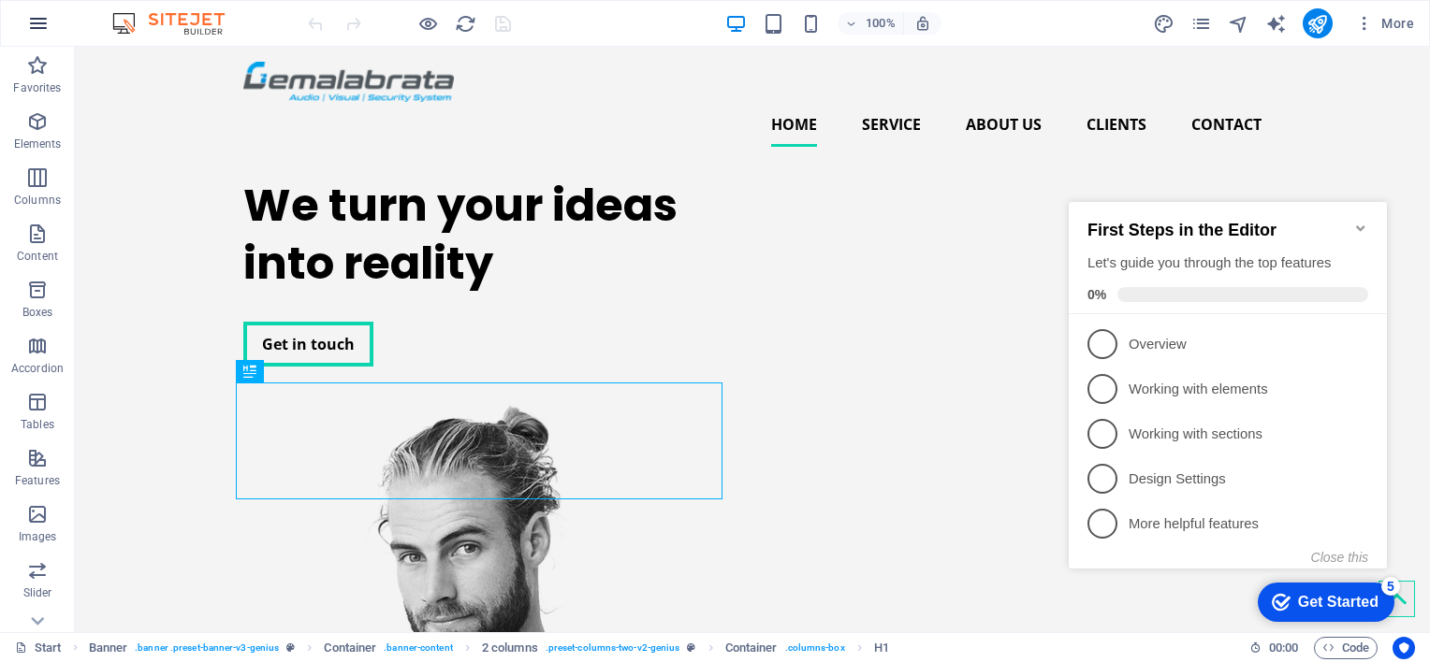
click at [28, 30] on icon "button" at bounding box center [38, 23] width 22 height 22
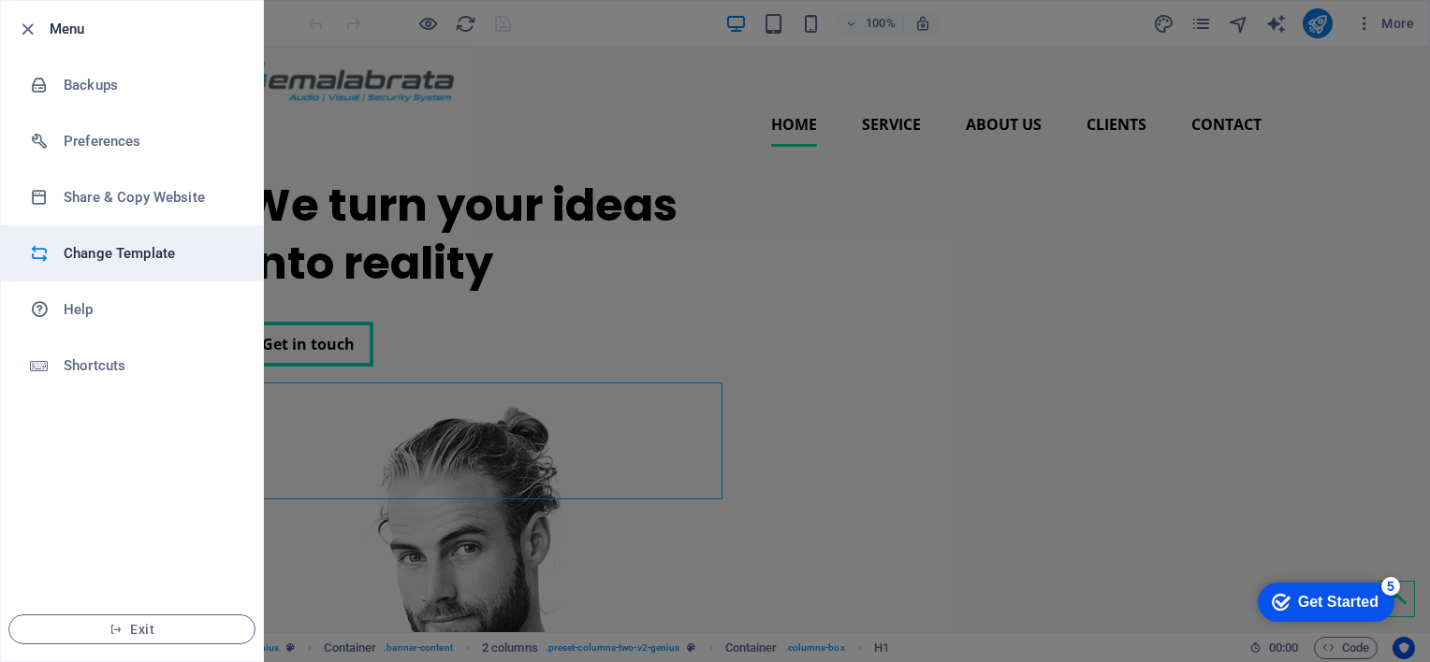
click at [123, 254] on h6 "Change Template" at bounding box center [150, 253] width 173 height 22
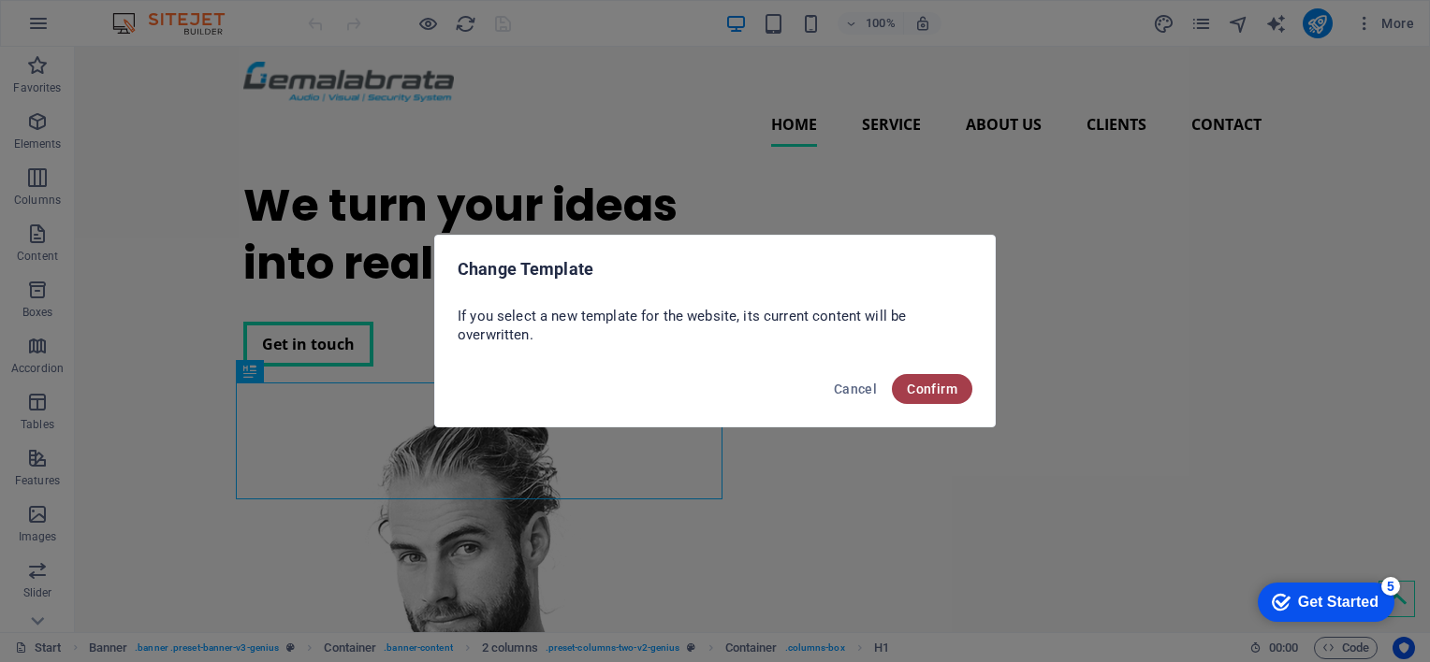
click at [923, 382] on span "Confirm" at bounding box center [932, 389] width 51 height 15
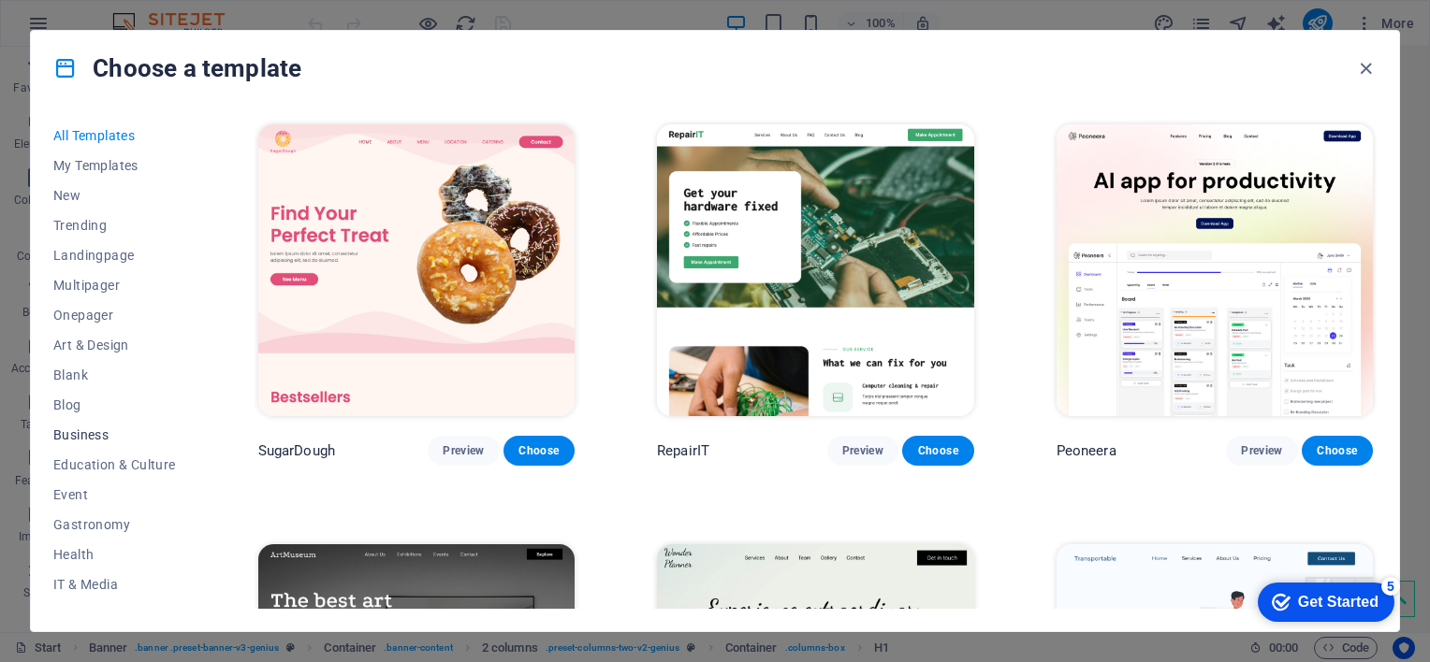
scroll to position [259, 0]
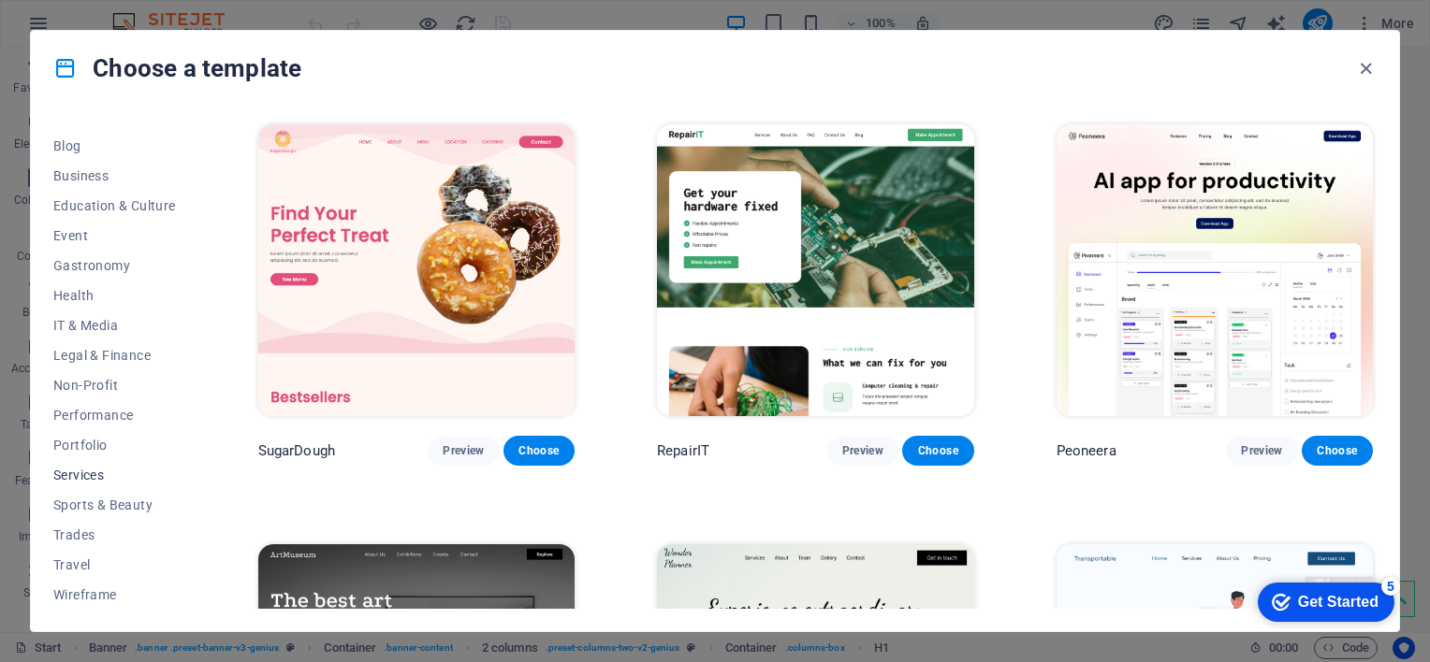
click at [100, 469] on span "Services" at bounding box center [114, 475] width 123 height 15
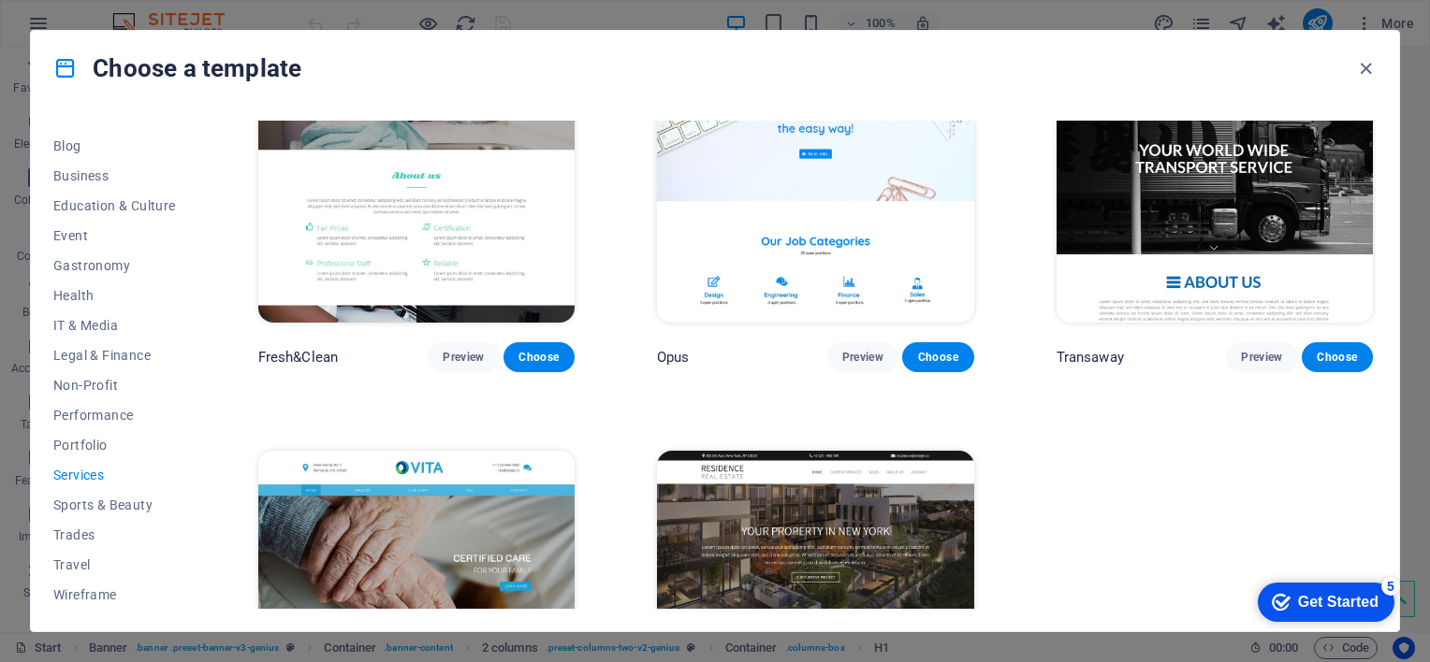
scroll to position [2362, 0]
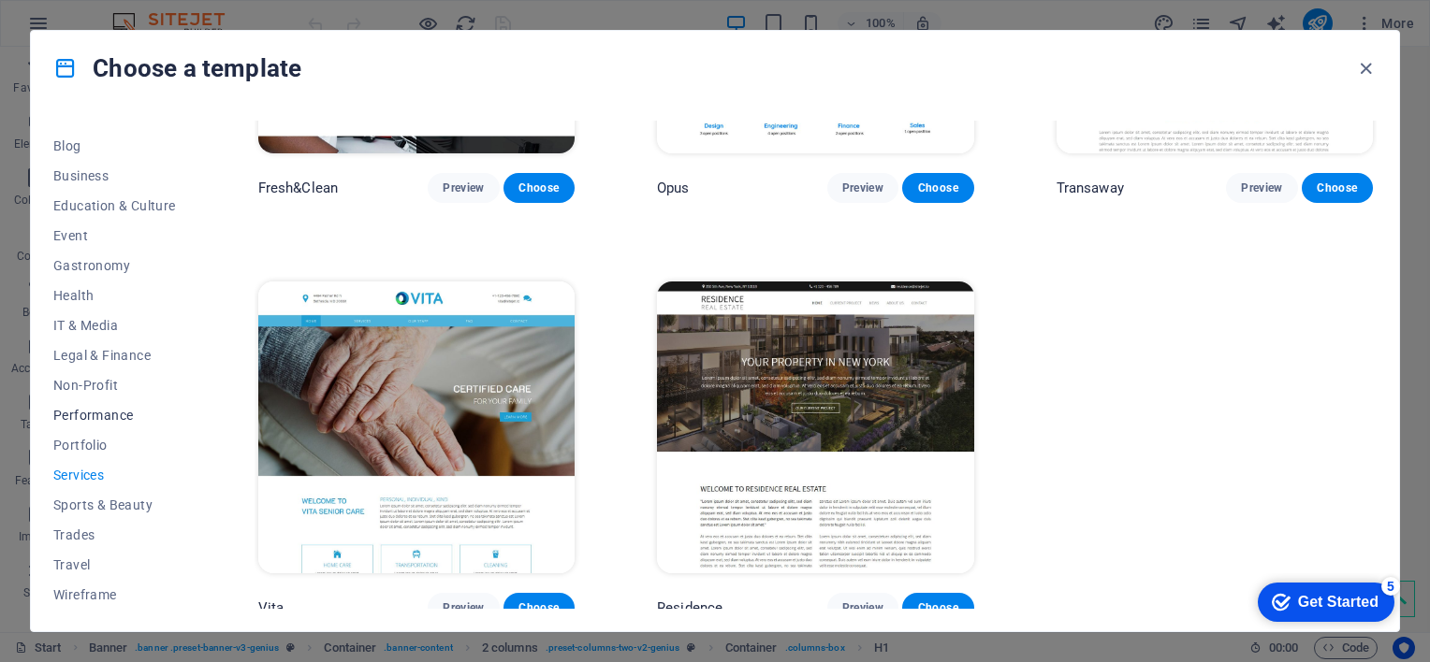
click at [108, 405] on button "Performance" at bounding box center [114, 415] width 123 height 30
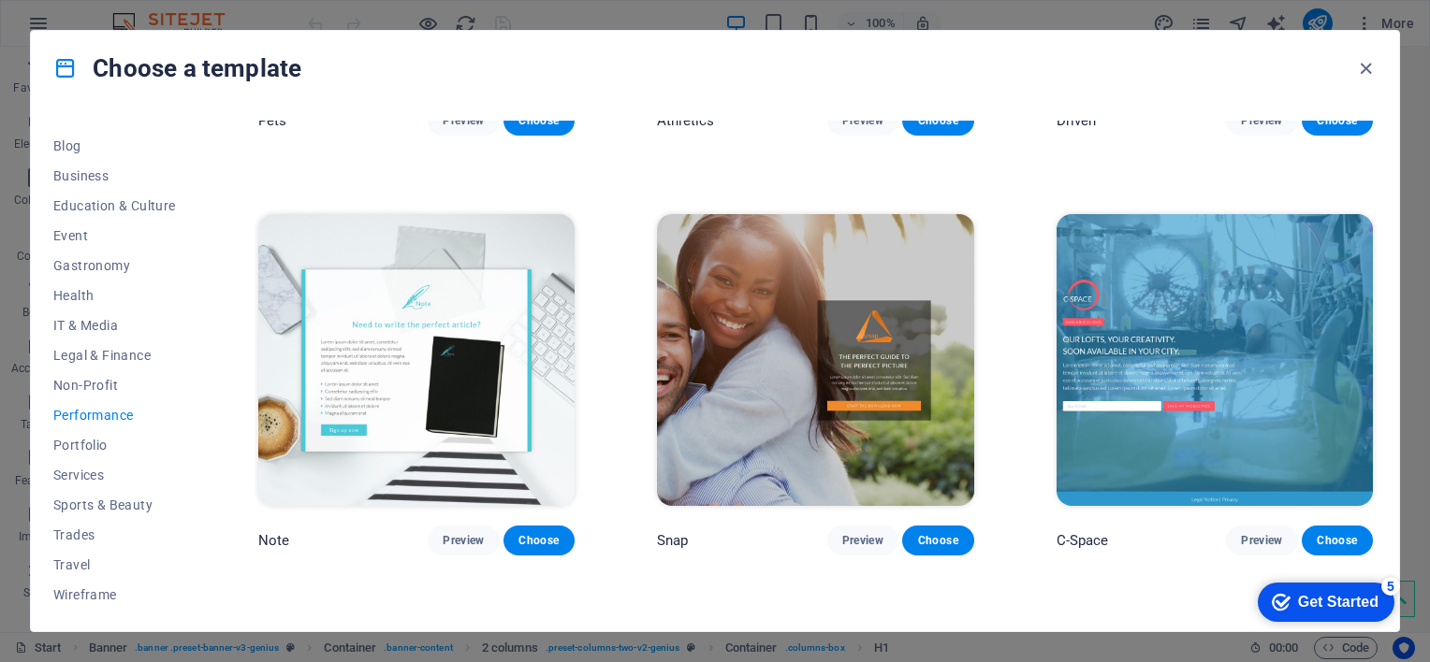
scroll to position [1169, 0]
click at [103, 320] on span "IT & Media" at bounding box center [114, 325] width 123 height 15
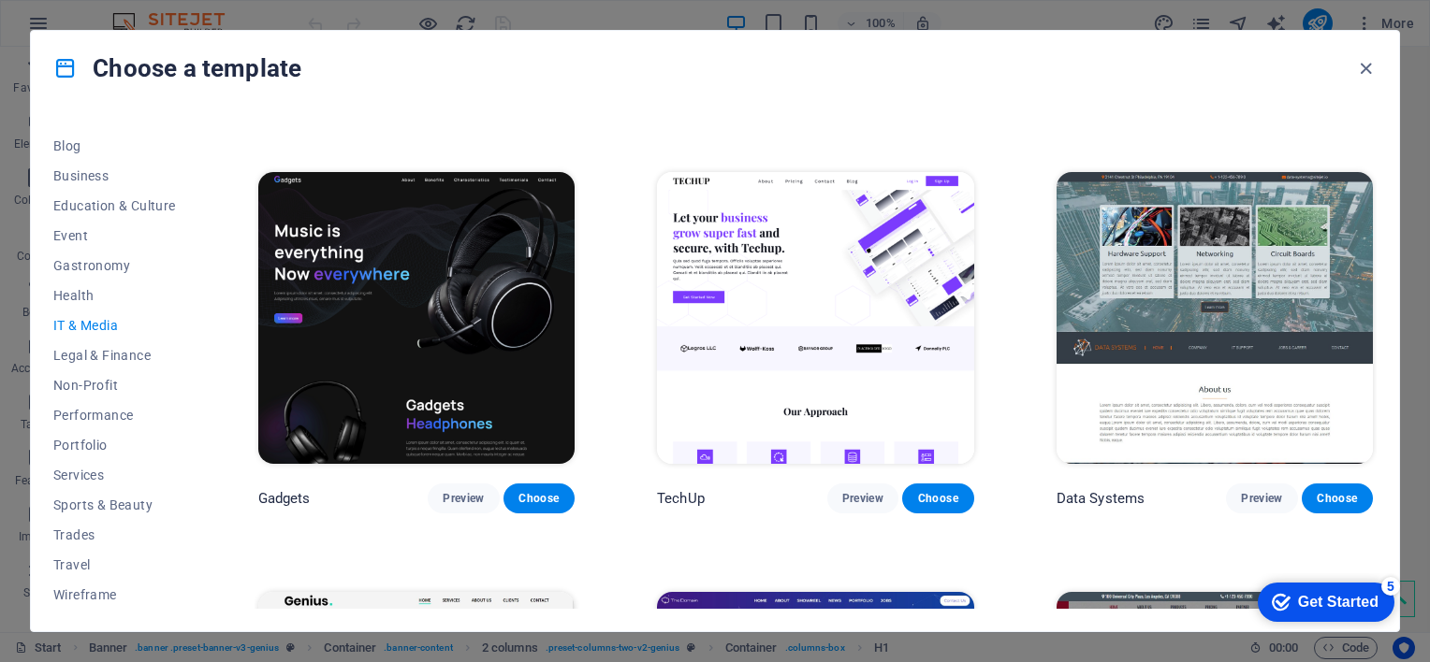
scroll to position [371, 0]
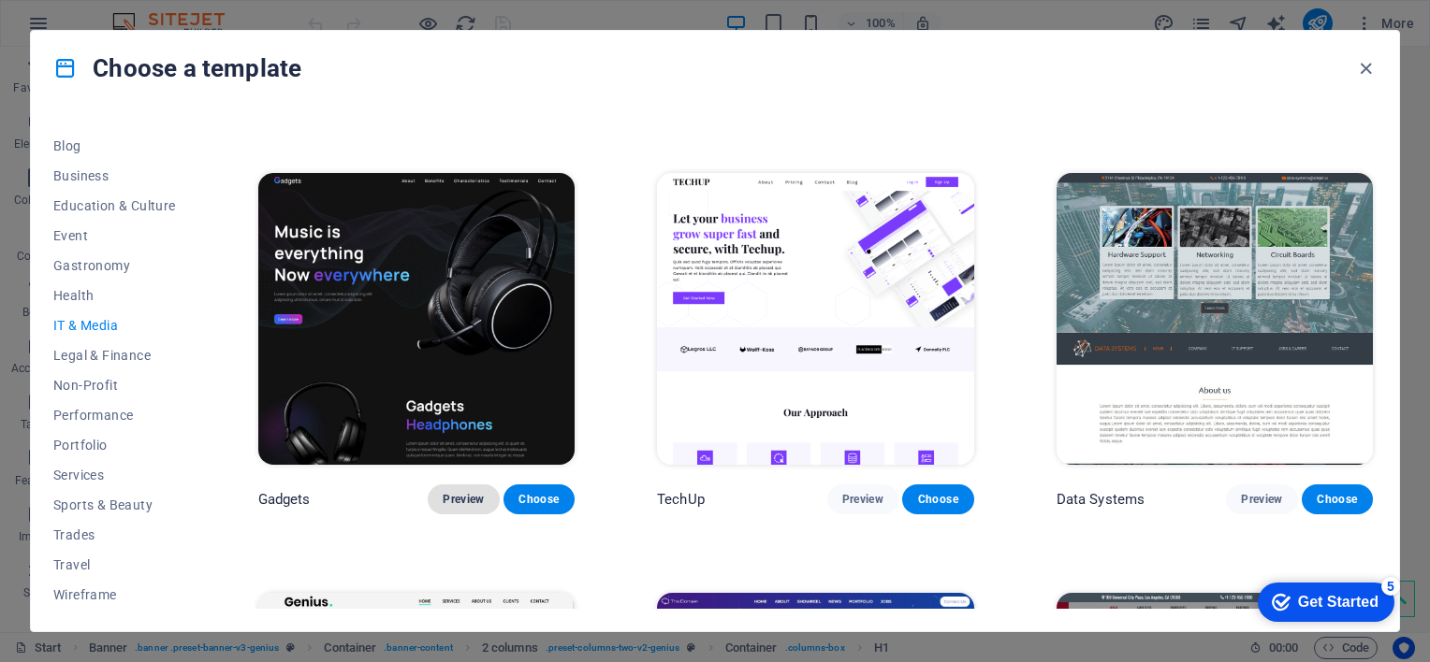
click at [450, 492] on span "Preview" at bounding box center [463, 499] width 41 height 15
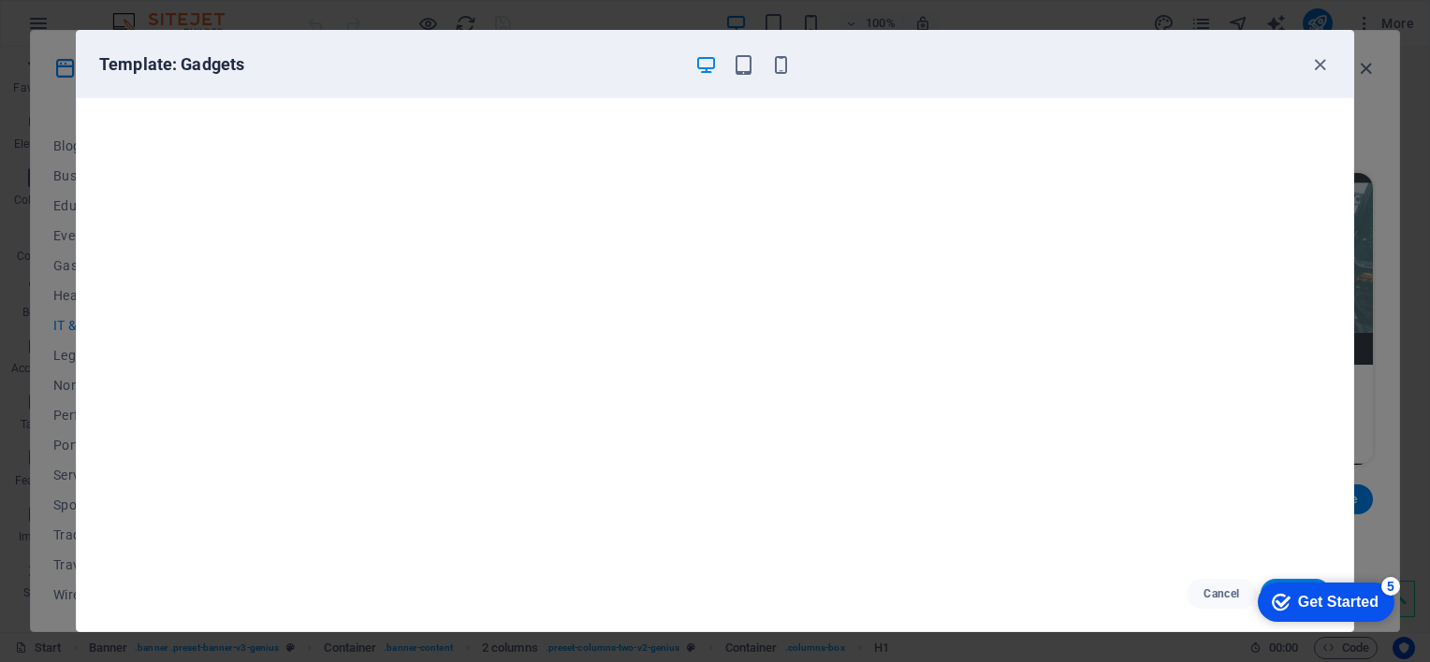
click at [1330, 62] on div "Template: Gadgets" at bounding box center [715, 64] width 1276 height 67
click at [1313, 62] on icon "button" at bounding box center [1320, 65] width 22 height 22
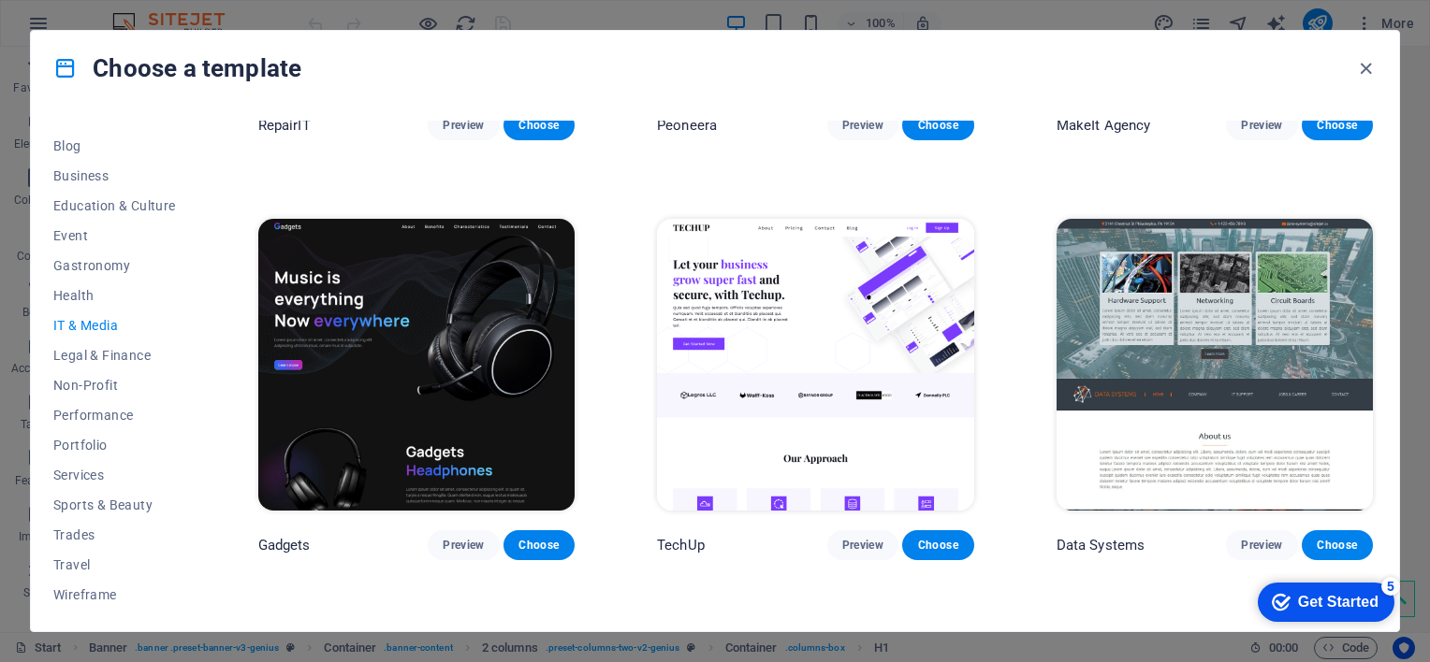
scroll to position [327, 0]
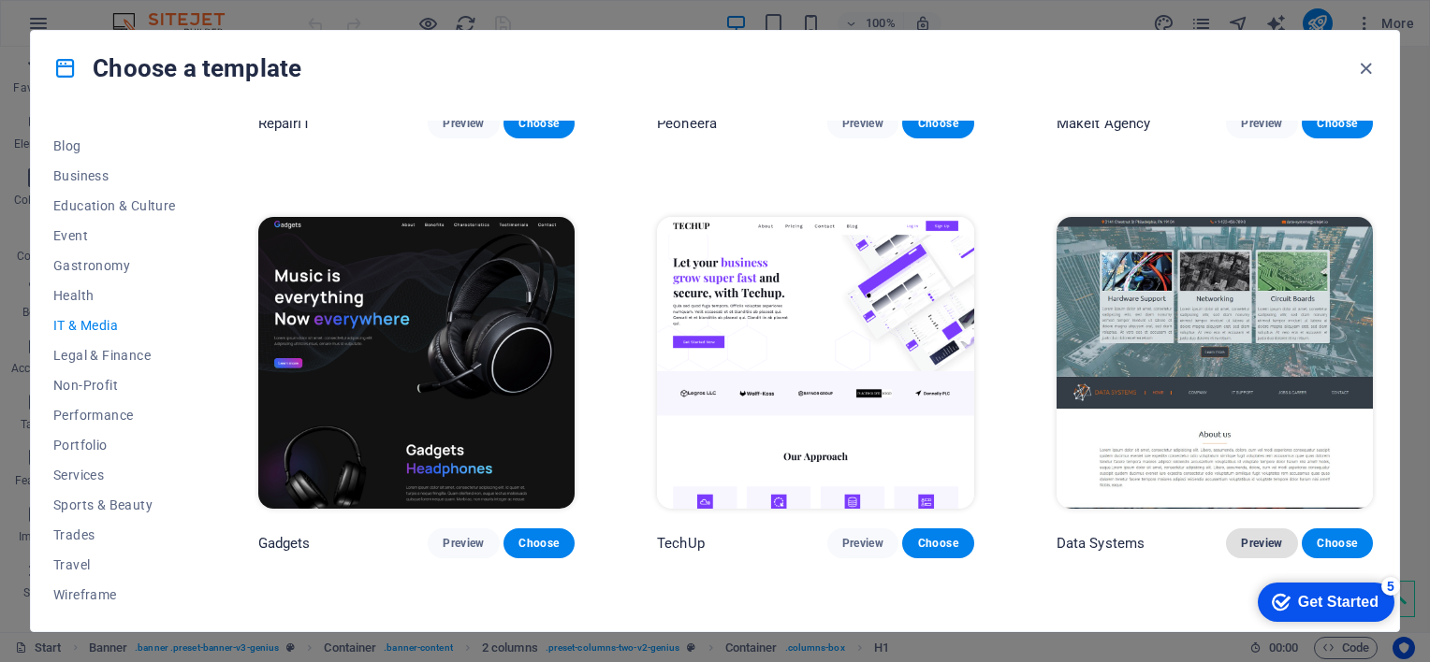
click at [1254, 546] on span "Preview" at bounding box center [1261, 543] width 41 height 15
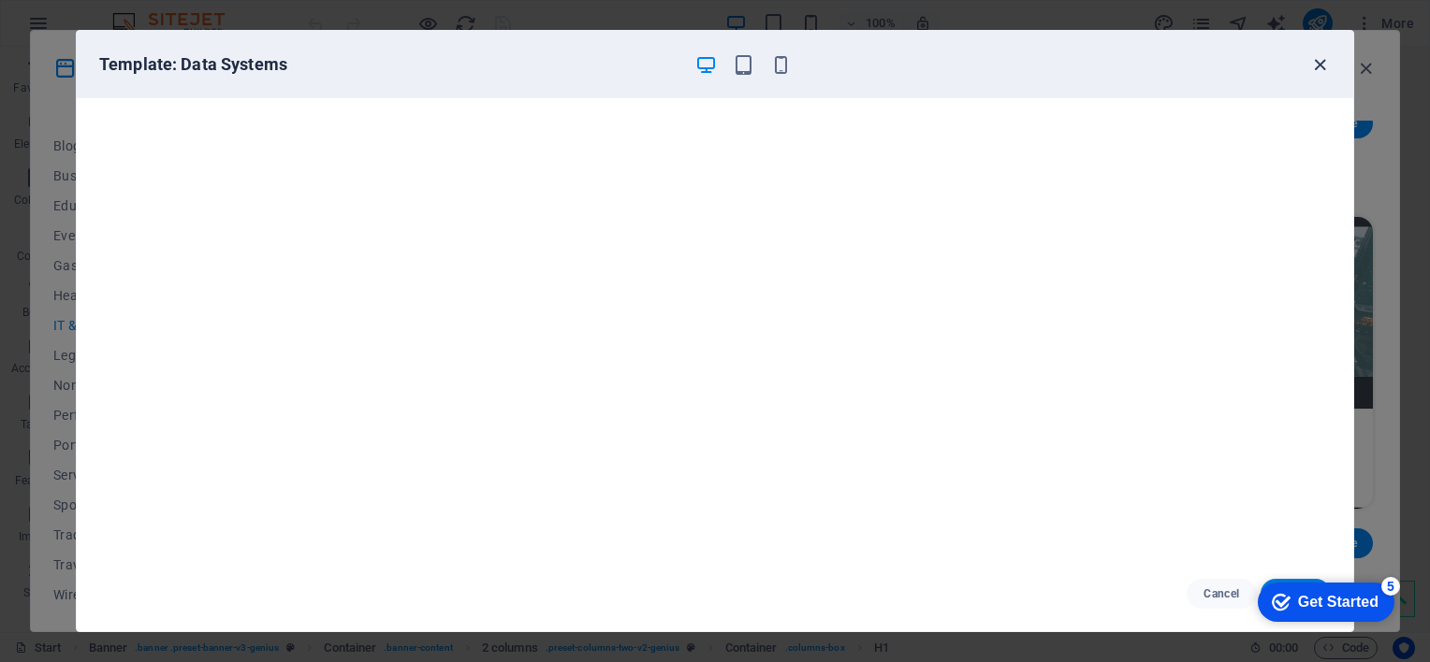
click at [1315, 61] on icon "button" at bounding box center [1320, 65] width 22 height 22
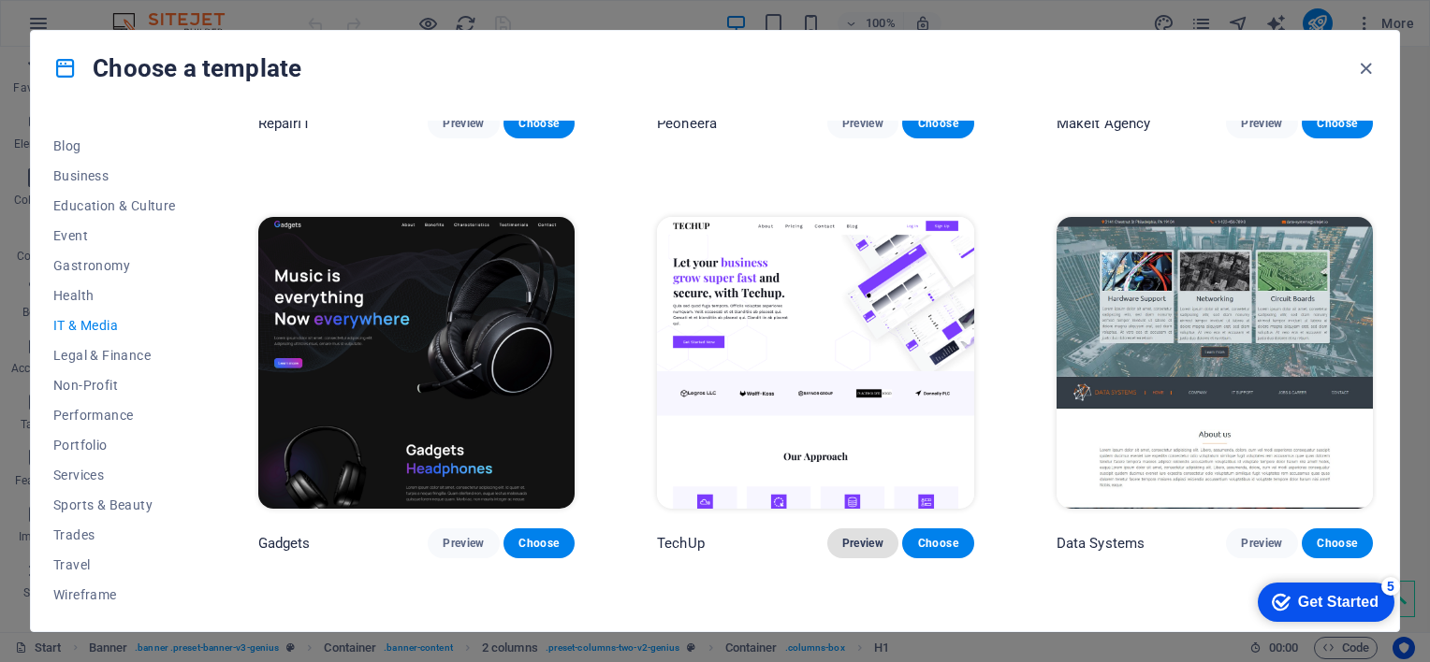
click at [866, 539] on span "Preview" at bounding box center [862, 543] width 41 height 15
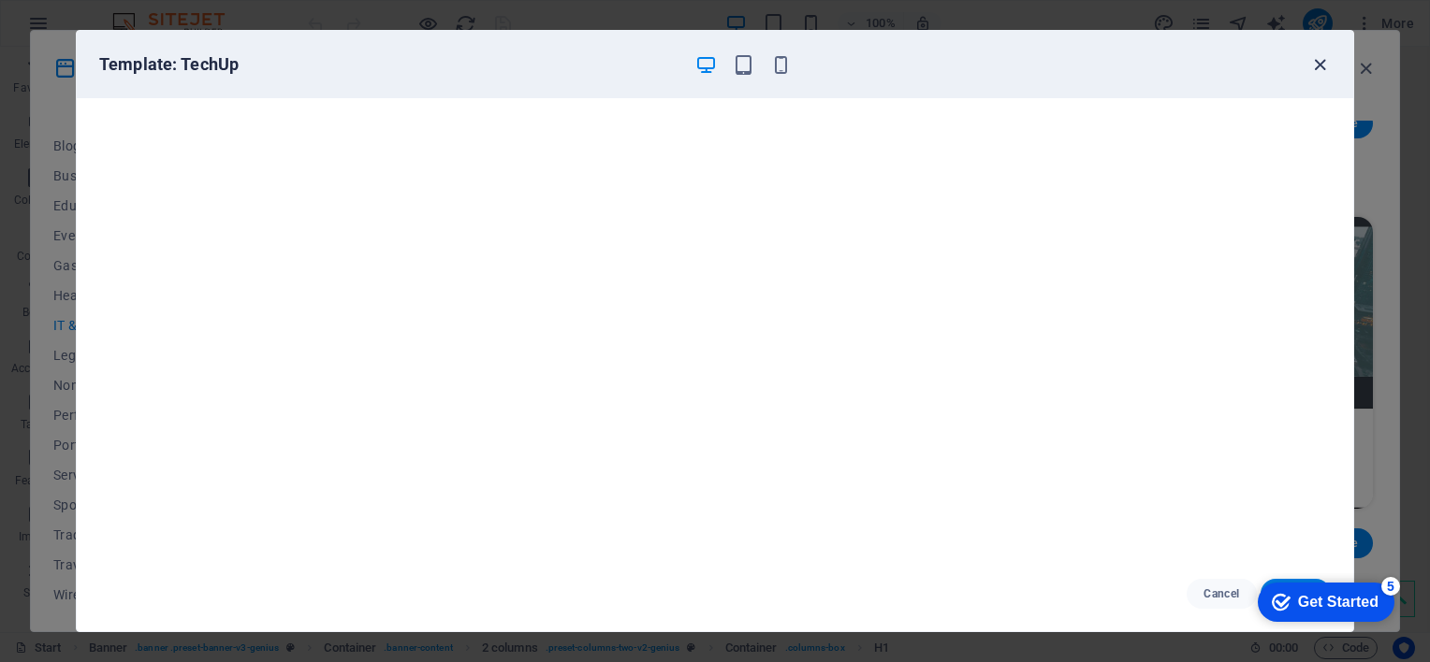
click at [1324, 65] on icon "button" at bounding box center [1320, 65] width 22 height 22
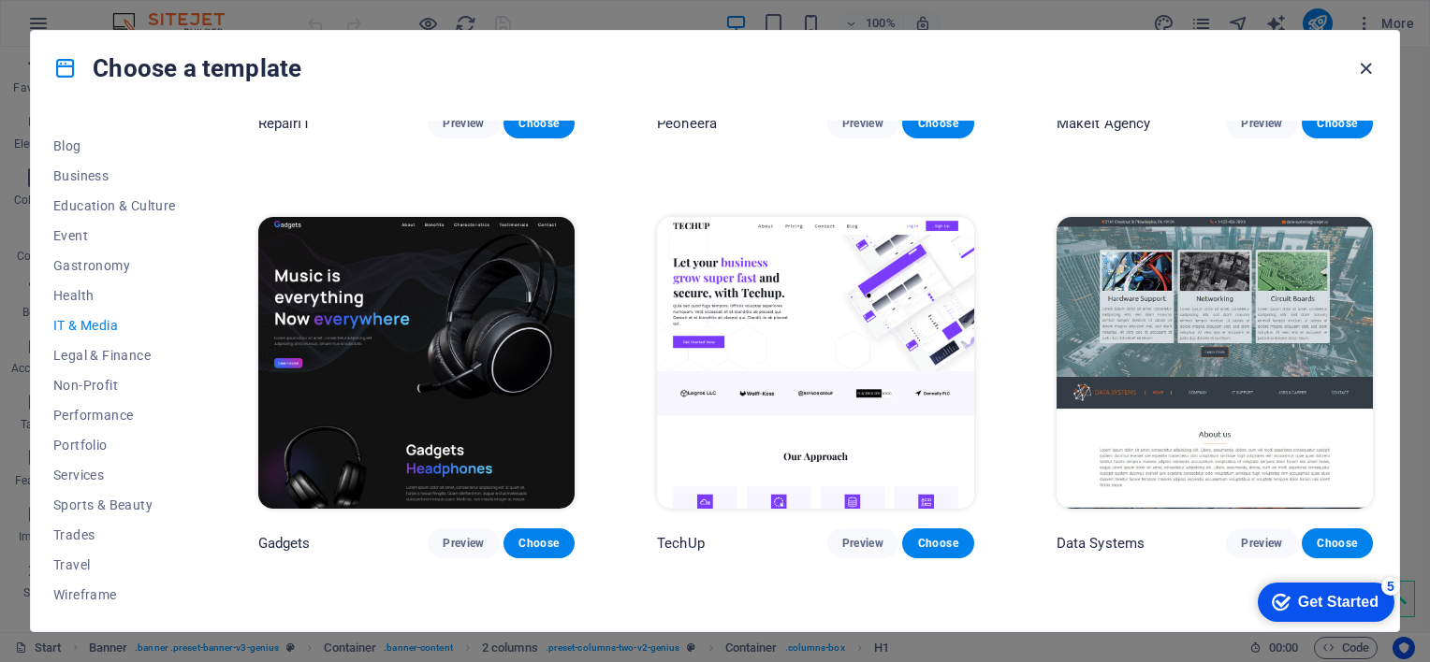
click at [1361, 61] on icon "button" at bounding box center [1366, 69] width 22 height 22
